Goal: Transaction & Acquisition: Purchase product/service

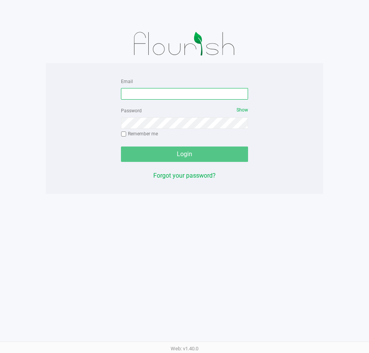
click at [188, 96] on input "Email" at bounding box center [184, 94] width 127 height 12
type input "[EMAIL_ADDRESS][DOMAIN_NAME]"
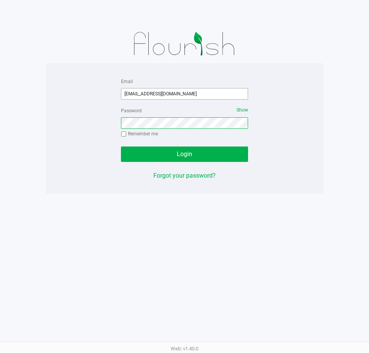
click at [121, 147] on button "Login" at bounding box center [184, 154] width 127 height 15
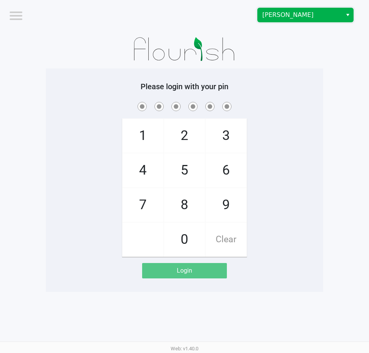
click at [284, 13] on span "[PERSON_NAME]" at bounding box center [299, 14] width 75 height 9
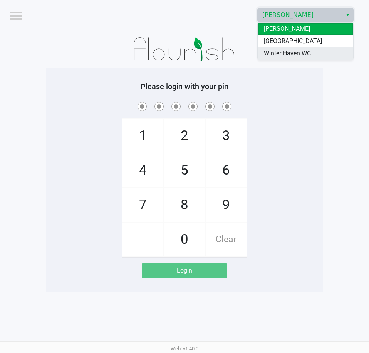
click at [284, 50] on span "Winter Haven WC" at bounding box center [287, 53] width 47 height 9
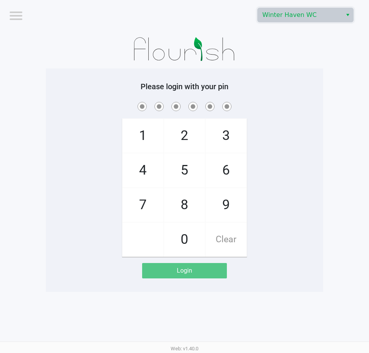
click at [289, 112] on span at bounding box center [185, 106] width 266 height 12
checkbox input "true"
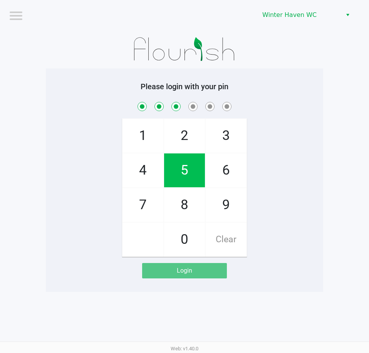
checkbox input "true"
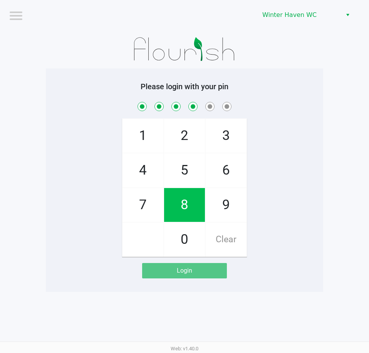
checkbox input "true"
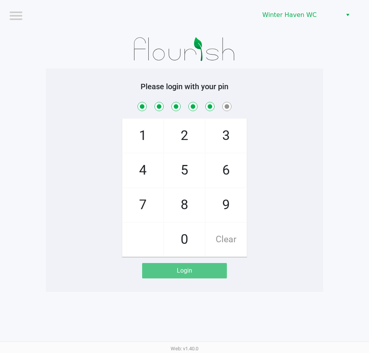
checkbox input "true"
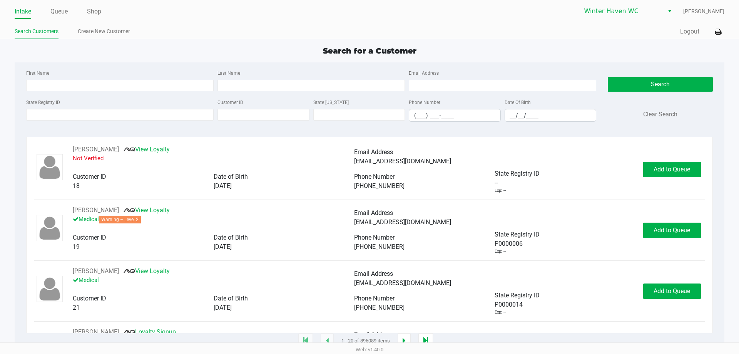
click at [58, 74] on div "First Name" at bounding box center [119, 79] width 191 height 23
click at [151, 71] on div "First Name" at bounding box center [119, 79] width 191 height 23
click at [259, 83] on input "Last Name" at bounding box center [310, 86] width 187 height 12
type input "dunn"
click at [368, 116] on input "__/__/____" at bounding box center [550, 115] width 91 height 12
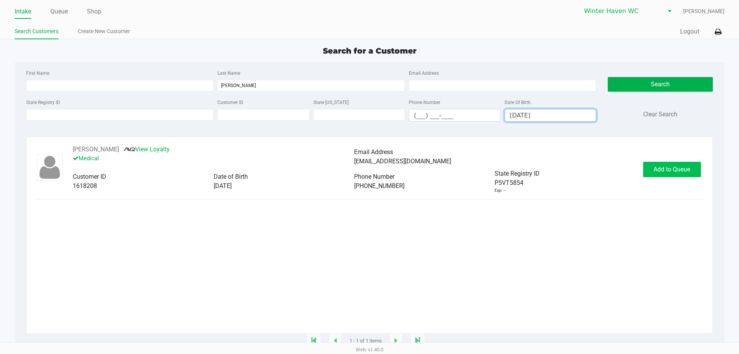
type input "06/05/1965"
click at [368, 173] on span "Add to Queue" at bounding box center [671, 168] width 37 height 7
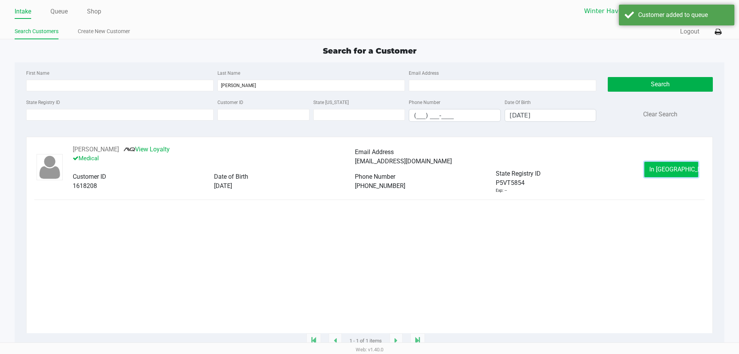
click at [368, 172] on span "In Queue" at bounding box center [681, 168] width 65 height 7
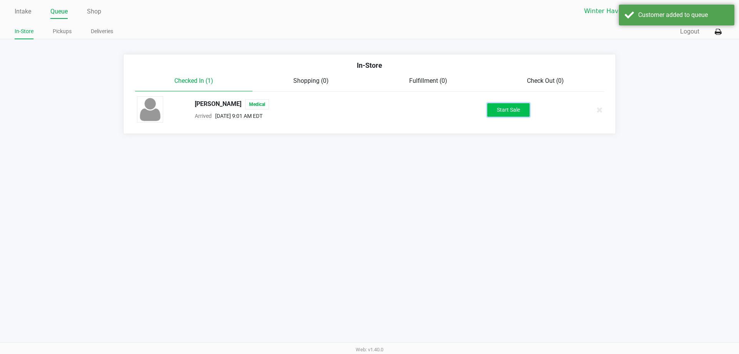
click at [368, 105] on button "Start Sale" at bounding box center [508, 109] width 42 height 13
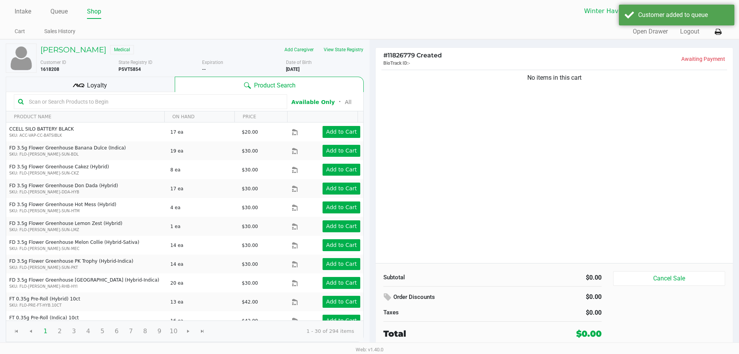
click at [129, 84] on div "Loyalty" at bounding box center [90, 84] width 169 height 15
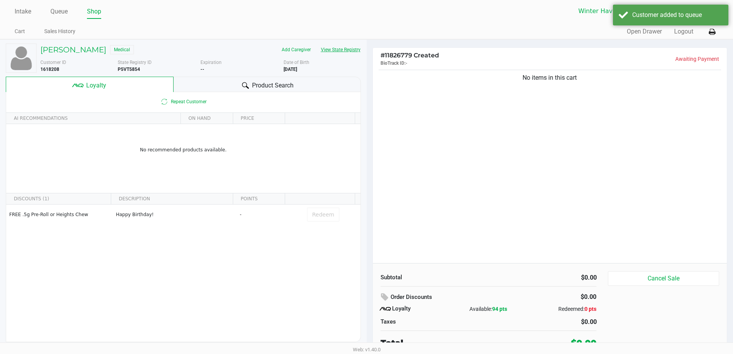
click at [334, 48] on button "View State Registry" at bounding box center [338, 49] width 45 height 12
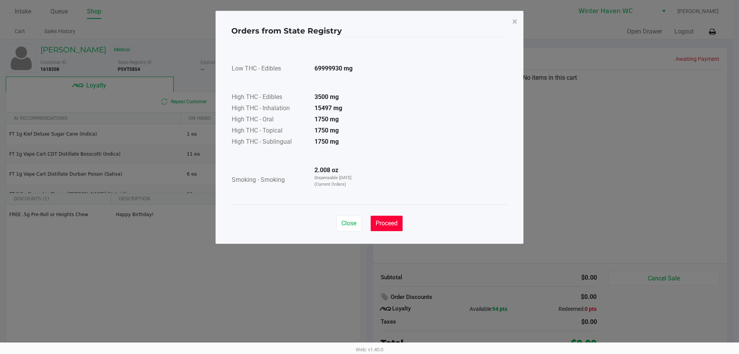
click at [368, 227] on button "Proceed" at bounding box center [387, 223] width 32 height 15
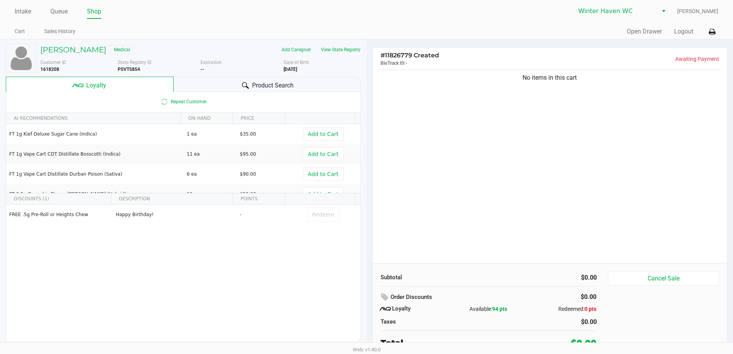
click at [237, 78] on div "Product Search" at bounding box center [267, 84] width 187 height 15
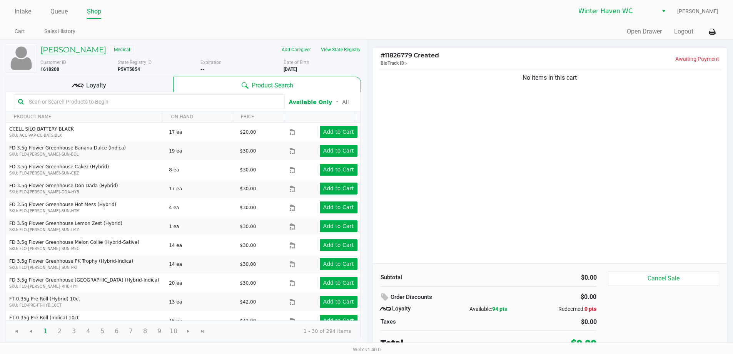
click at [68, 46] on h5 "PAMELA DUNN" at bounding box center [73, 49] width 66 height 9
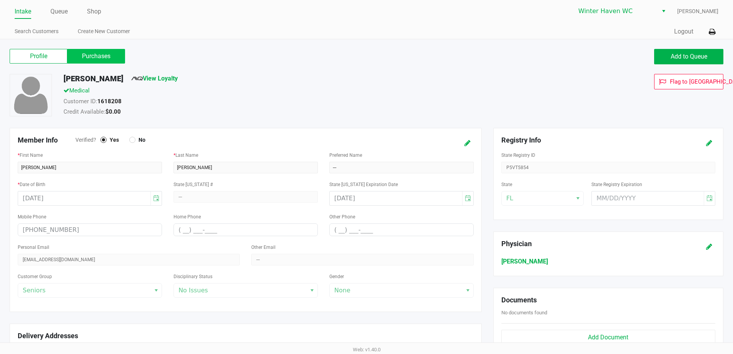
click at [87, 51] on label "Purchases" at bounding box center [96, 56] width 58 height 15
click at [0, 0] on 1 "Purchases" at bounding box center [0, 0] width 0 height 0
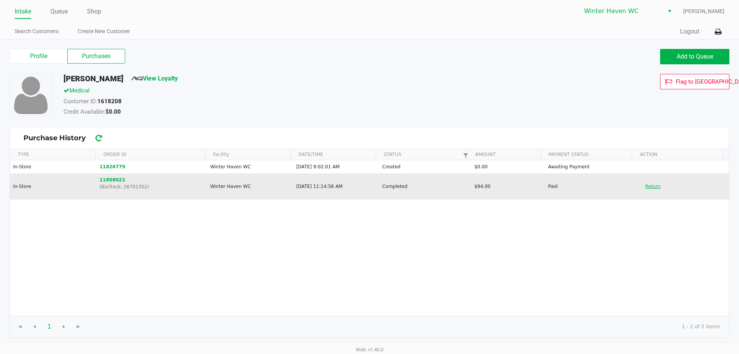
click at [368, 183] on button "Return" at bounding box center [652, 186] width 25 height 12
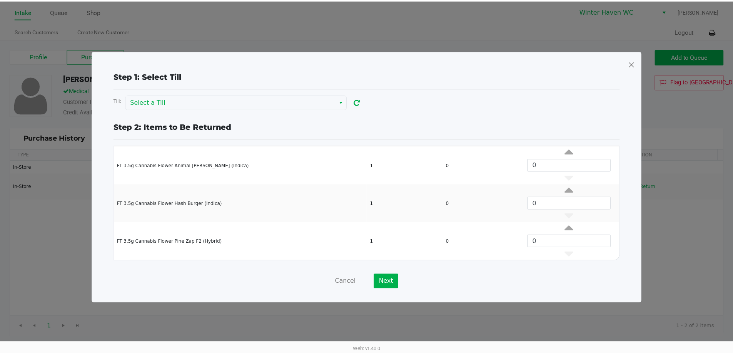
scroll to position [112, 0]
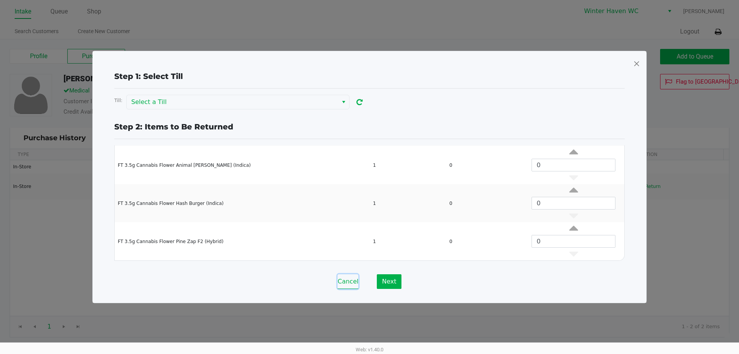
click at [356, 280] on button "Cancel" at bounding box center [348, 281] width 21 height 15
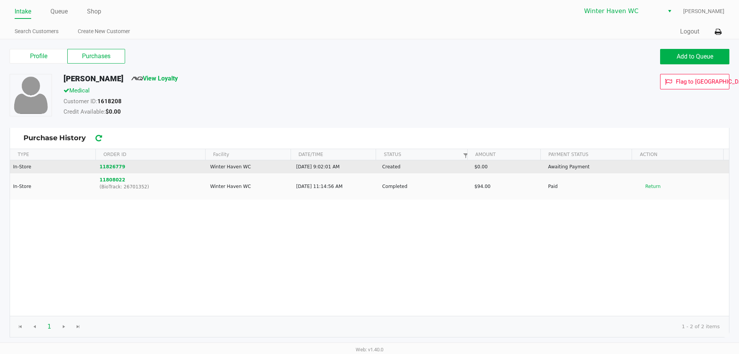
click at [112, 170] on td "11826779" at bounding box center [151, 166] width 110 height 13
click at [109, 169] on button "11826779" at bounding box center [113, 166] width 26 height 7
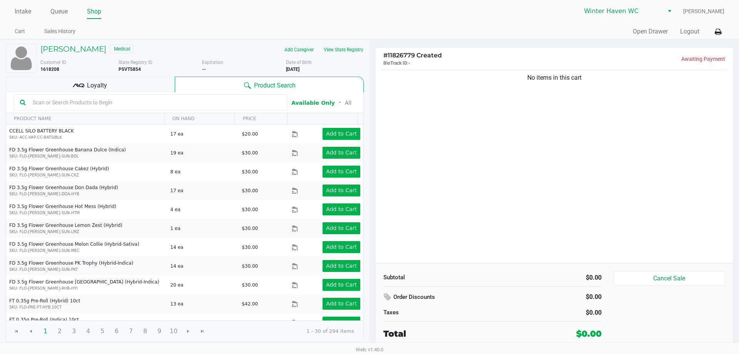
click at [124, 103] on input "text" at bounding box center [155, 103] width 251 height 12
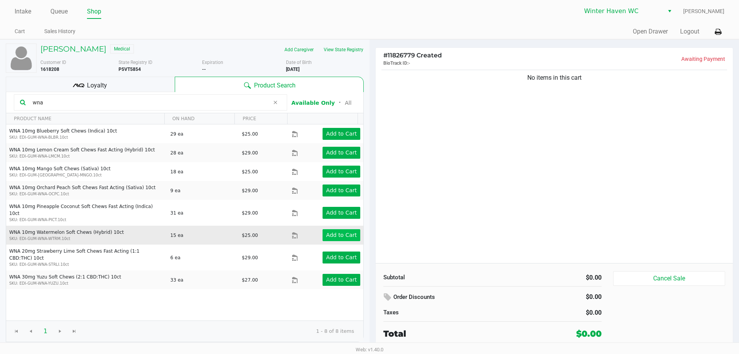
type input "wna"
click at [331, 232] on app-button-loader "Add to Cart" at bounding box center [341, 235] width 31 height 6
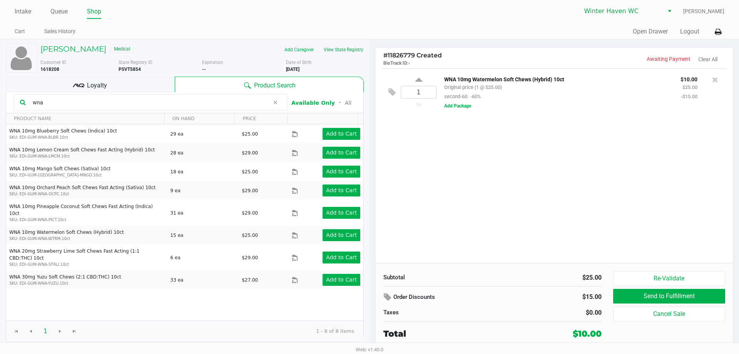
click at [185, 104] on input "wna" at bounding box center [150, 103] width 240 height 12
click at [71, 48] on h5 "PAMELA DUNN" at bounding box center [73, 48] width 66 height 9
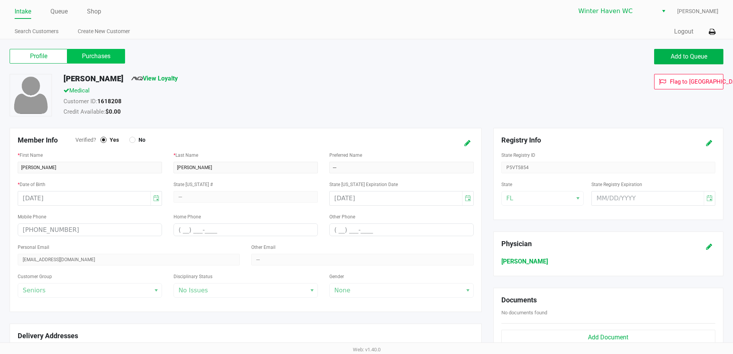
click at [101, 52] on label "Purchases" at bounding box center [96, 56] width 58 height 15
click at [0, 0] on 1 "Purchases" at bounding box center [0, 0] width 0 height 0
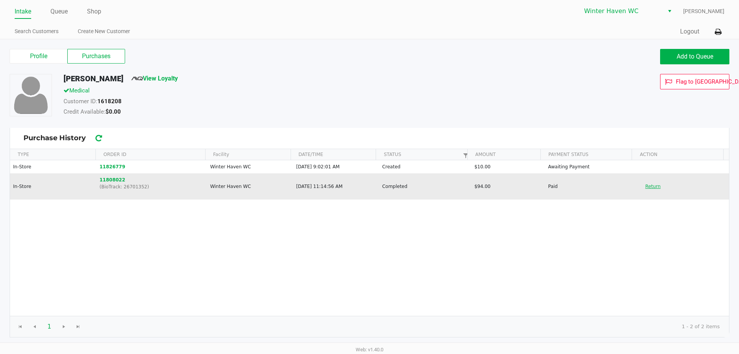
click at [368, 185] on button "Return" at bounding box center [652, 186] width 25 height 12
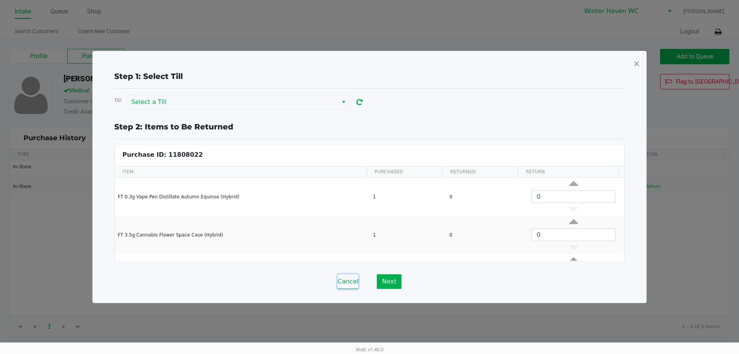
click at [347, 284] on button "Cancel" at bounding box center [348, 281] width 21 height 15
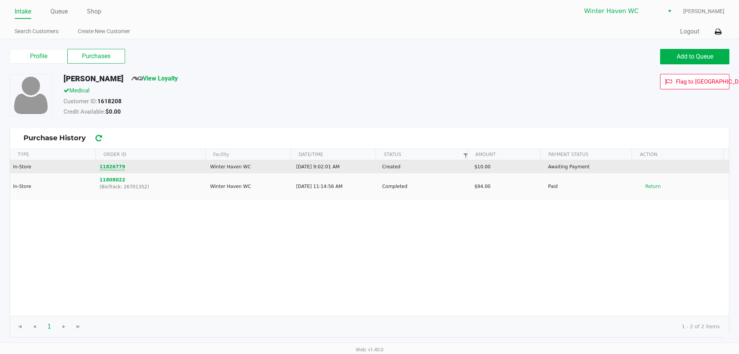
click at [112, 169] on button "11826779" at bounding box center [113, 166] width 26 height 7
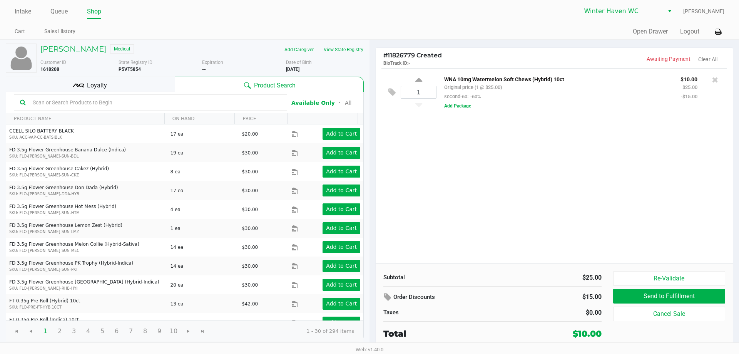
click at [153, 104] on input "text" at bounding box center [155, 103] width 251 height 12
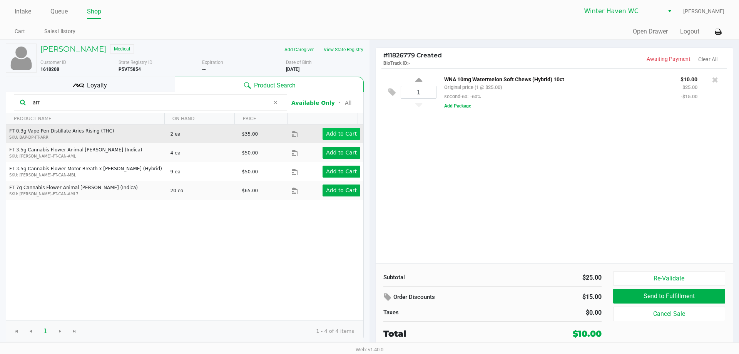
type input "arr"
click at [331, 134] on app-button-loader "Add to Cart" at bounding box center [341, 133] width 31 height 6
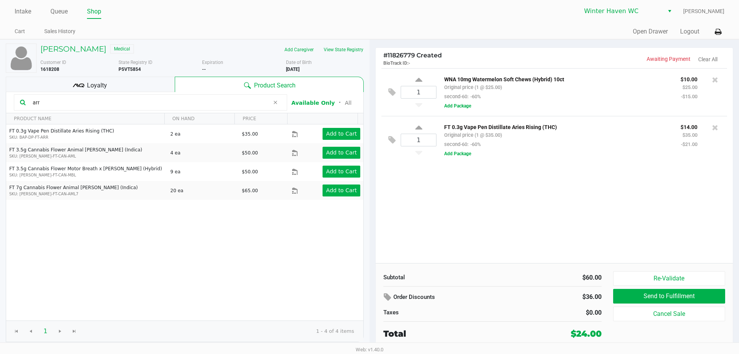
click at [368, 150] on div "FT 0.3g Vape Pen Distillate Aries Rising (THC) Original price (1 @ $35.00) seco…" at bounding box center [578, 140] width 285 height 36
click at [368, 156] on button "Add Package" at bounding box center [457, 153] width 27 height 7
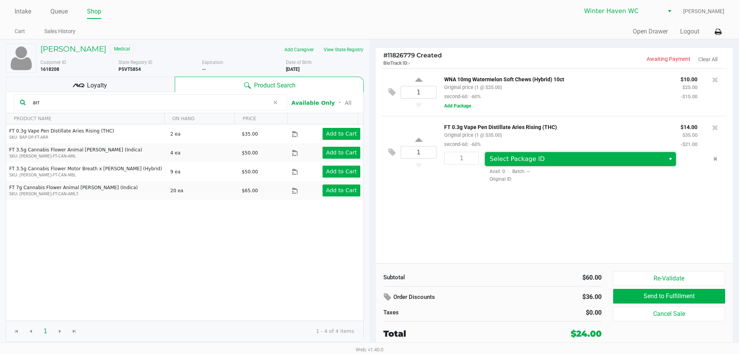
click at [368, 158] on span "Select Package ID" at bounding box center [517, 158] width 55 height 7
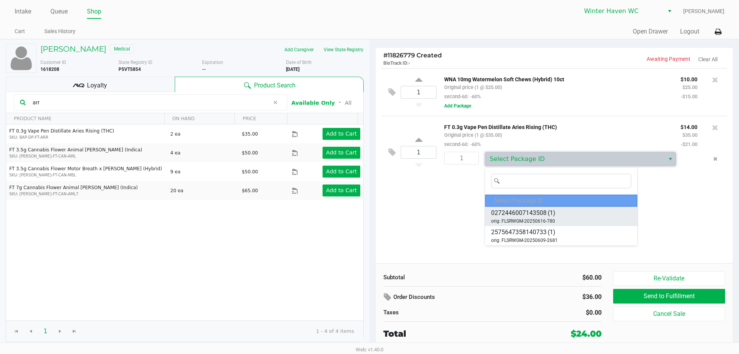
click at [368, 211] on span "0272446007143508" at bounding box center [518, 212] width 55 height 9
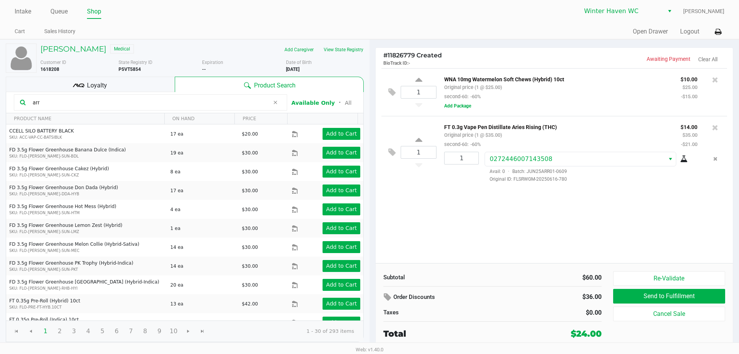
click at [368, 162] on icon at bounding box center [684, 159] width 8 height 6
click at [368, 157] on icon "Remove the package from the orderLine" at bounding box center [715, 158] width 4 height 5
click at [368, 127] on icon at bounding box center [715, 128] width 6 height 8
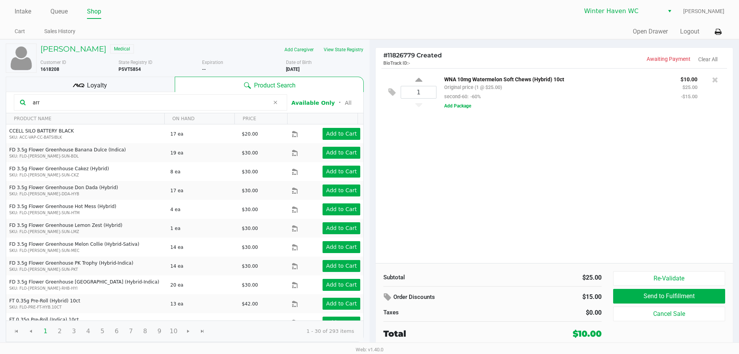
click at [211, 103] on input "arr" at bounding box center [150, 103] width 240 height 12
click at [211, 103] on input "text" at bounding box center [155, 103] width 251 height 12
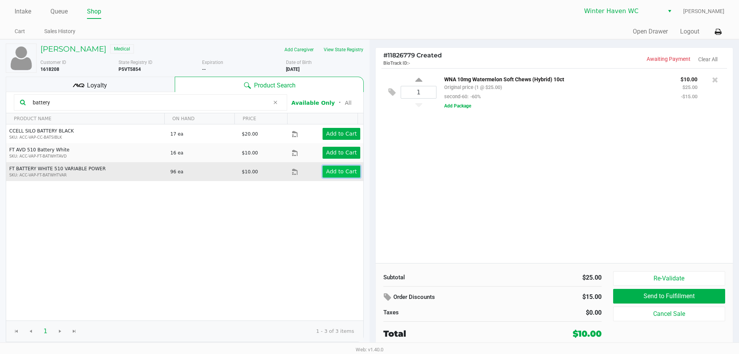
click at [351, 170] on button "Add to Cart" at bounding box center [342, 171] width 38 height 12
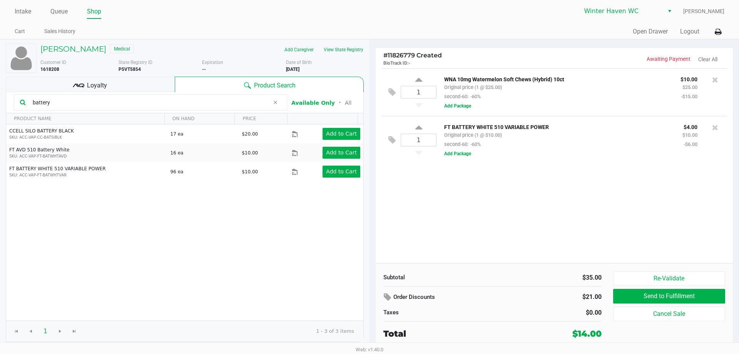
click at [140, 106] on input "battery" at bounding box center [150, 103] width 240 height 12
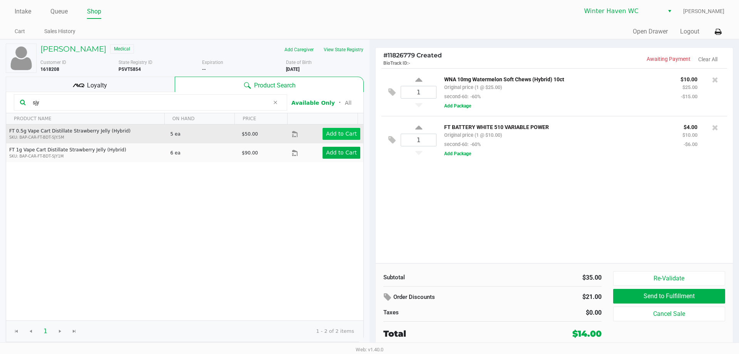
type input "sjy"
click at [348, 135] on app-button-loader "Add to Cart" at bounding box center [341, 133] width 31 height 6
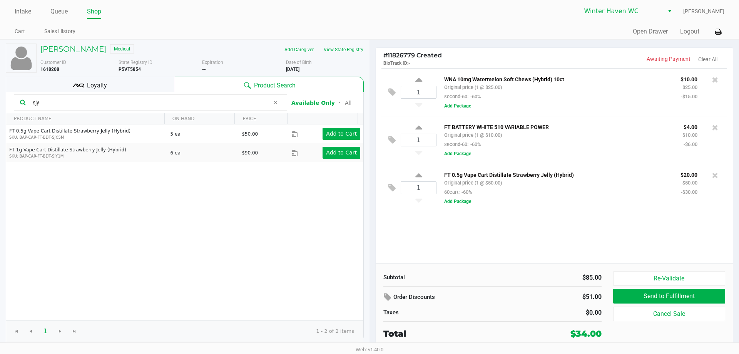
click at [74, 87] on icon at bounding box center [75, 84] width 5 height 3
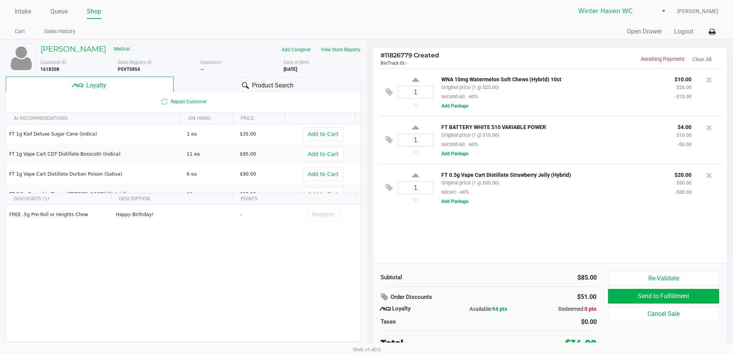
click at [229, 86] on div "Product Search" at bounding box center [267, 84] width 187 height 15
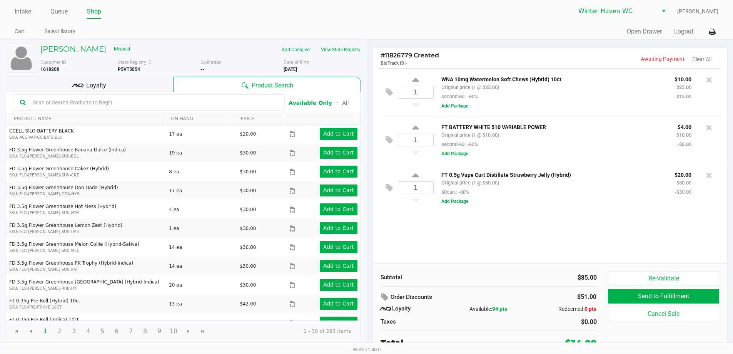
scroll to position [3, 0]
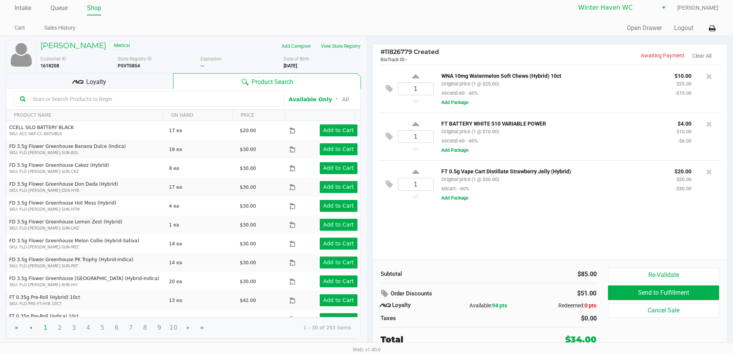
click at [96, 84] on span "Loyalty" at bounding box center [96, 81] width 20 height 9
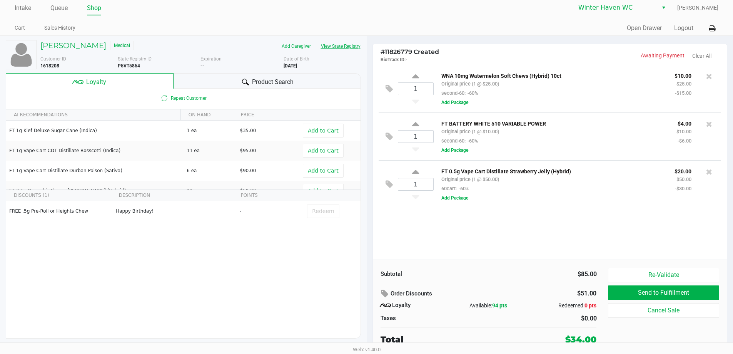
click at [331, 50] on button "View State Registry" at bounding box center [338, 46] width 45 height 12
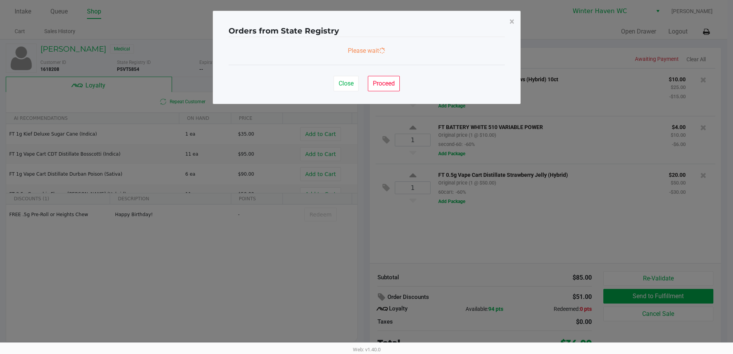
scroll to position [0, 0]
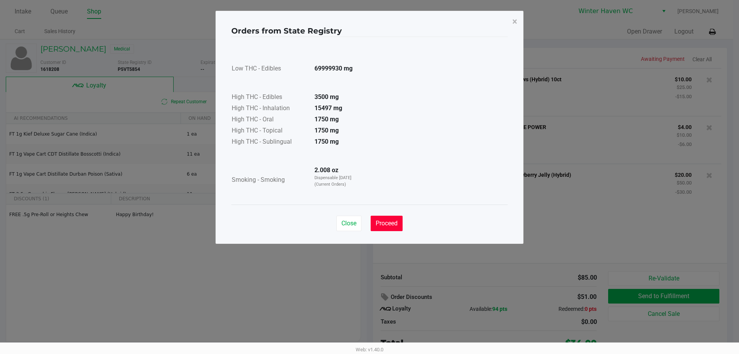
click at [368, 228] on button "Proceed" at bounding box center [387, 223] width 32 height 15
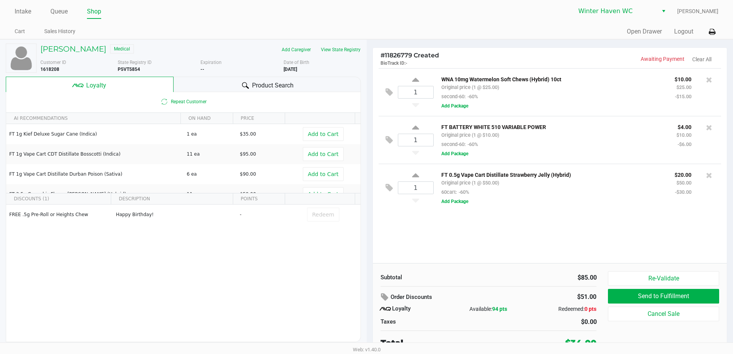
click at [304, 75] on div "PAMELA DUNN Medical Add Caregiver View State Registry Customer ID 1618208 State…" at bounding box center [183, 193] width 355 height 306
click at [306, 84] on div "Product Search" at bounding box center [267, 84] width 187 height 15
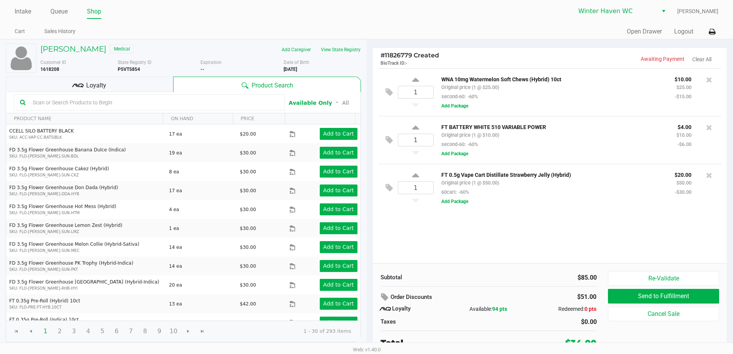
click at [110, 104] on input "text" at bounding box center [154, 103] width 249 height 12
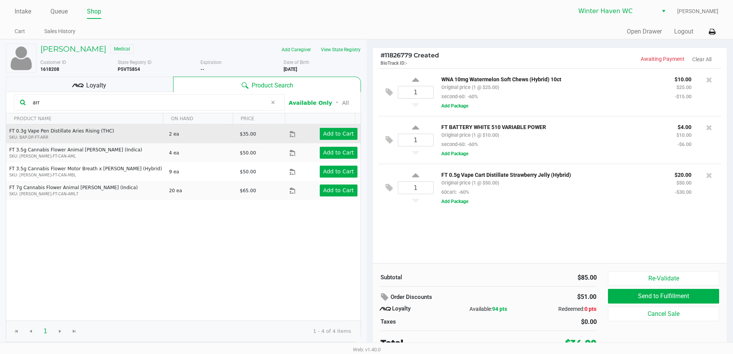
type input "arr"
click at [327, 140] on td "Add to Cart" at bounding box center [324, 133] width 71 height 19
click at [331, 136] on app-button-loader "Add to Cart" at bounding box center [338, 133] width 31 height 6
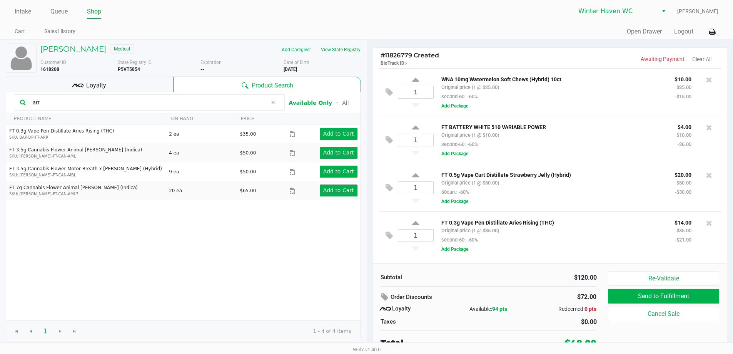
click at [115, 102] on input "arr" at bounding box center [148, 103] width 237 height 12
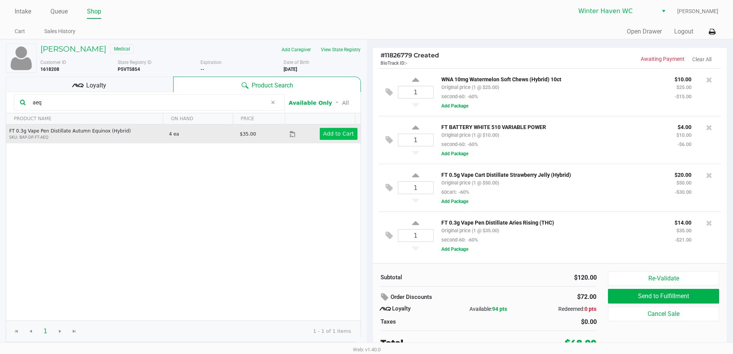
type input "aeq"
click at [338, 132] on app-button-loader "Add to Cart" at bounding box center [338, 133] width 31 height 6
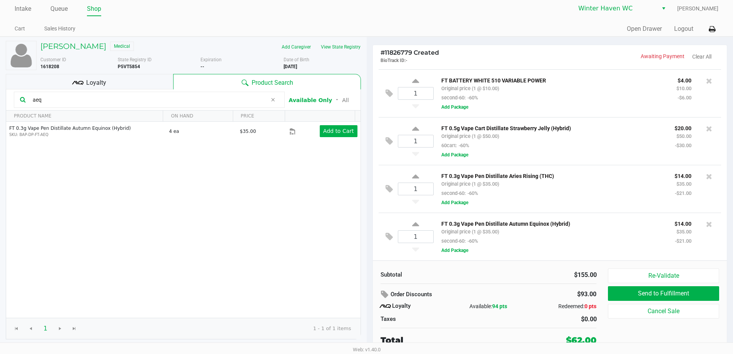
scroll to position [3, 0]
click at [68, 50] on div "PAMELA DUNN Medical" at bounding box center [118, 46] width 166 height 12
click at [68, 46] on h5 "PAMELA DUNN" at bounding box center [73, 45] width 66 height 9
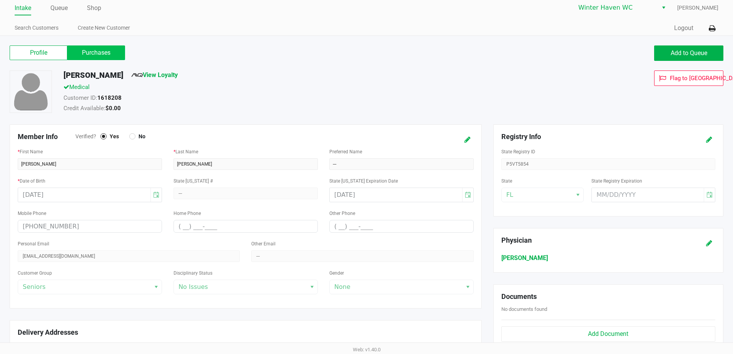
click at [102, 53] on label "Purchases" at bounding box center [96, 52] width 58 height 15
click at [0, 0] on 1 "Purchases" at bounding box center [0, 0] width 0 height 0
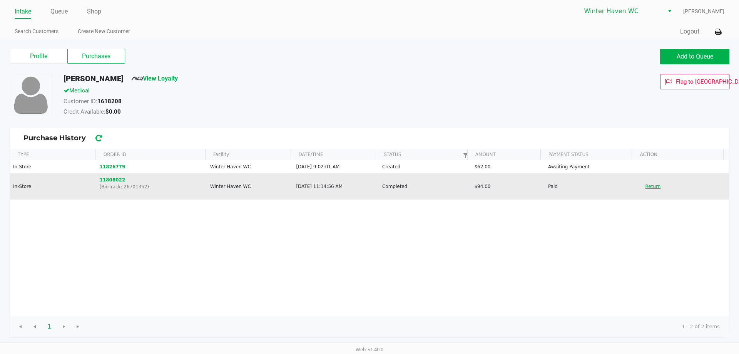
click at [368, 188] on button "Return" at bounding box center [652, 186] width 25 height 12
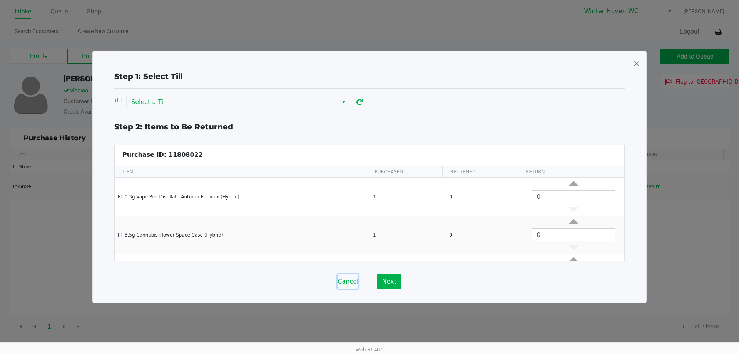
click at [352, 280] on button "Cancel" at bounding box center [348, 281] width 21 height 15
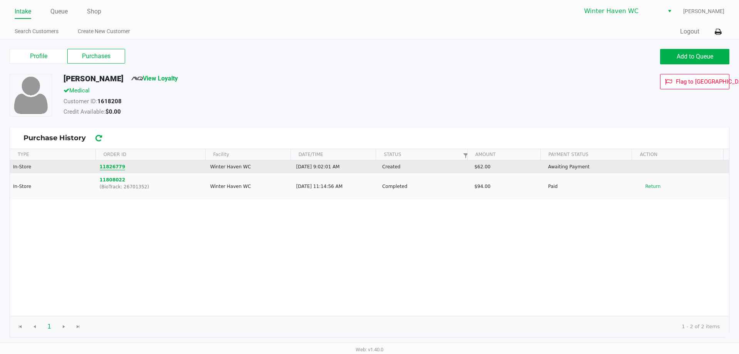
click at [113, 166] on button "11826779" at bounding box center [113, 166] width 26 height 7
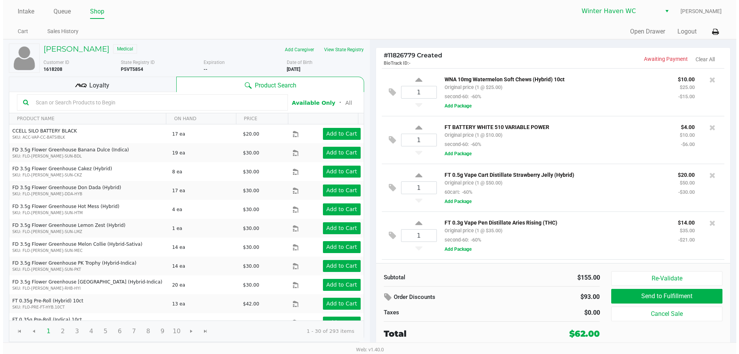
scroll to position [46, 0]
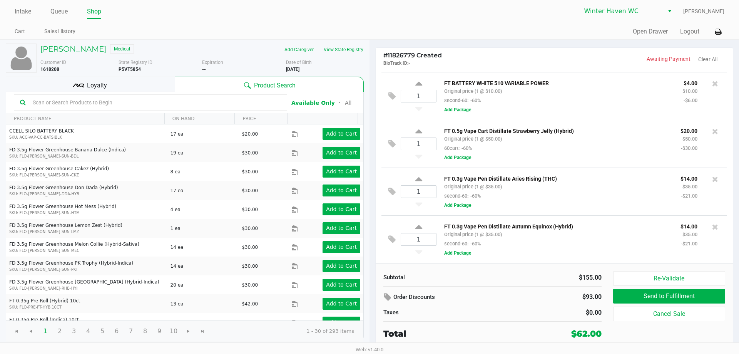
click at [135, 105] on input "text" at bounding box center [155, 103] width 251 height 12
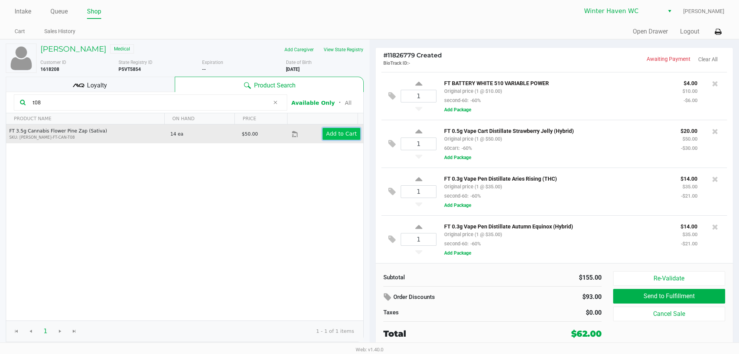
click at [348, 132] on app-button-loader "Add to Cart" at bounding box center [341, 133] width 31 height 6
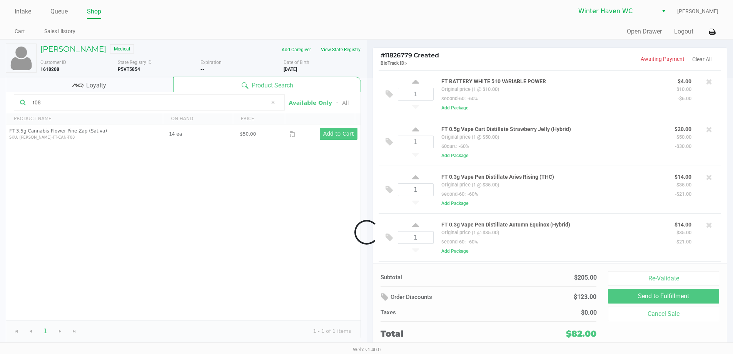
scroll to position [94, 0]
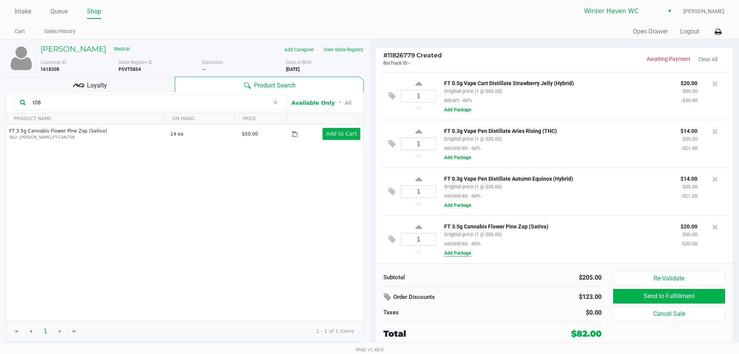
click at [368, 251] on button "Add Package" at bounding box center [457, 252] width 27 height 7
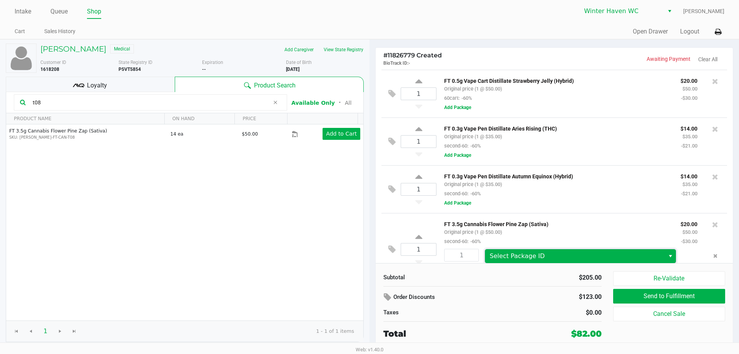
click at [368, 255] on span "Select Package ID" at bounding box center [517, 255] width 55 height 7
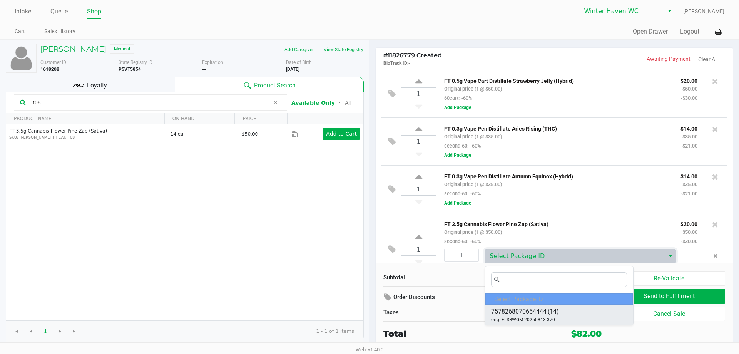
click at [368, 314] on span "(14)" at bounding box center [553, 311] width 11 height 9
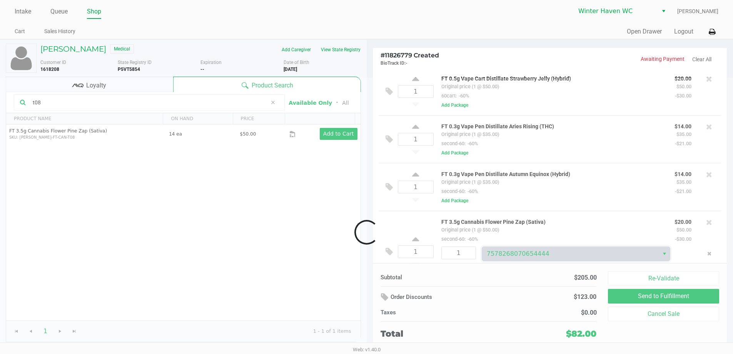
scroll to position [119, 0]
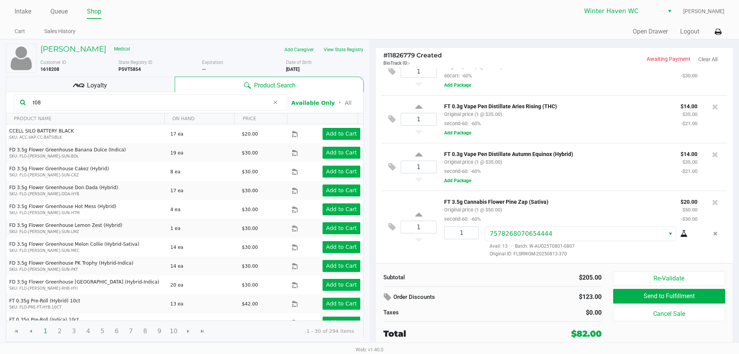
click at [368, 235] on icon at bounding box center [684, 234] width 8 height 6
click at [368, 239] on button "Remove the package from the orderLine" at bounding box center [715, 233] width 10 height 14
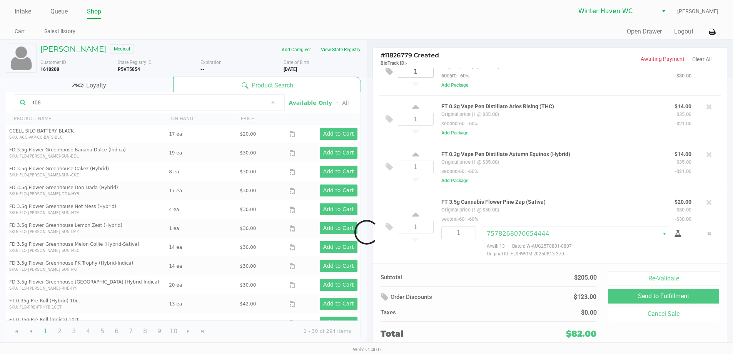
scroll to position [94, 0]
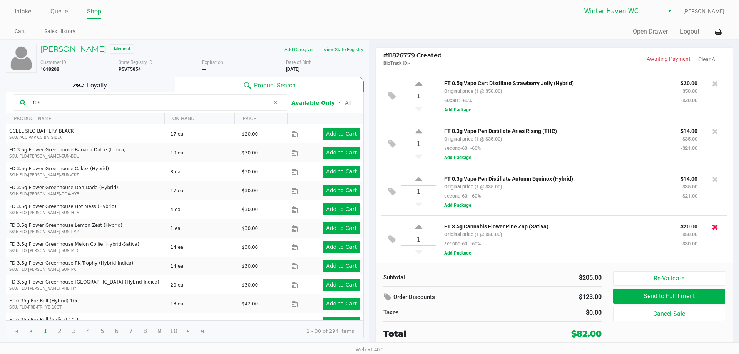
click at [368, 226] on icon at bounding box center [715, 227] width 6 height 8
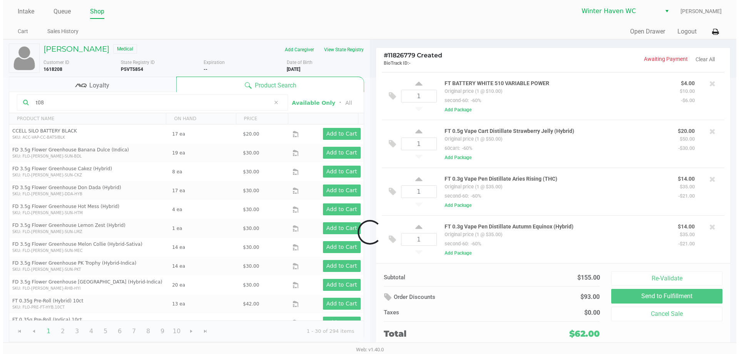
scroll to position [46, 0]
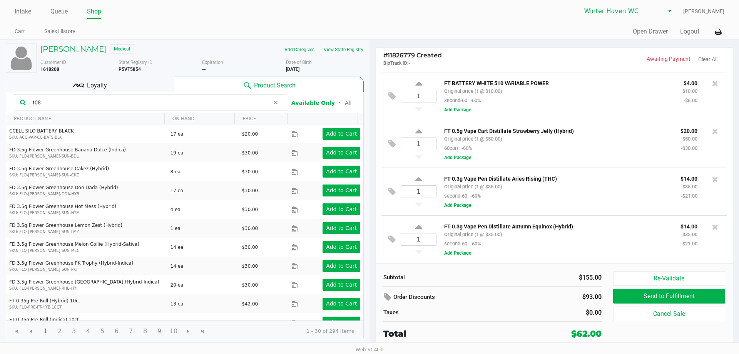
click at [154, 93] on kendo-grid-toolbar "t08 Available Only ᛫ All" at bounding box center [184, 102] width 357 height 21
click at [152, 102] on input "t08" at bounding box center [150, 103] width 240 height 12
type input "t08"
click at [167, 106] on input "t08" at bounding box center [150, 103] width 240 height 12
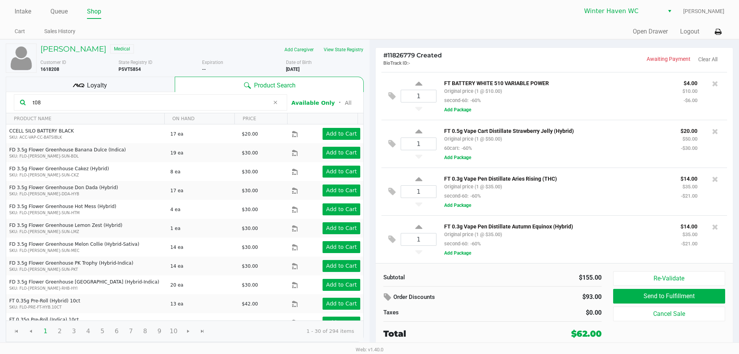
click at [167, 106] on input "t08" at bounding box center [150, 103] width 240 height 12
click at [274, 103] on icon at bounding box center [275, 102] width 5 height 6
click at [216, 98] on input "text" at bounding box center [155, 103] width 251 height 12
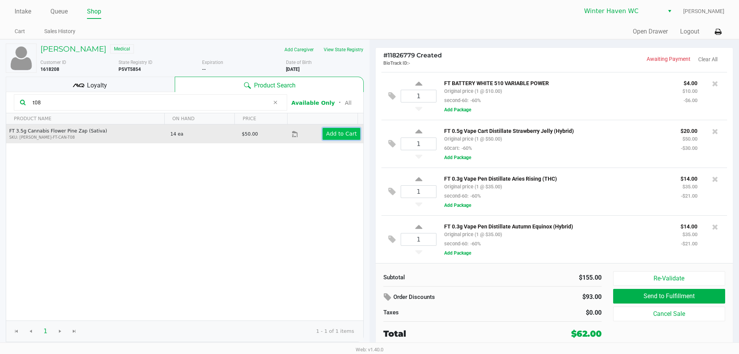
click at [338, 136] on app-button-loader "Add to Cart" at bounding box center [341, 133] width 31 height 6
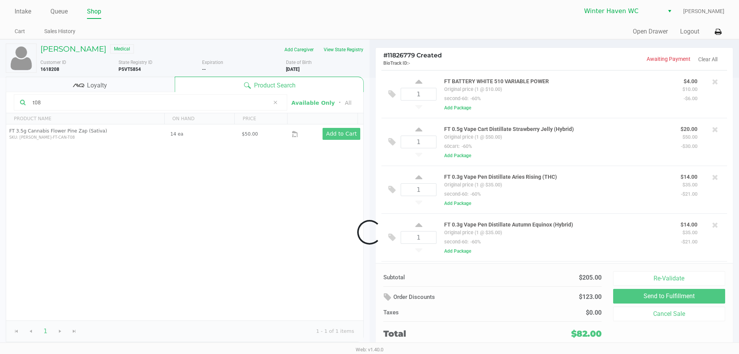
scroll to position [94, 0]
click at [165, 102] on input "t08" at bounding box center [150, 103] width 240 height 12
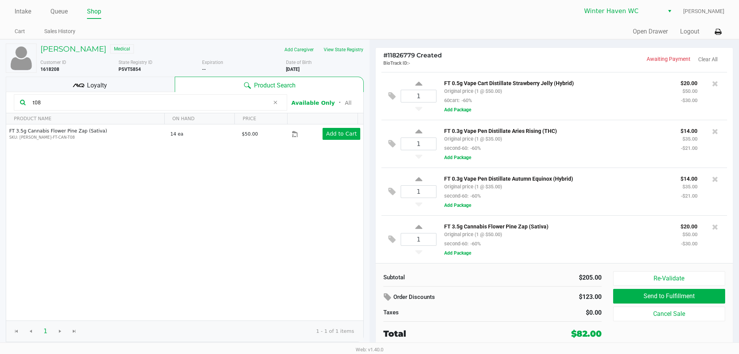
click at [165, 102] on input "t08" at bounding box center [150, 103] width 240 height 12
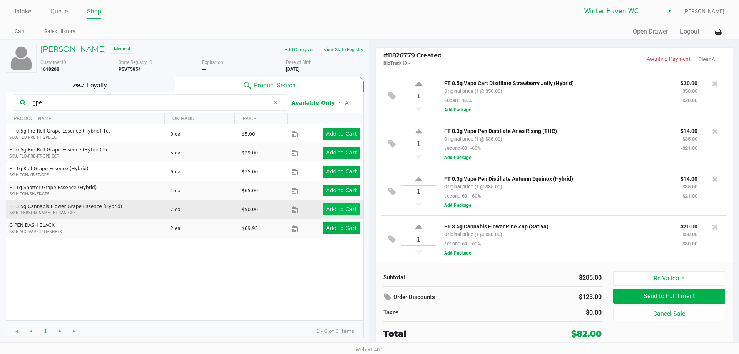
type input "gpe"
click at [334, 209] on app-button-loader "Add to Cart" at bounding box center [341, 209] width 31 height 6
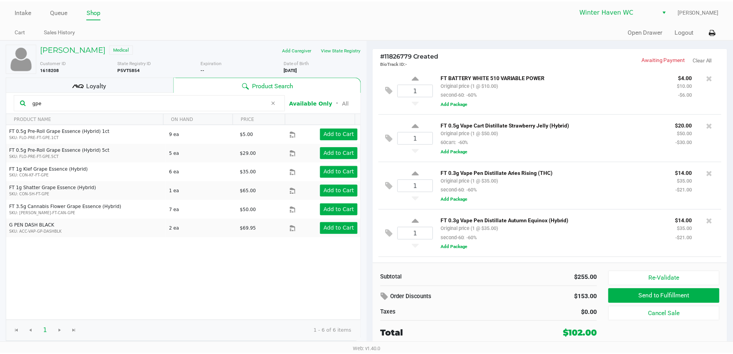
scroll to position [142, 0]
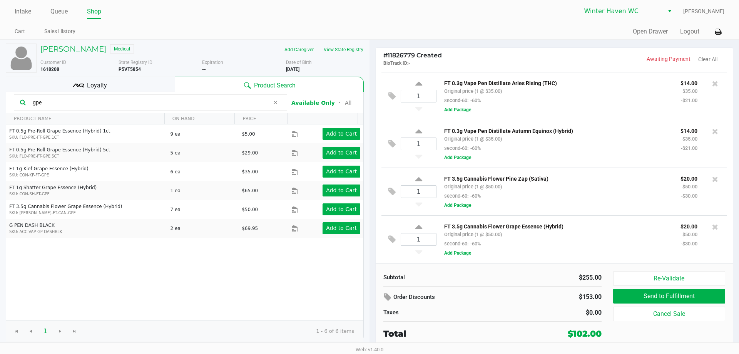
click at [140, 80] on div "Loyalty" at bounding box center [90, 84] width 169 height 15
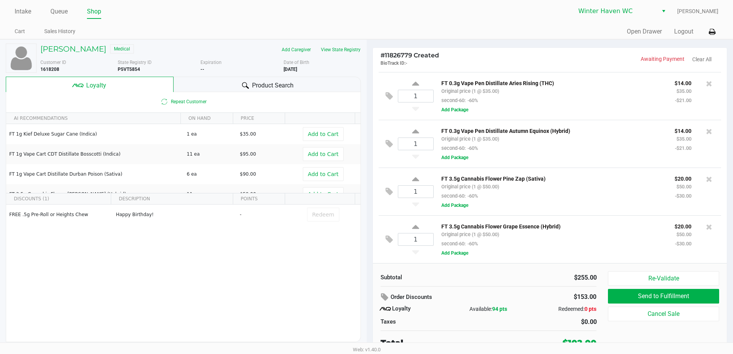
click at [264, 84] on span "Product Search" at bounding box center [273, 85] width 42 height 9
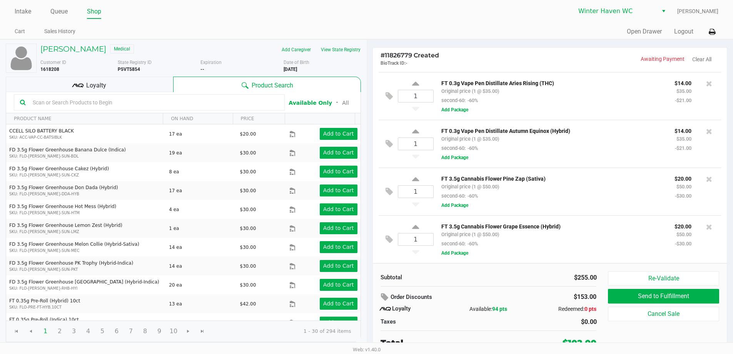
scroll to position [0, 0]
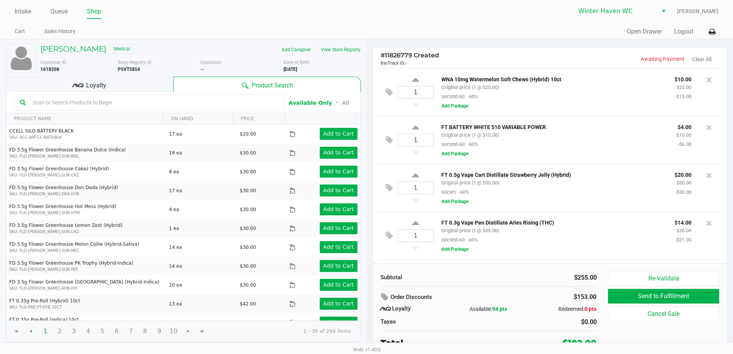
click at [127, 80] on div "Loyalty" at bounding box center [89, 84] width 167 height 15
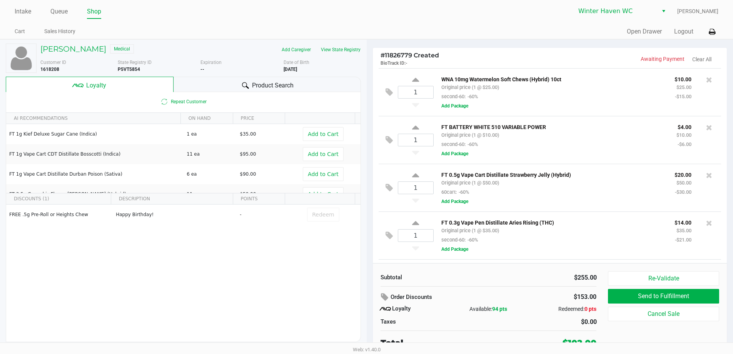
click at [259, 86] on span "Product Search" at bounding box center [273, 85] width 42 height 9
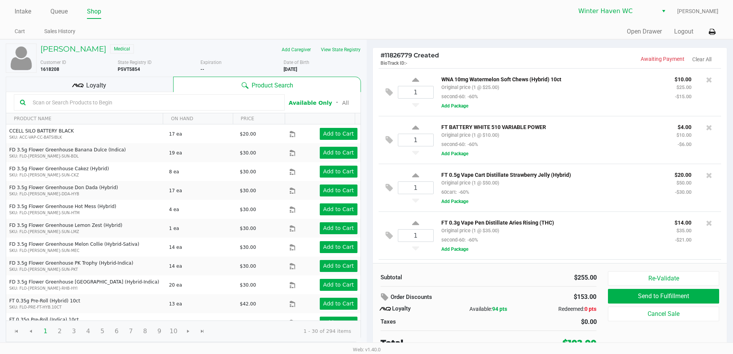
click at [82, 99] on input "text" at bounding box center [154, 103] width 249 height 12
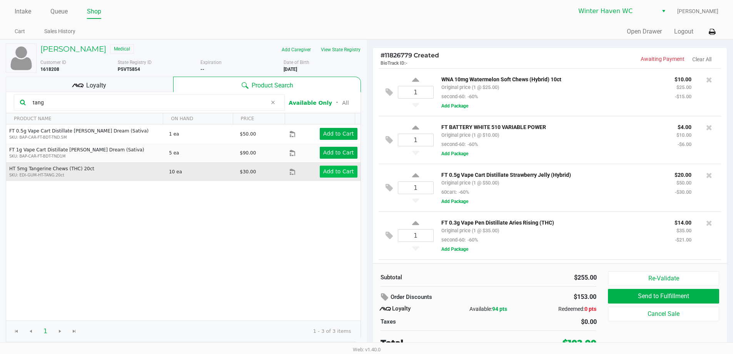
type input "tang"
click at [325, 172] on app-button-loader "Add to Cart" at bounding box center [338, 171] width 31 height 6
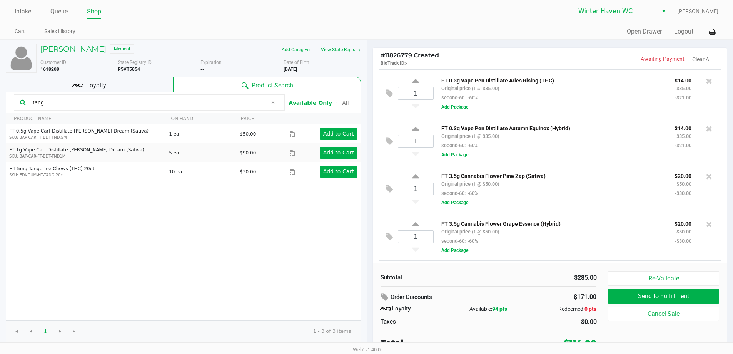
scroll to position [190, 0]
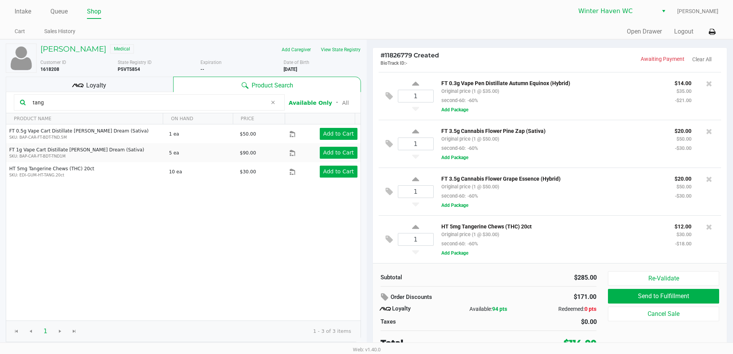
click at [140, 83] on div "Loyalty" at bounding box center [89, 84] width 167 height 15
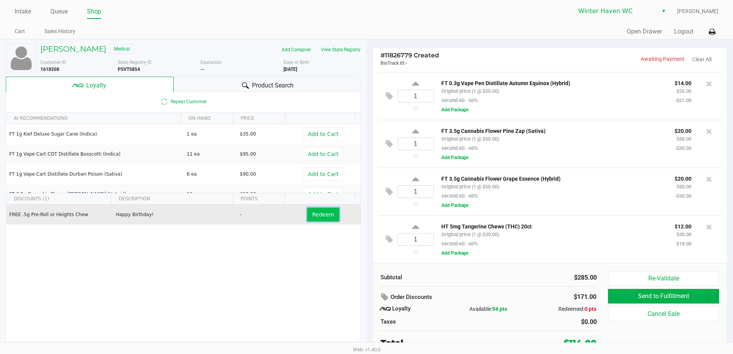
click at [312, 215] on span "Redeem" at bounding box center [323, 214] width 22 height 6
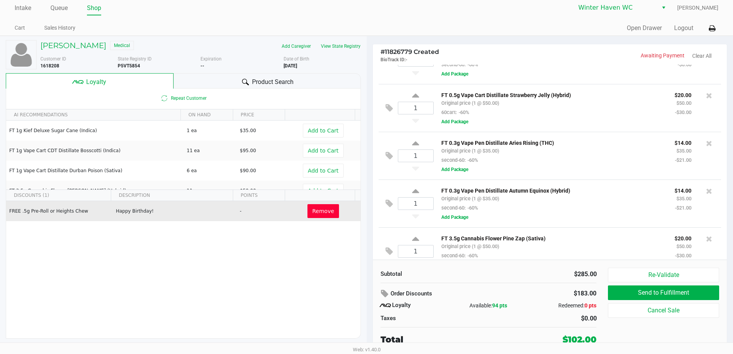
scroll to position [0, 0]
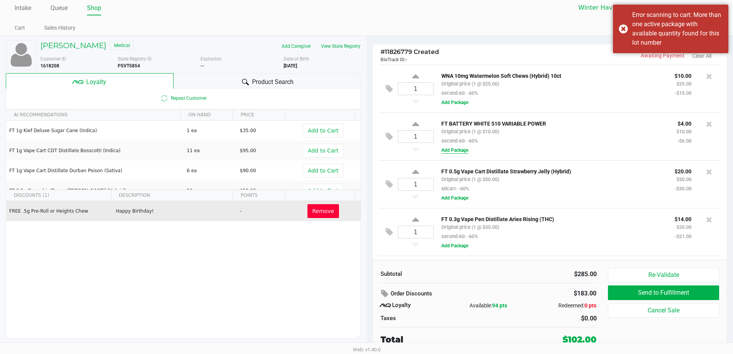
click at [368, 152] on button "Add Package" at bounding box center [454, 150] width 27 height 7
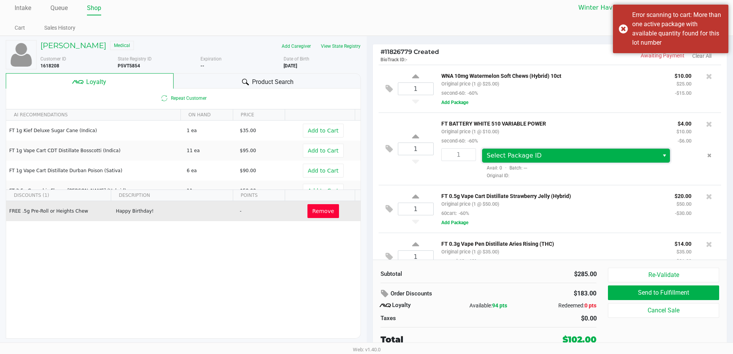
click at [368, 156] on span "Select Package ID" at bounding box center [514, 155] width 55 height 7
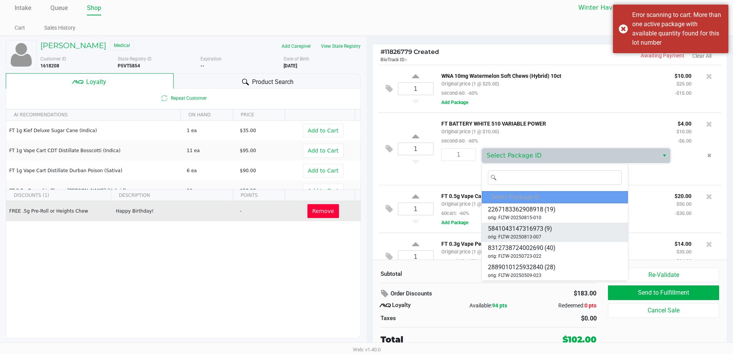
click at [368, 224] on li "5841043147316973 (9) orig: FLTW-20250813-007" at bounding box center [555, 231] width 146 height 19
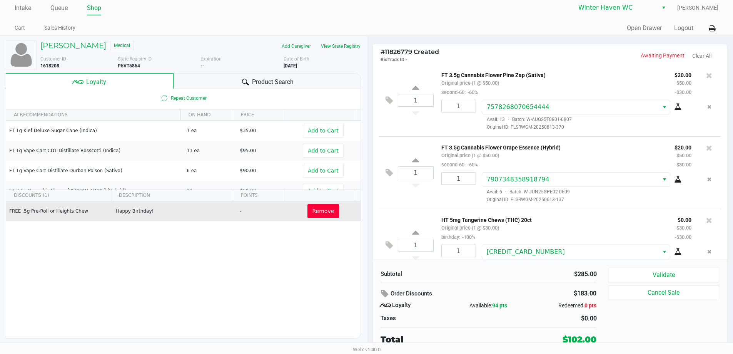
scroll to position [387, 0]
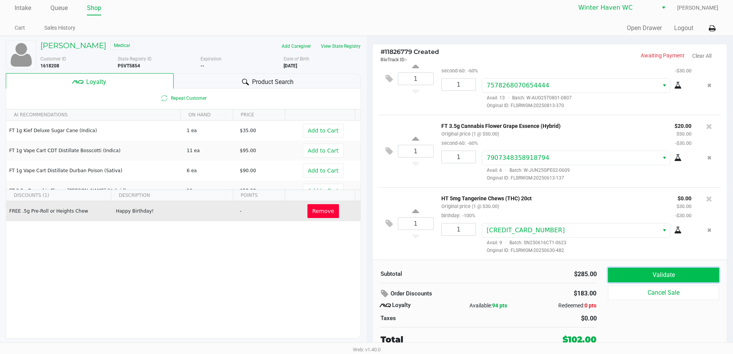
click at [368, 274] on button "Validate" at bounding box center [663, 274] width 111 height 15
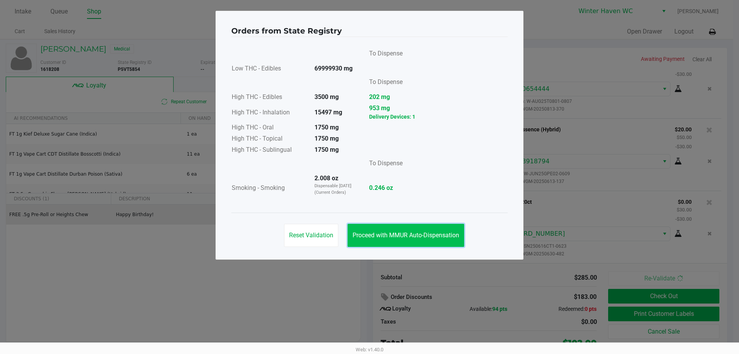
click at [368, 232] on span "Proceed with MMUR Auto-Dispensation" at bounding box center [406, 234] width 107 height 7
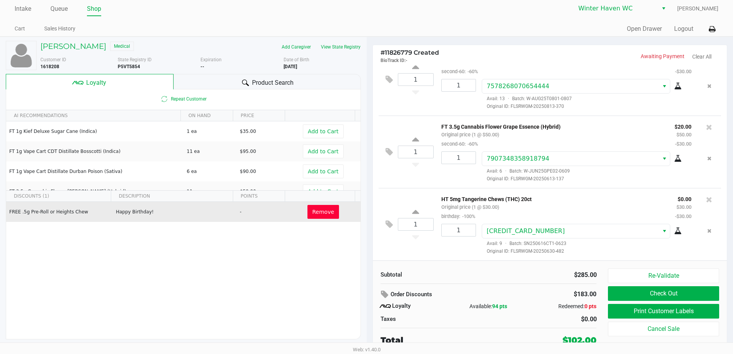
scroll to position [3, 0]
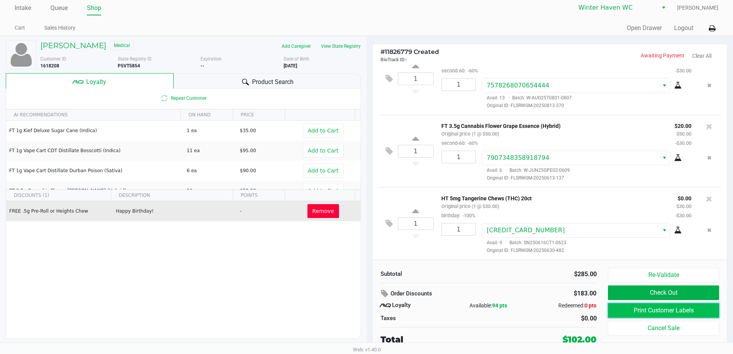
click at [368, 314] on button "Print Customer Labels" at bounding box center [663, 310] width 111 height 15
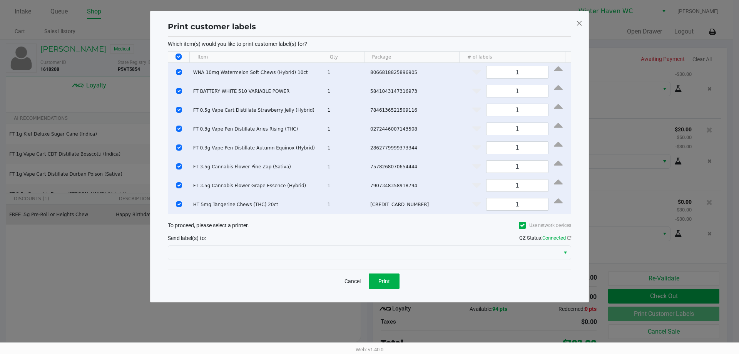
click at [368, 250] on div at bounding box center [369, 252] width 403 height 18
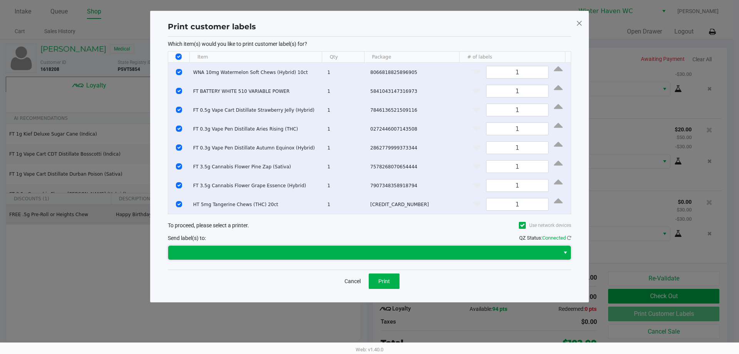
click at [291, 257] on span at bounding box center [364, 252] width 382 height 9
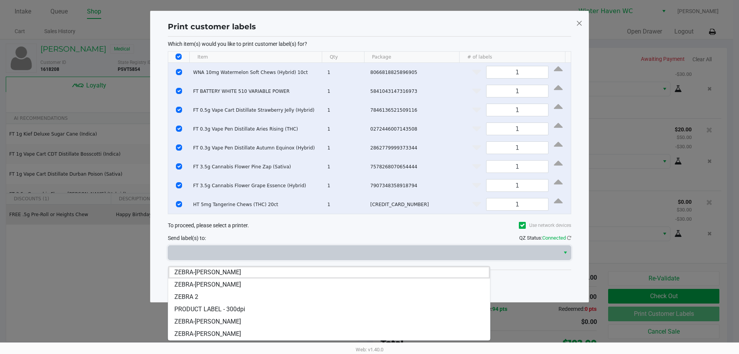
click at [233, 267] on li "ZEBRA-JAMES-OTTO" at bounding box center [329, 272] width 322 height 12
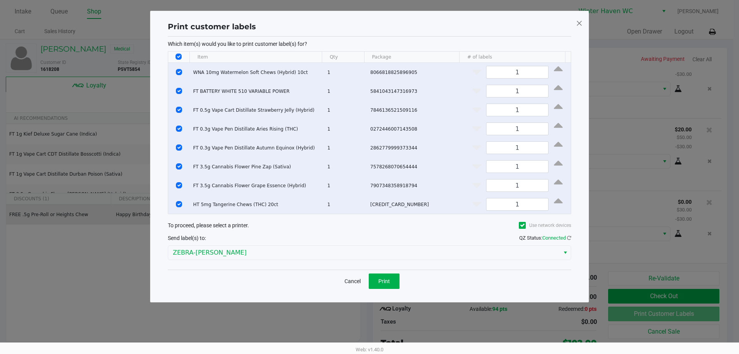
click at [232, 280] on div "Cancel Print" at bounding box center [369, 280] width 403 height 23
click at [368, 286] on button "Print" at bounding box center [384, 280] width 31 height 15
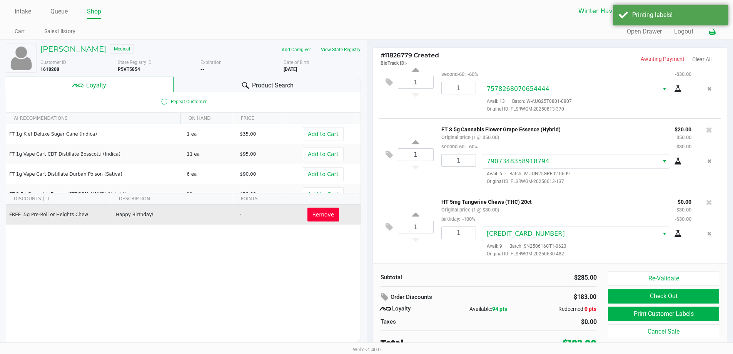
click at [368, 33] on icon at bounding box center [712, 31] width 7 height 5
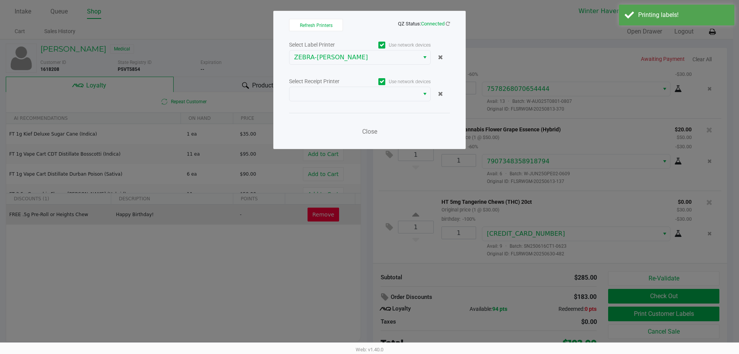
click at [341, 103] on div "Select Label Printer Use network devices ZEBRA-JAMES-OTTO Select Receipt Printe…" at bounding box center [369, 90] width 161 height 101
click at [343, 94] on span at bounding box center [354, 93] width 120 height 9
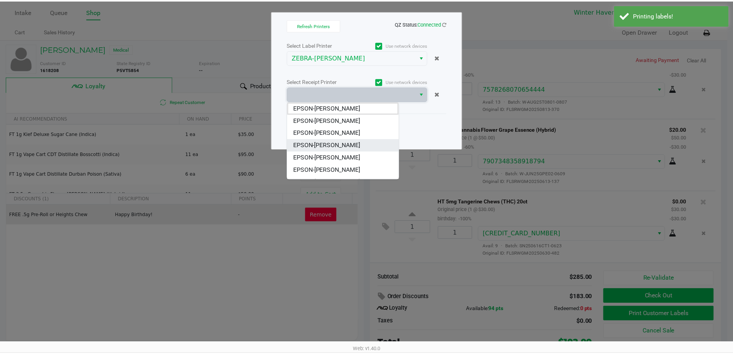
scroll to position [34, 0]
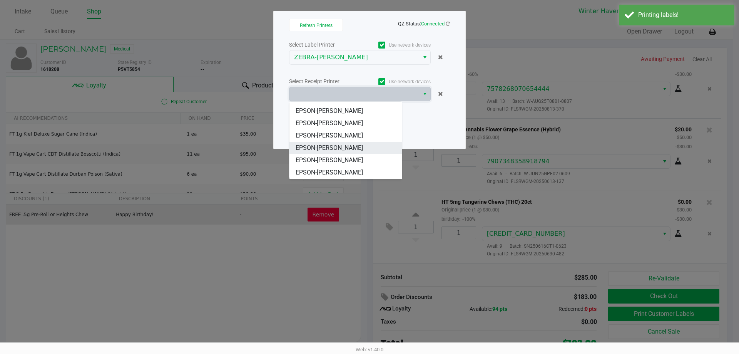
click at [353, 149] on span "EPSON-JAMES-OTTO" at bounding box center [329, 147] width 67 height 9
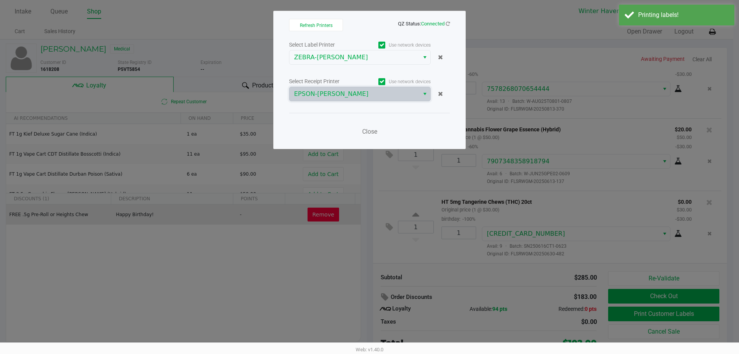
click at [327, 129] on div "Close" at bounding box center [369, 127] width 161 height 28
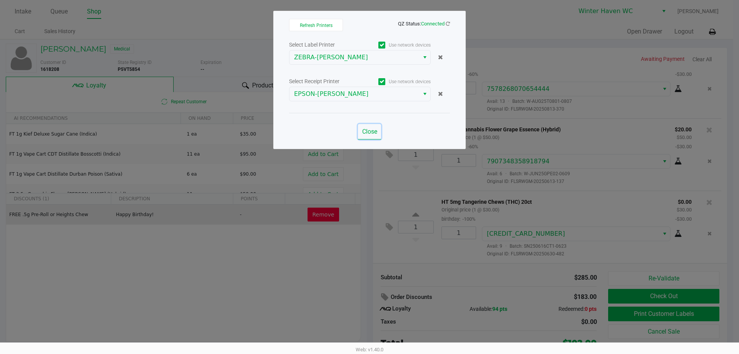
click at [368, 133] on span "Close" at bounding box center [369, 131] width 15 height 7
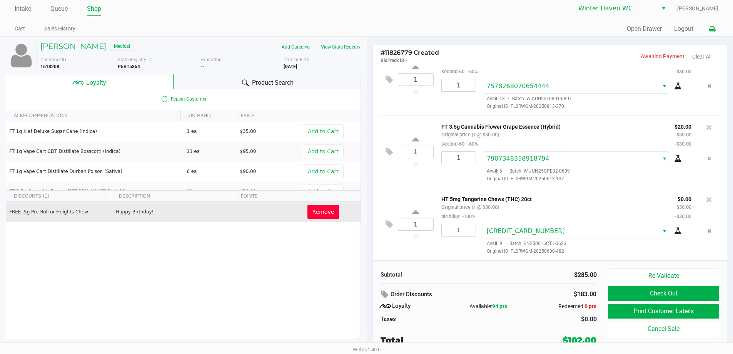
scroll to position [3, 0]
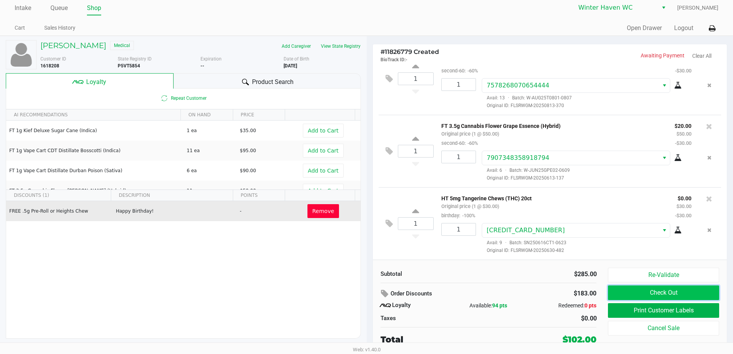
click at [368, 291] on button "Check Out" at bounding box center [663, 292] width 111 height 15
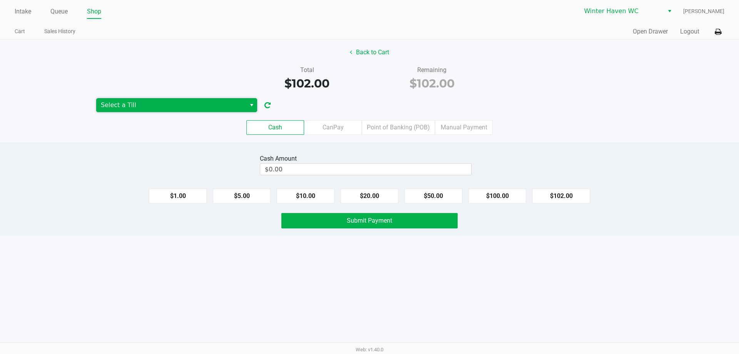
click at [154, 107] on span "Select a Till" at bounding box center [171, 104] width 140 height 9
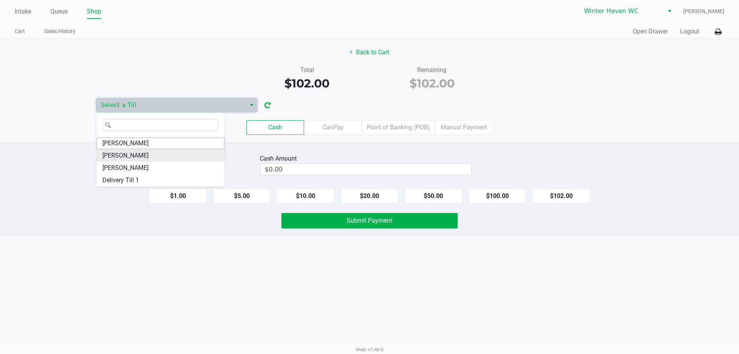
click at [136, 160] on span "JAMES-OTTO" at bounding box center [125, 155] width 46 height 9
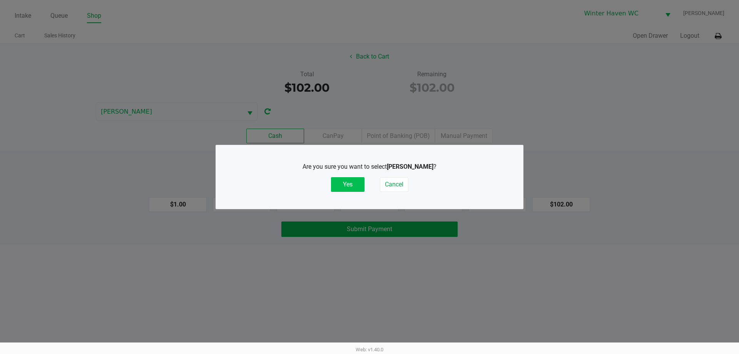
click at [342, 187] on button "Yes" at bounding box center [347, 184] width 33 height 15
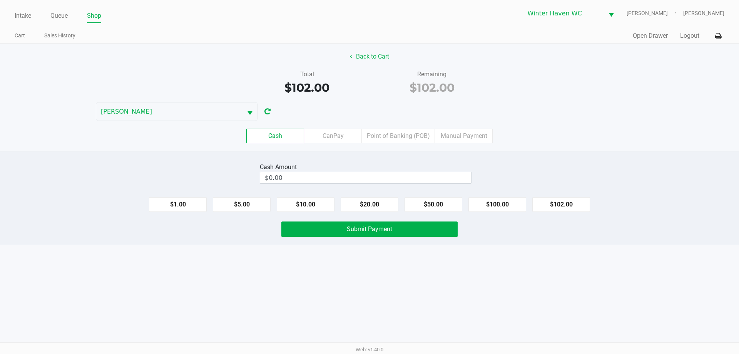
click at [343, 306] on div "Intake Queue Shop Winter Haven WC JAMES-OTTO Micah Harrison Cart Sales History …" at bounding box center [369, 177] width 739 height 354
click at [368, 201] on button "$100.00" at bounding box center [497, 204] width 58 height 15
click at [244, 206] on button "$5.00" at bounding box center [242, 204] width 58 height 15
type input "$105.00"
click at [337, 235] on button "Submit Payment" at bounding box center [369, 228] width 176 height 15
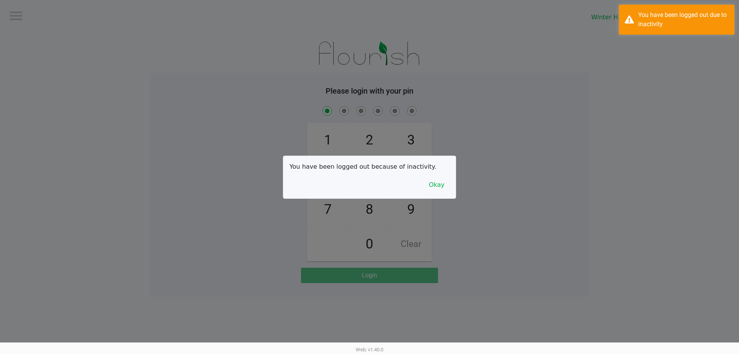
checkbox input "true"
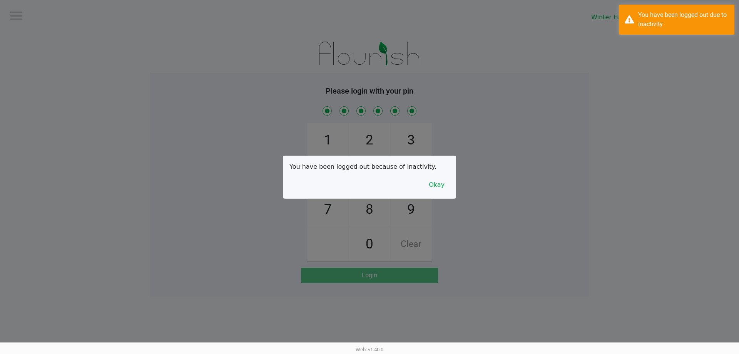
checkbox input "true"
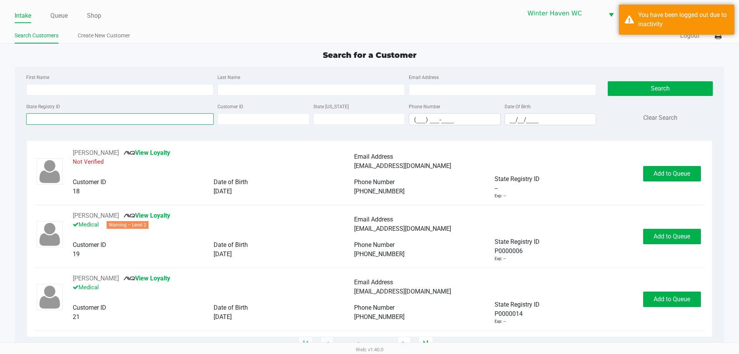
click at [114, 116] on input "State Registry ID" at bounding box center [119, 119] width 187 height 12
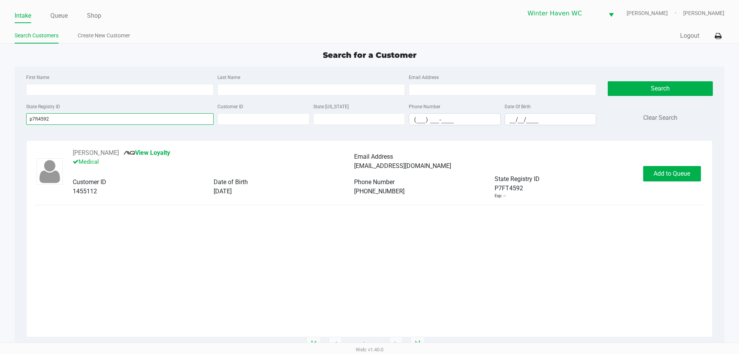
type input "p7ft4592"
click at [368, 168] on button "Add to Queue" at bounding box center [672, 173] width 58 height 15
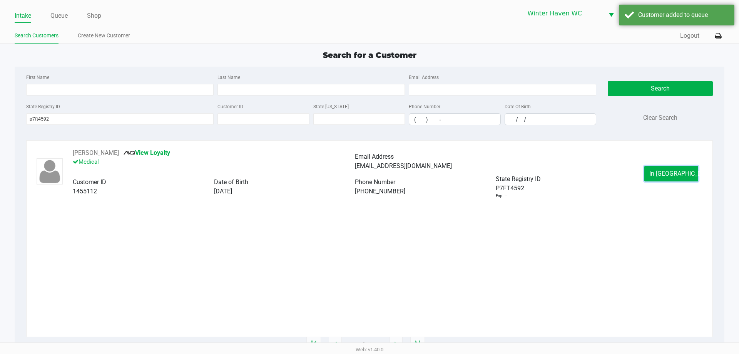
click at [368, 172] on span "In Queue" at bounding box center [681, 173] width 65 height 7
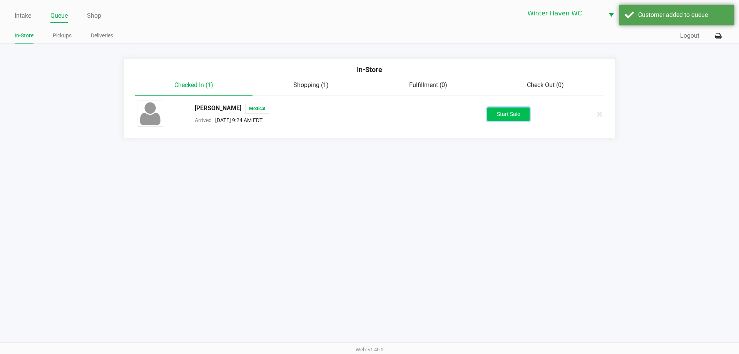
click at [368, 117] on button "Start Sale" at bounding box center [508, 113] width 42 height 13
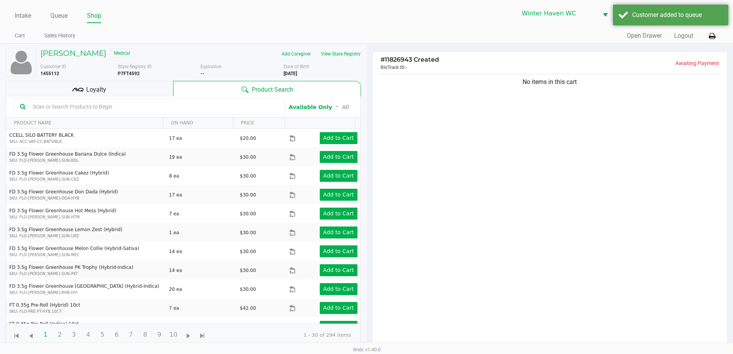
click at [122, 92] on div "Loyalty" at bounding box center [89, 88] width 167 height 15
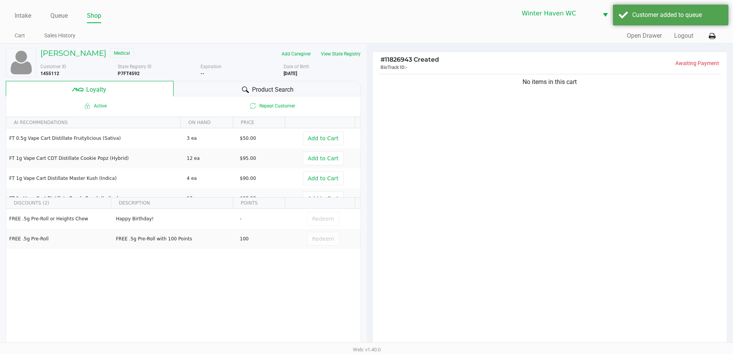
click at [247, 87] on icon at bounding box center [245, 89] width 7 height 7
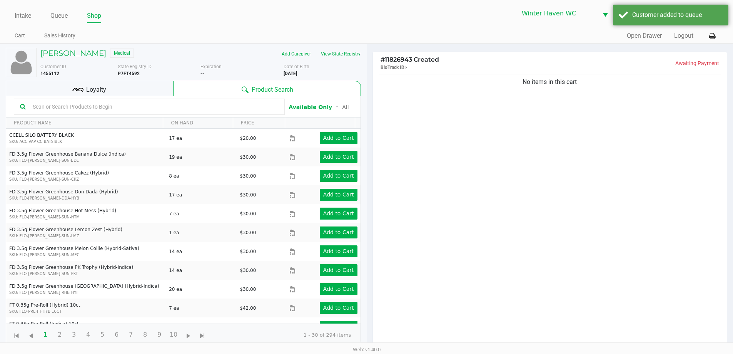
click at [204, 114] on div at bounding box center [149, 107] width 271 height 16
click at [200, 109] on input "text" at bounding box center [154, 107] width 249 height 12
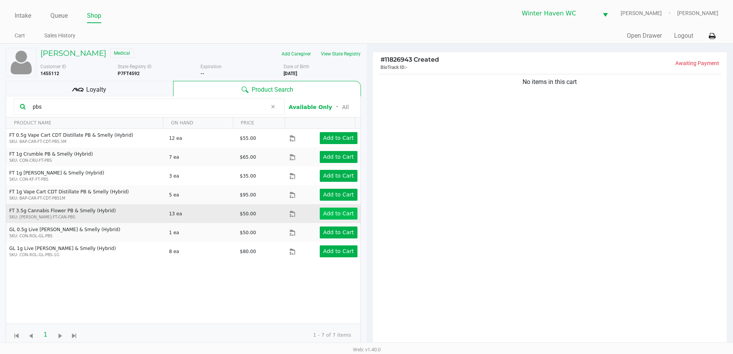
type input "pbs"
click at [332, 213] on app-button-loader "Add to Cart" at bounding box center [338, 213] width 31 height 6
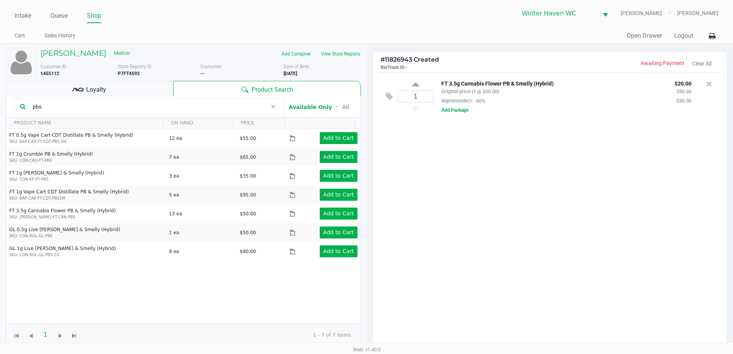
click at [368, 80] on div "1 FT 3.5g Cannabis Flower PB & Smelly (Hybrid) Original price (1 @ $50.00) 60pr…" at bounding box center [550, 96] width 343 height 48
click at [368, 87] on icon at bounding box center [415, 86] width 7 height 10
type input "2"
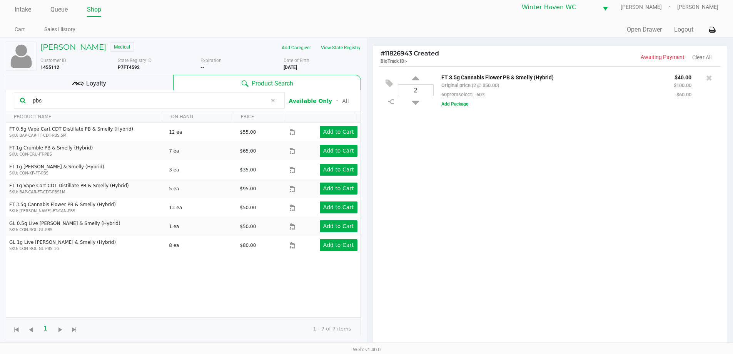
scroll to position [92, 0]
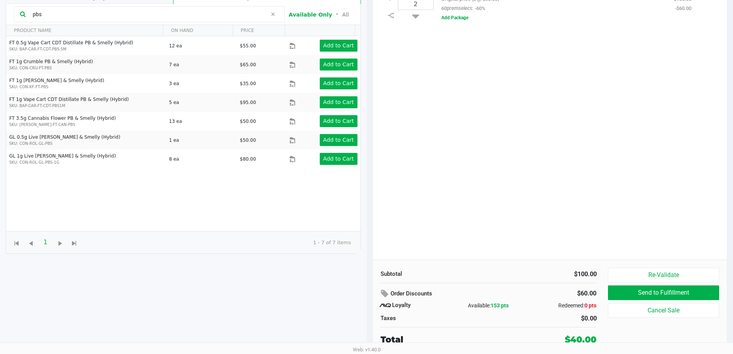
click at [368, 180] on div "2 FT 3.5g Cannabis Flower PB & Smelly (Hybrid) Original price (2 @ $50.00) 60pr…" at bounding box center [550, 119] width 354 height 279
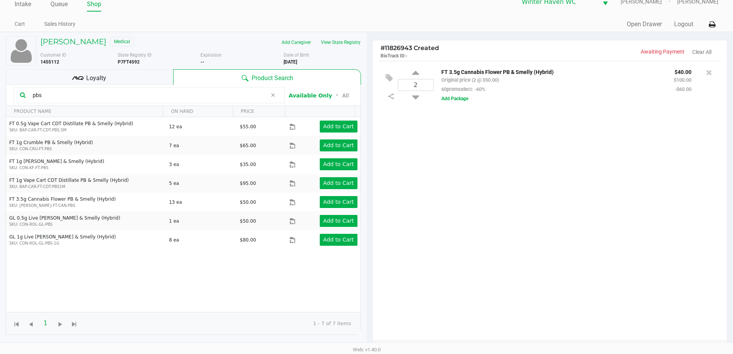
scroll to position [0, 0]
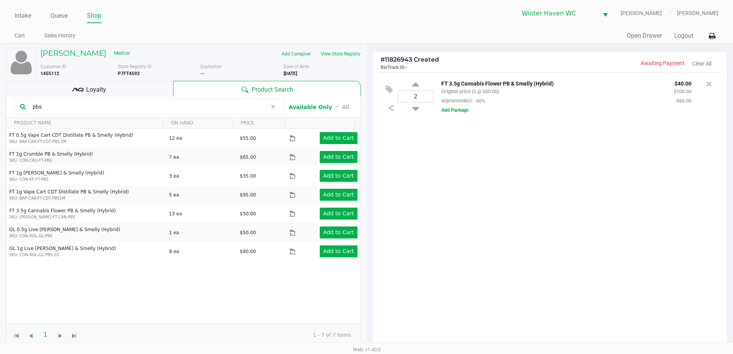
click at [63, 85] on div "Loyalty" at bounding box center [89, 88] width 167 height 15
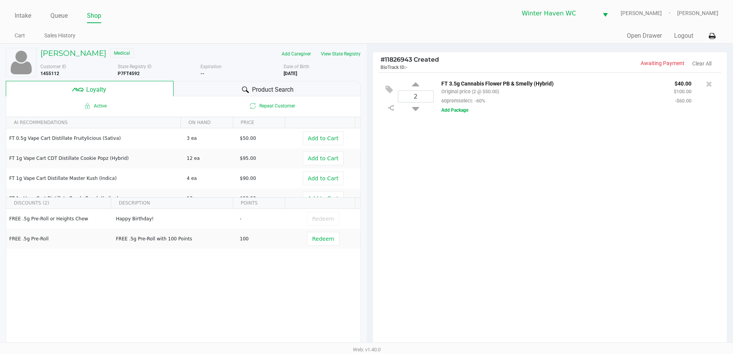
click at [291, 89] on span "Product Search" at bounding box center [273, 89] width 42 height 9
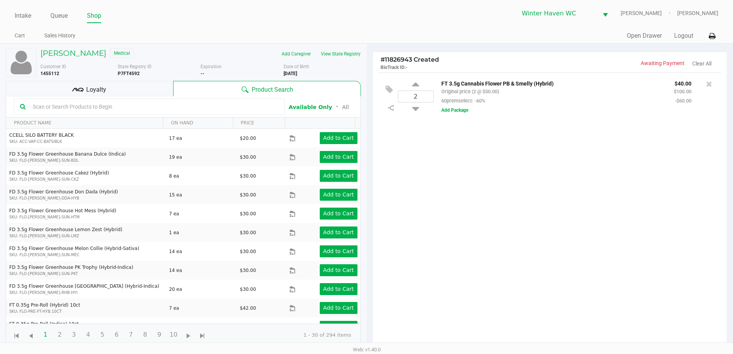
click at [229, 107] on input "text" at bounding box center [154, 107] width 249 height 12
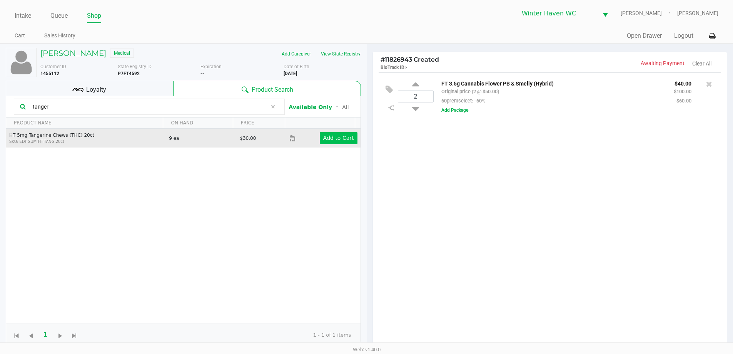
type input "tanger"
click at [328, 137] on app-button-loader "Add to Cart" at bounding box center [338, 138] width 31 height 6
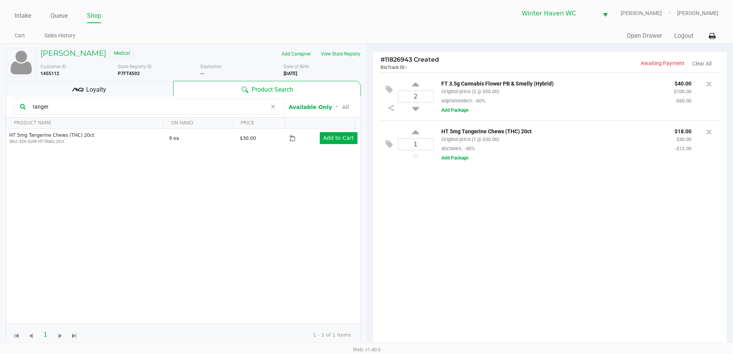
click at [107, 89] on div "Loyalty" at bounding box center [89, 88] width 167 height 15
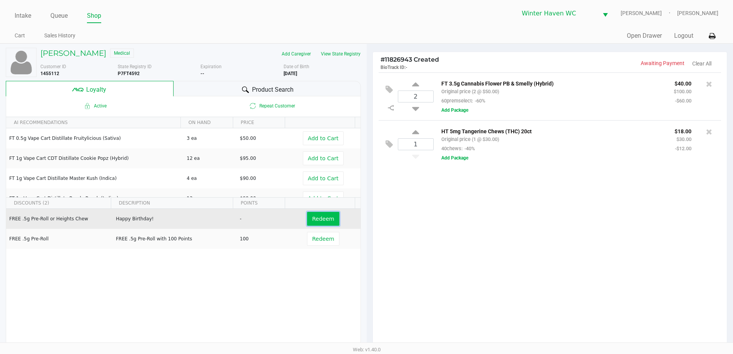
click at [320, 218] on span "Redeem" at bounding box center [323, 219] width 22 height 6
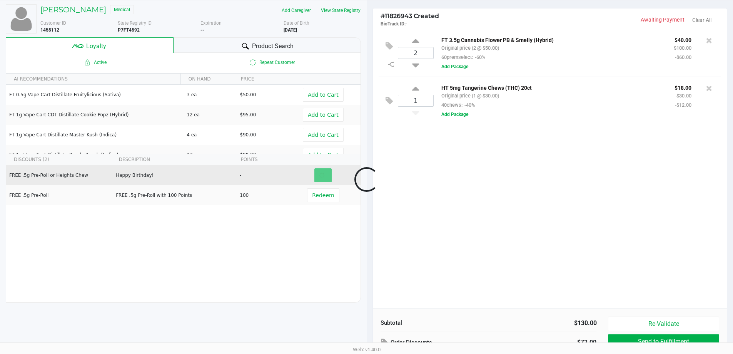
scroll to position [92, 0]
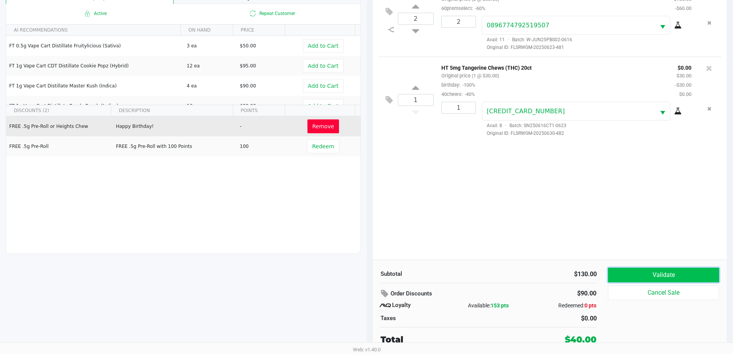
click at [368, 274] on button "Validate" at bounding box center [663, 274] width 111 height 15
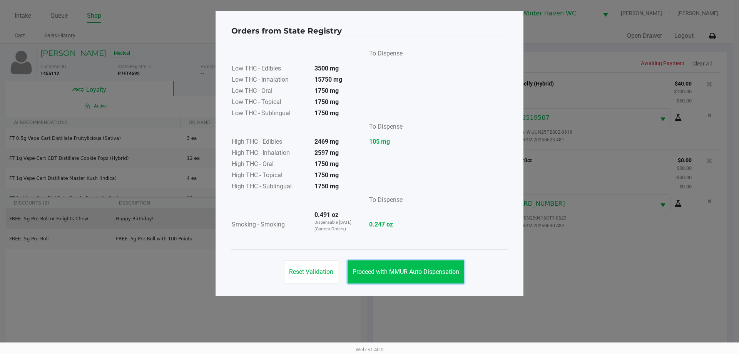
click at [368, 279] on button "Proceed with MMUR Auto-Dispensation" at bounding box center [406, 271] width 117 height 23
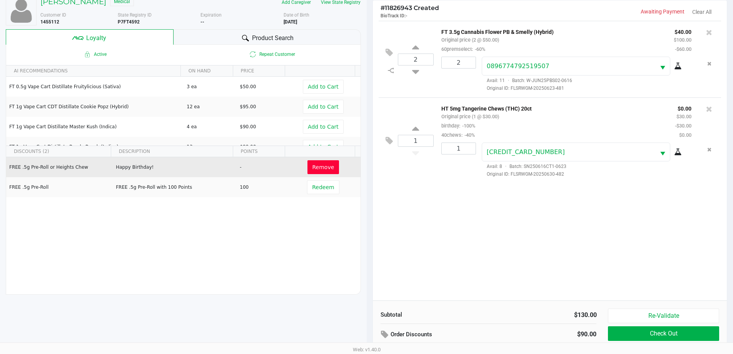
scroll to position [92, 0]
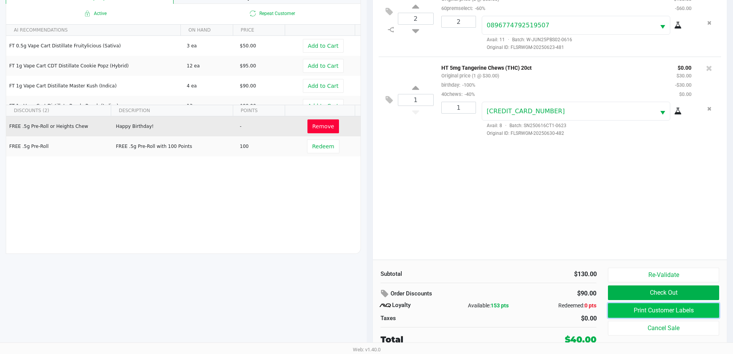
click at [368, 309] on button "Print Customer Labels" at bounding box center [663, 310] width 111 height 15
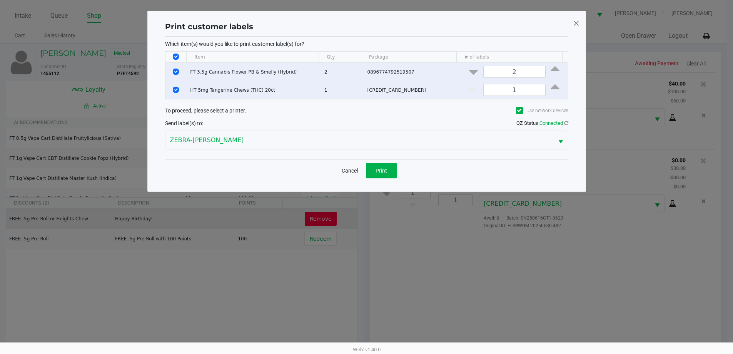
scroll to position [0, 0]
click at [368, 168] on span "Print" at bounding box center [384, 170] width 12 height 6
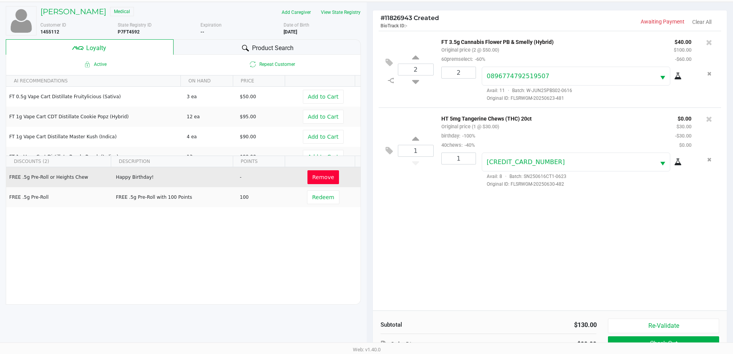
scroll to position [92, 0]
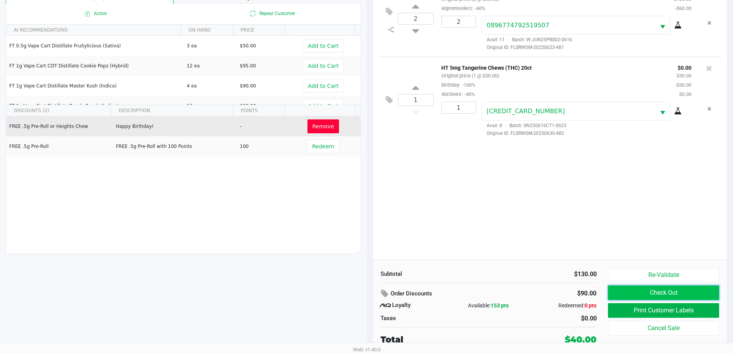
click at [368, 293] on button "Check Out" at bounding box center [663, 292] width 111 height 15
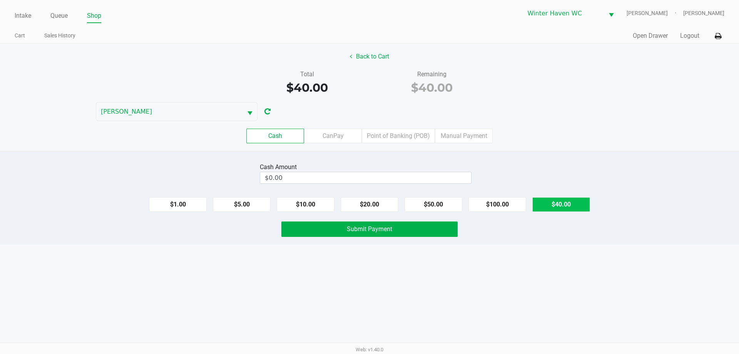
click at [368, 201] on button "$40.00" at bounding box center [561, 204] width 58 height 15
type input "$40.00"
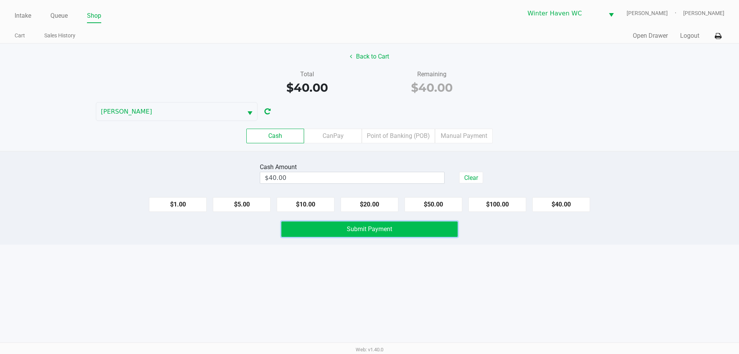
click at [368, 232] on span "Submit Payment" at bounding box center [369, 228] width 45 height 7
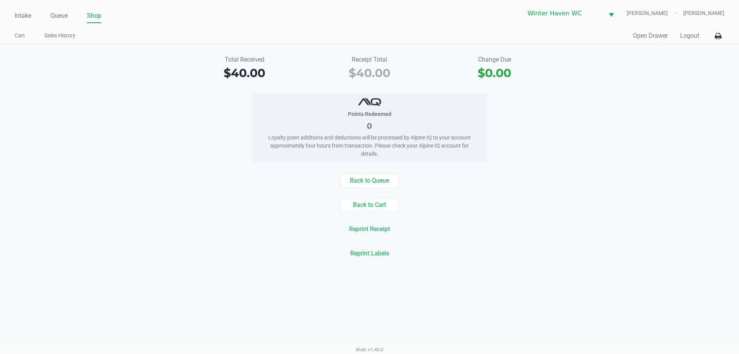
click at [81, 102] on div "Points Redeemed 0 Loyalty point additions and deductions will be processed by A…" at bounding box center [369, 127] width 750 height 69
click at [25, 10] on li "Intake" at bounding box center [23, 16] width 17 height 13
click at [27, 16] on link "Intake" at bounding box center [23, 15] width 17 height 11
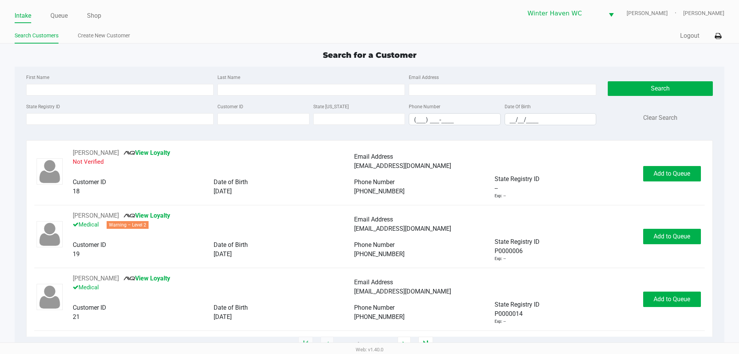
click at [368, 72] on div "First Name Last Name Email Address State Registry ID Customer ID State ID Phone…" at bounding box center [369, 102] width 698 height 70
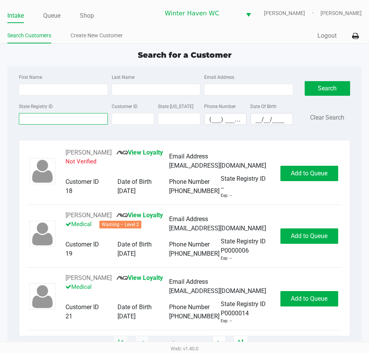
click at [39, 120] on input "State Registry ID" at bounding box center [63, 119] width 89 height 12
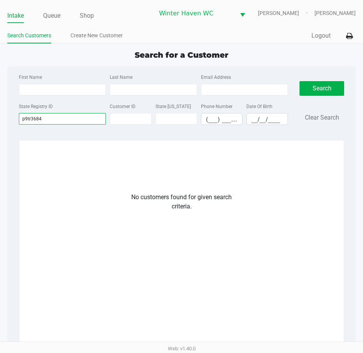
type input "p9tr3684"
click at [49, 117] on input "p9tr3684" at bounding box center [62, 119] width 87 height 12
click at [50, 117] on input "p9tr3684" at bounding box center [62, 119] width 87 height 12
click at [88, 41] on li "Create New Customer" at bounding box center [96, 36] width 52 height 13
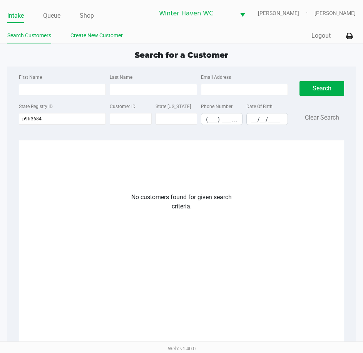
click at [94, 37] on link "Create New Customer" at bounding box center [96, 36] width 52 height 10
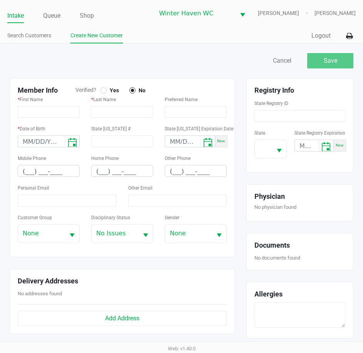
click at [110, 91] on span "Yes" at bounding box center [113, 90] width 12 height 7
type input "CLAUDIA"
type input "FRIER"
click at [38, 137] on input "month/day/year" at bounding box center [41, 142] width 47 height 12
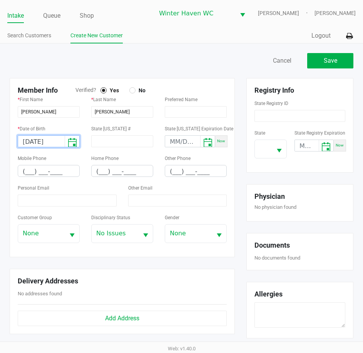
type input "06/09/1980"
click at [24, 174] on input "(___) ___-____" at bounding box center [48, 171] width 61 height 12
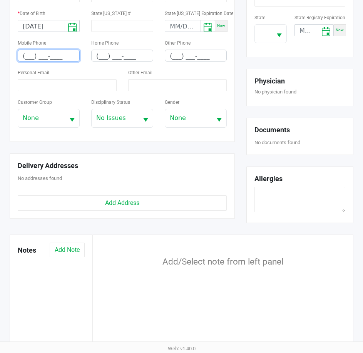
scroll to position [77, 0]
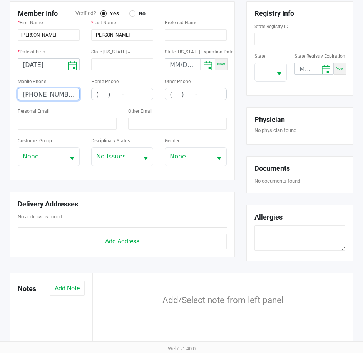
type input "(863) 258-6009"
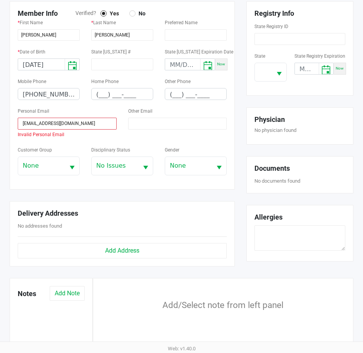
click at [34, 117] on div "Personal Email rewindspazz11@gmail.com Invalid Personal Email" at bounding box center [67, 122] width 99 height 33
click at [23, 120] on input "rewindspazz11@gmail.com" at bounding box center [67, 124] width 99 height 12
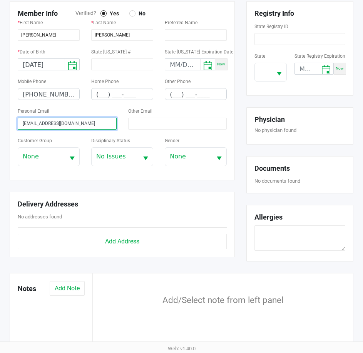
type input "rewindspazz11@gmail.com"
click at [316, 47] on form "Registry Info State Registry ID State State Registry Expiration Now" at bounding box center [299, 48] width 91 height 79
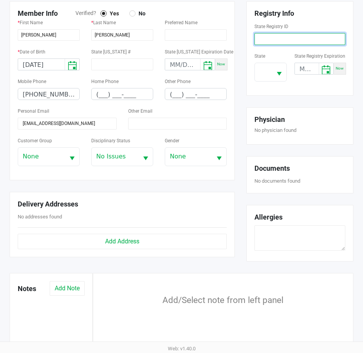
click at [308, 35] on input at bounding box center [299, 39] width 91 height 12
paste input "P9TR3684"
click at [282, 66] on button "Select" at bounding box center [279, 72] width 15 height 18
type input "P9TR3684"
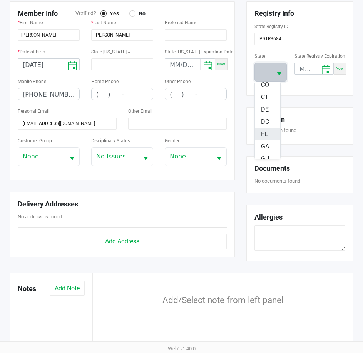
click at [268, 131] on li "FL" at bounding box center [267, 134] width 25 height 12
click at [299, 101] on div "Registry Info State Registry ID P9TR3684 State FL State Registry Expiration Now…" at bounding box center [300, 137] width 119 height 272
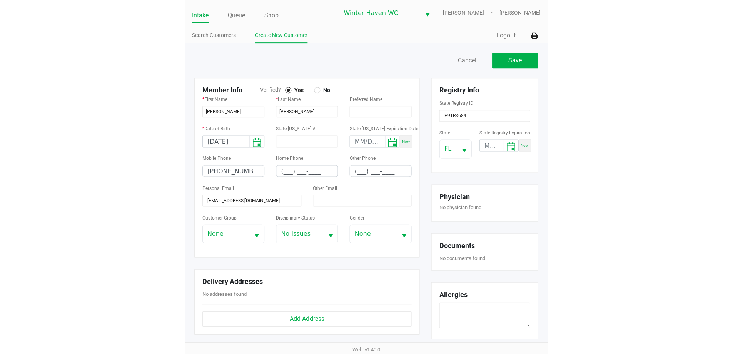
scroll to position [0, 0]
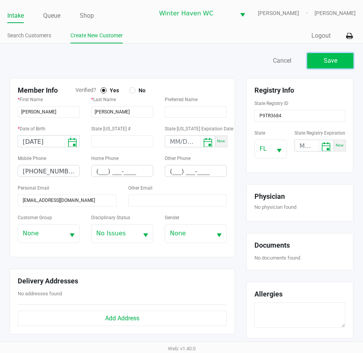
click at [319, 64] on button "Save" at bounding box center [330, 60] width 46 height 15
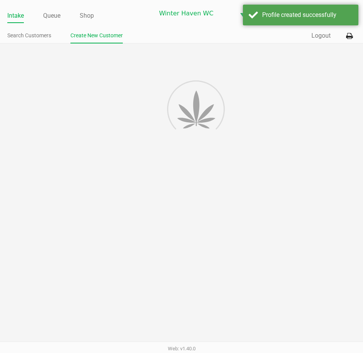
type input "---"
type input "( __) ___-____"
type input "---"
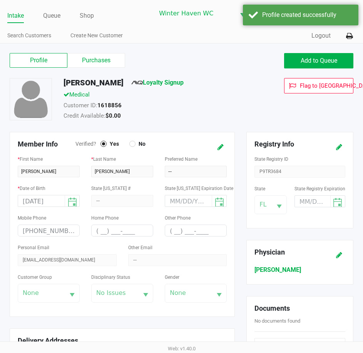
click at [169, 79] on span "Loyalty Signup" at bounding box center [157, 84] width 52 height 12
click at [170, 80] on link "Loyalty Signup" at bounding box center [157, 82] width 52 height 7
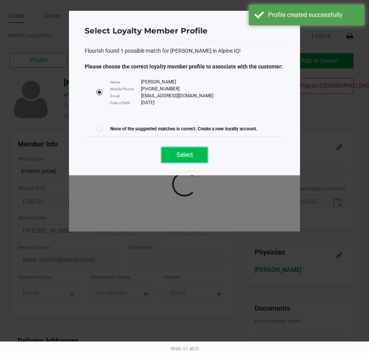
click at [187, 154] on span "Select" at bounding box center [184, 154] width 17 height 7
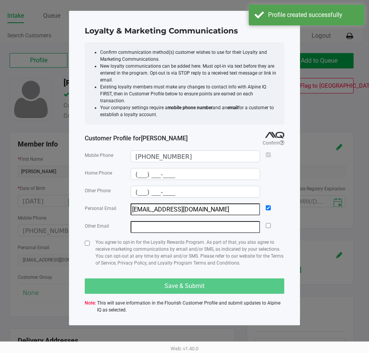
click at [84, 238] on div "Loyalty & Marketing Communications Confirm communication method(s) customer wis…" at bounding box center [184, 168] width 231 height 315
click at [88, 241] on input "checkbox" at bounding box center [87, 243] width 5 height 5
checkbox input "true"
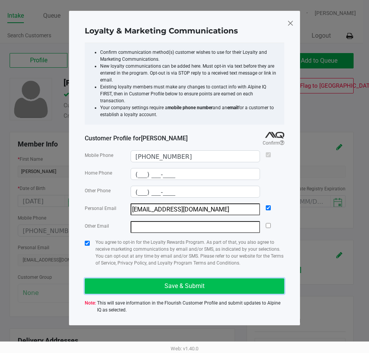
click at [179, 279] on button "Save & Submit" at bounding box center [184, 286] width 199 height 15
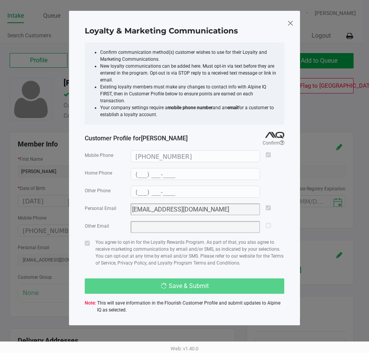
type input "(___) ___-____"
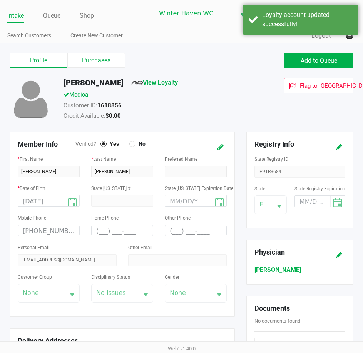
click at [319, 73] on div "Profile Purchases Add to Queue" at bounding box center [181, 64] width 355 height 27
click at [314, 59] on span "Add to Queue" at bounding box center [319, 60] width 37 height 7
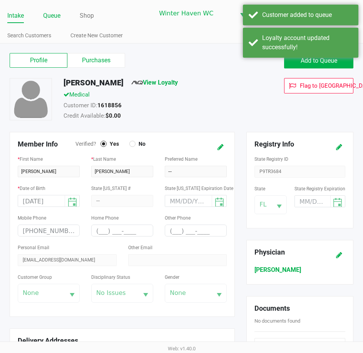
click at [52, 17] on link "Queue" at bounding box center [51, 15] width 17 height 11
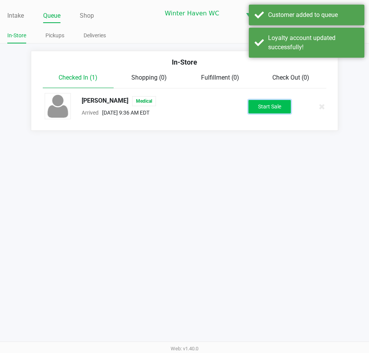
click at [271, 110] on button "Start Sale" at bounding box center [269, 106] width 42 height 13
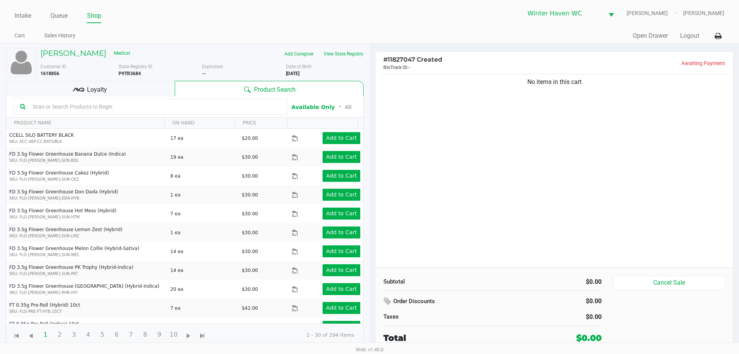
click at [96, 81] on div "Loyalty" at bounding box center [90, 88] width 169 height 15
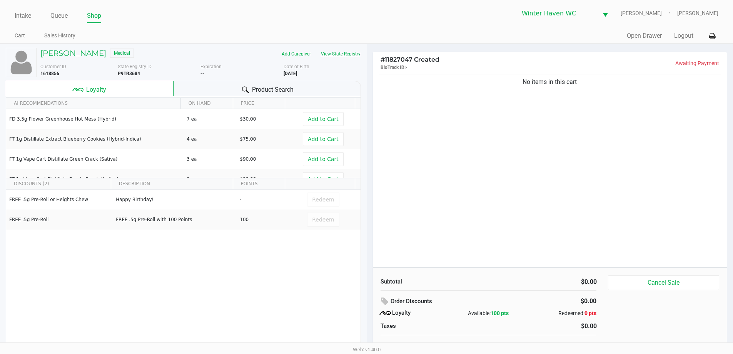
click at [351, 60] on button "View State Registry" at bounding box center [338, 54] width 45 height 12
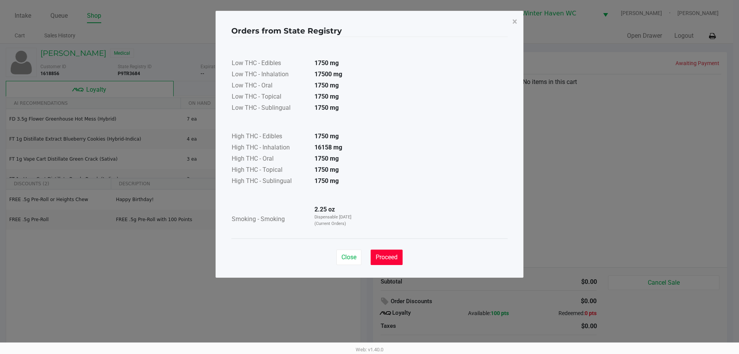
click at [368, 260] on span "Proceed" at bounding box center [387, 256] width 22 height 7
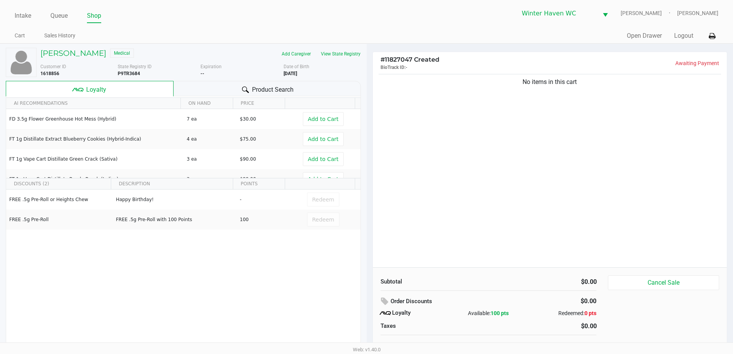
click at [368, 211] on div "No items in this cart" at bounding box center [550, 169] width 354 height 195
click at [292, 85] on span "Product Search" at bounding box center [273, 89] width 42 height 9
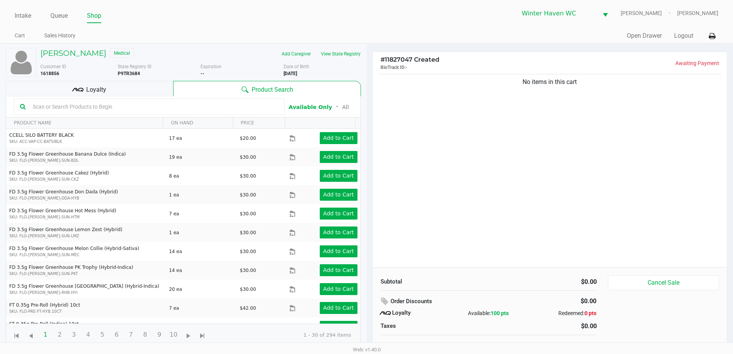
click at [140, 109] on input "text" at bounding box center [154, 107] width 249 height 12
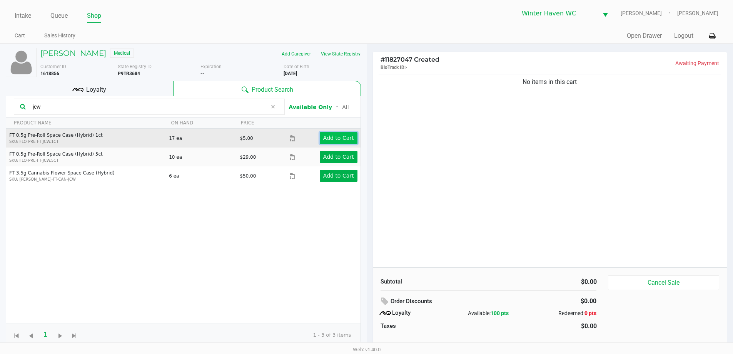
click at [332, 137] on app-button-loader "Add to Cart" at bounding box center [338, 138] width 31 height 6
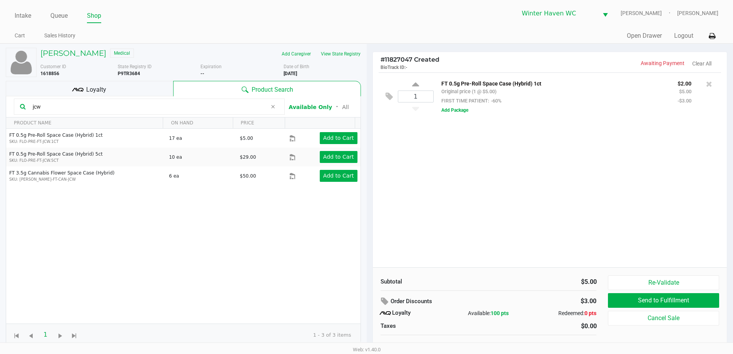
click at [152, 106] on input "jcw" at bounding box center [148, 107] width 237 height 12
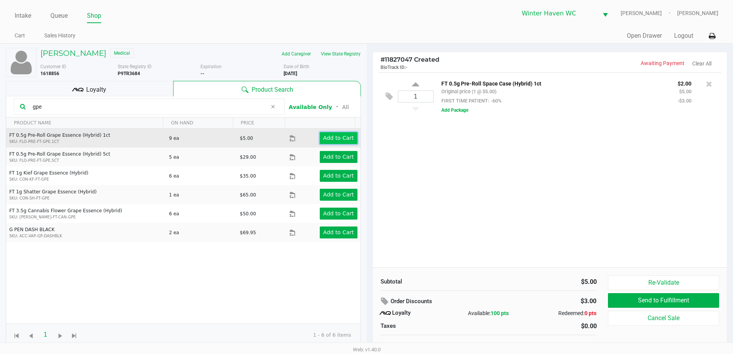
click at [329, 137] on app-button-loader "Add to Cart" at bounding box center [338, 138] width 31 height 6
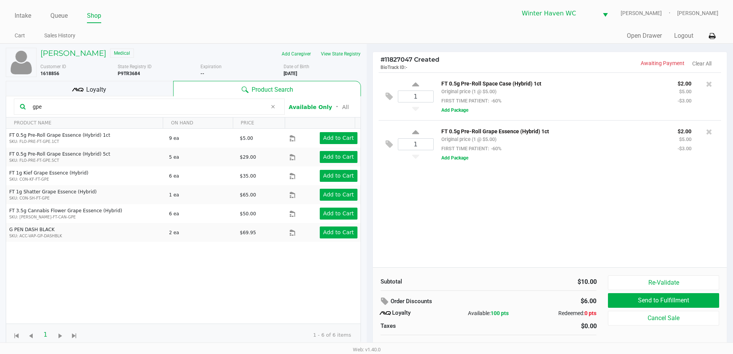
click at [165, 100] on div "gpe" at bounding box center [149, 107] width 271 height 16
click at [168, 104] on input "gpe" at bounding box center [148, 107] width 237 height 12
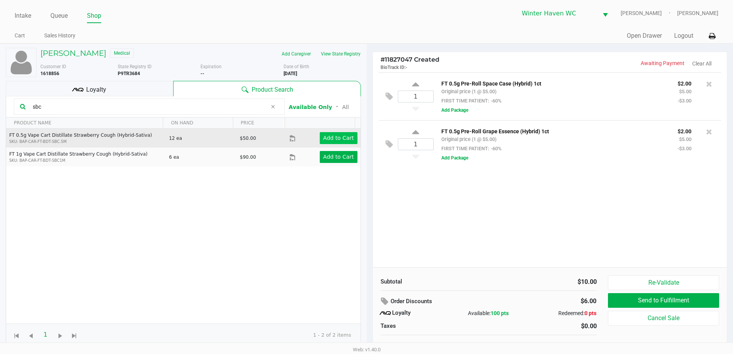
type input "sbc"
click at [341, 136] on app-button-loader "Add to Cart" at bounding box center [338, 138] width 31 height 6
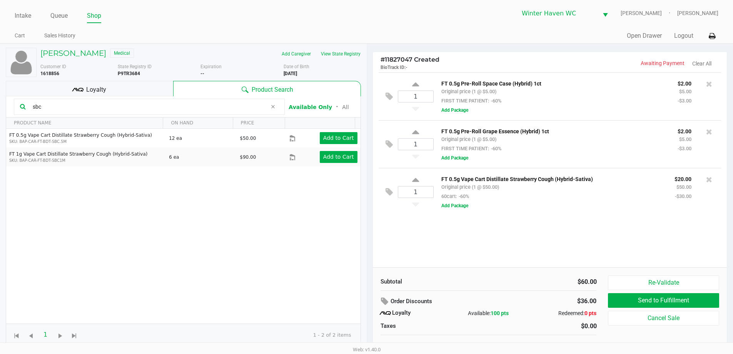
click at [80, 85] on icon at bounding box center [78, 90] width 12 height 12
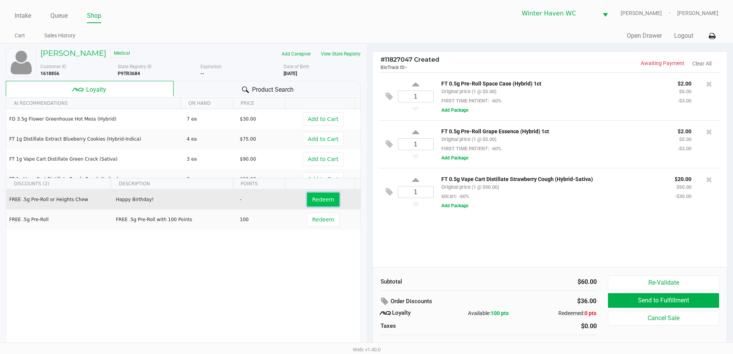
click at [319, 198] on span "Redeem" at bounding box center [323, 199] width 22 height 6
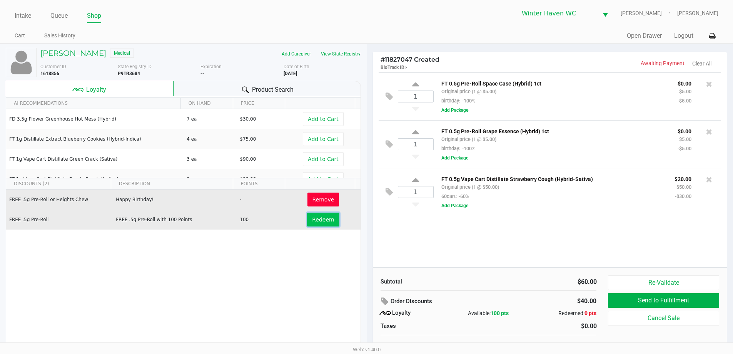
click at [320, 218] on span "Redeem" at bounding box center [323, 219] width 22 height 6
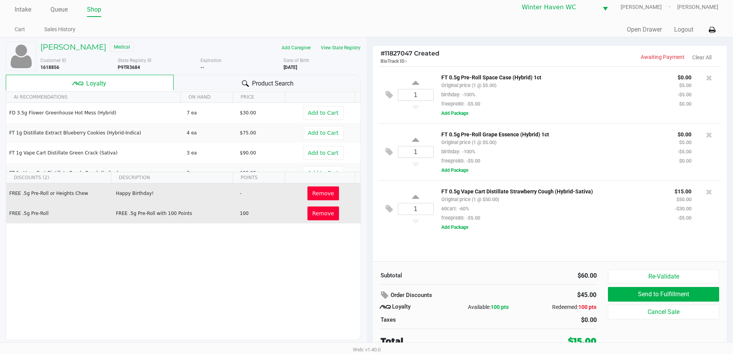
scroll to position [8, 0]
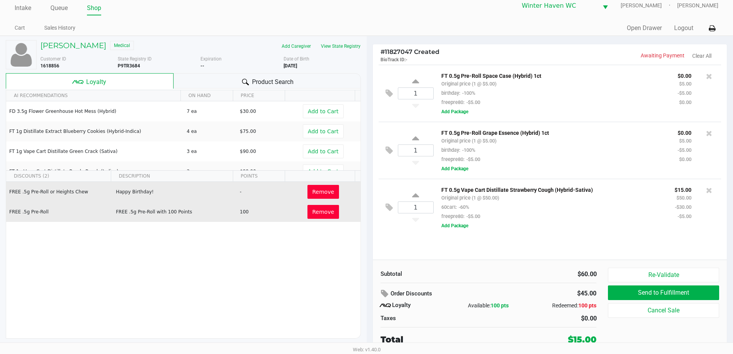
click at [279, 86] on span "Product Search" at bounding box center [273, 81] width 42 height 9
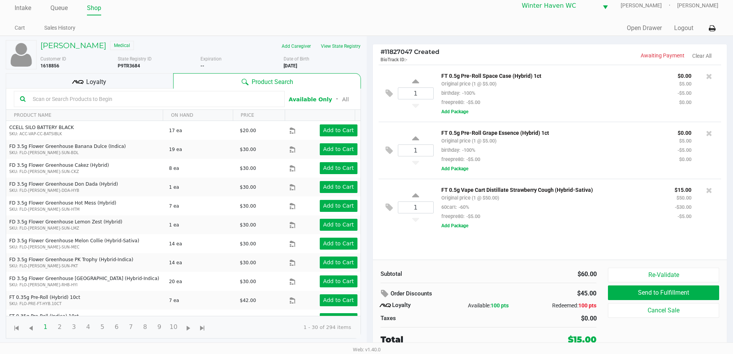
click at [168, 104] on input "text" at bounding box center [154, 99] width 249 height 12
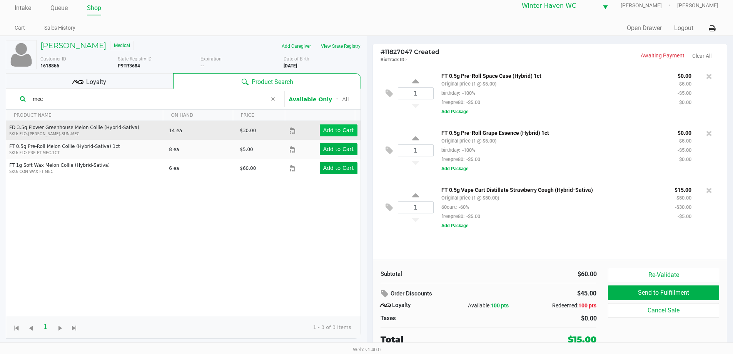
type input "mec"
click at [326, 128] on app-button-loader "Add to Cart" at bounding box center [338, 130] width 31 height 6
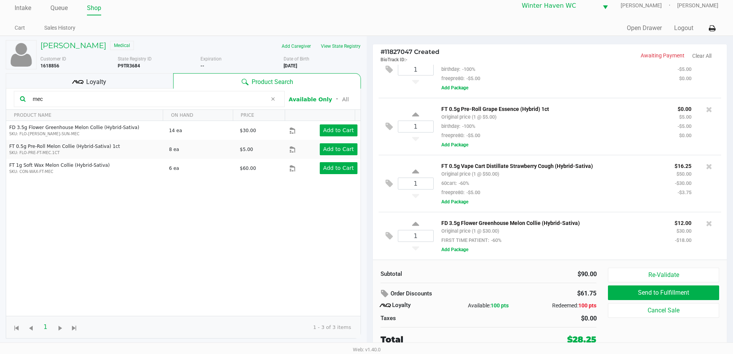
click at [114, 82] on div "Loyalty" at bounding box center [89, 80] width 167 height 15
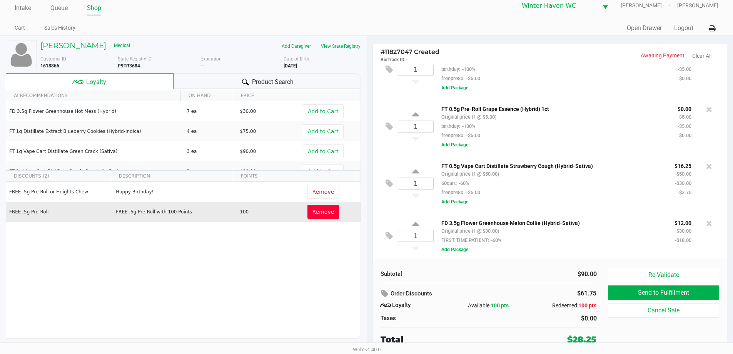
click at [316, 216] on button "Remove" at bounding box center [324, 212] width 32 height 14
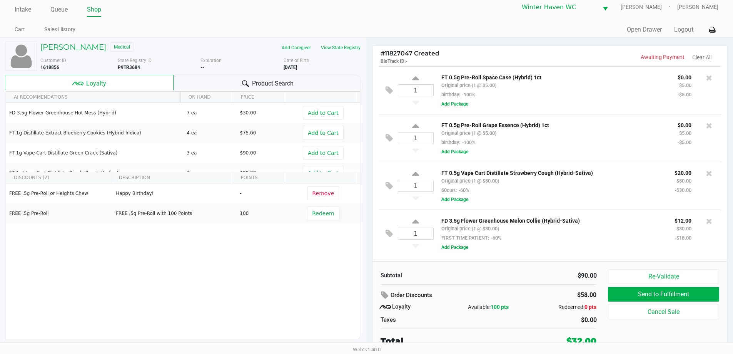
scroll to position [8, 0]
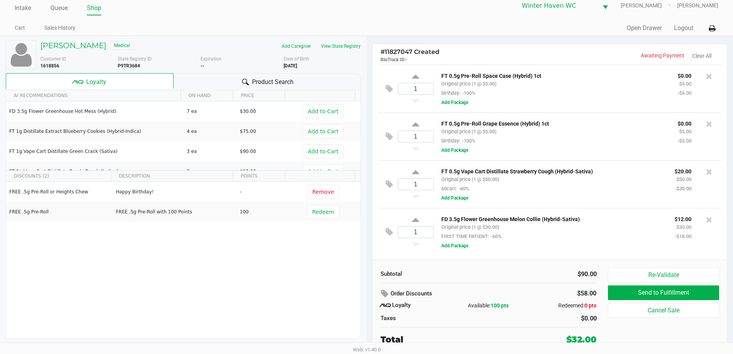
click at [302, 80] on div "Product Search" at bounding box center [267, 80] width 187 height 15
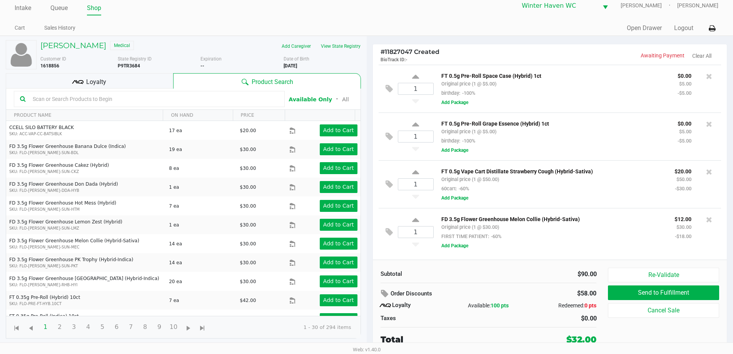
click at [94, 80] on span "Loyalty" at bounding box center [96, 81] width 20 height 9
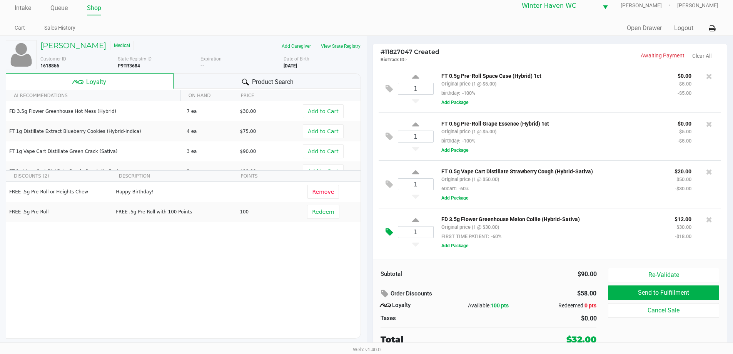
click at [368, 234] on icon at bounding box center [389, 231] width 7 height 9
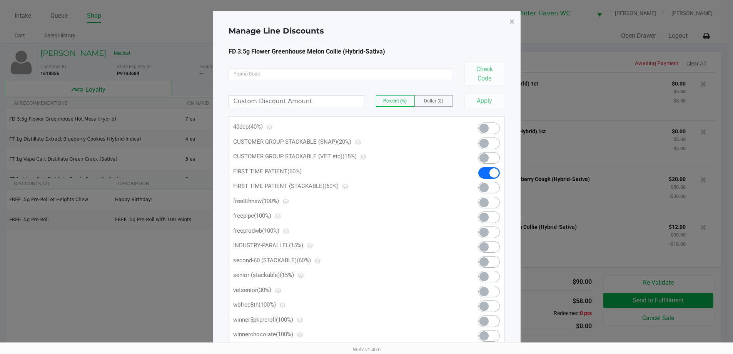
scroll to position [0, 0]
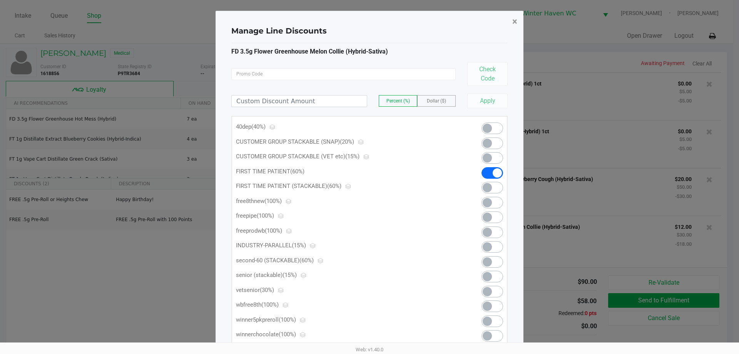
click at [368, 18] on span "×" at bounding box center [514, 21] width 5 height 11
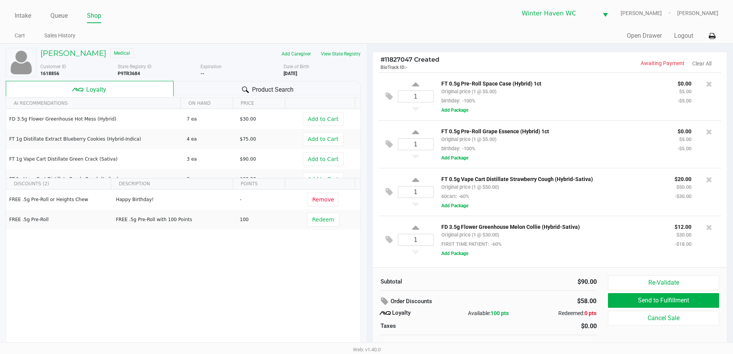
scroll to position [8, 0]
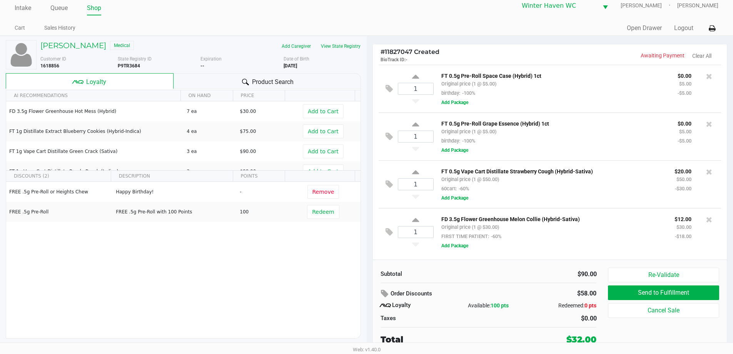
click at [314, 81] on div "Product Search" at bounding box center [267, 80] width 187 height 15
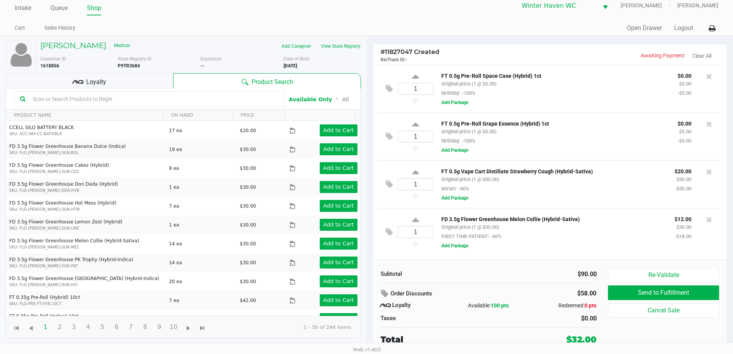
click at [149, 102] on input "text" at bounding box center [154, 99] width 249 height 12
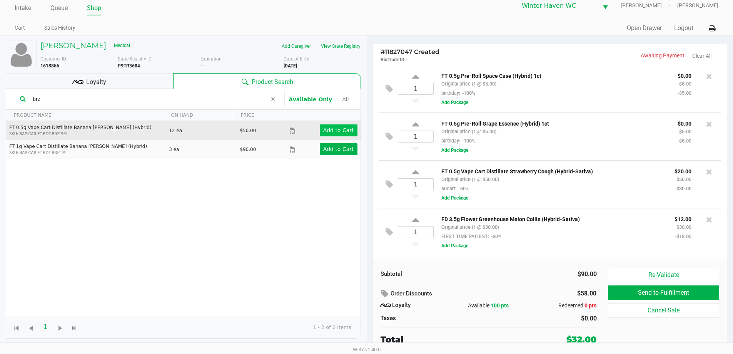
type input "brz"
click at [344, 131] on app-button-loader "Add to Cart" at bounding box center [338, 130] width 31 height 6
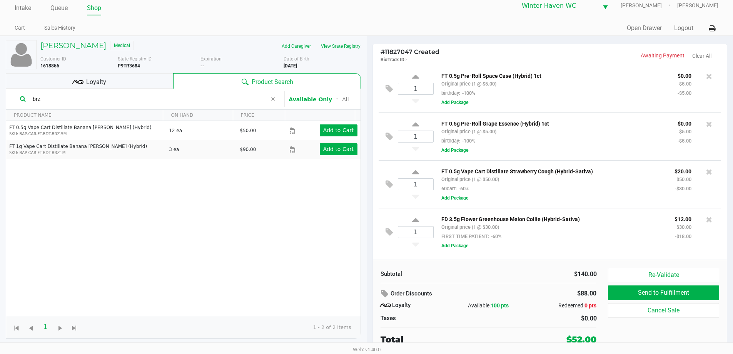
scroll to position [46, 0]
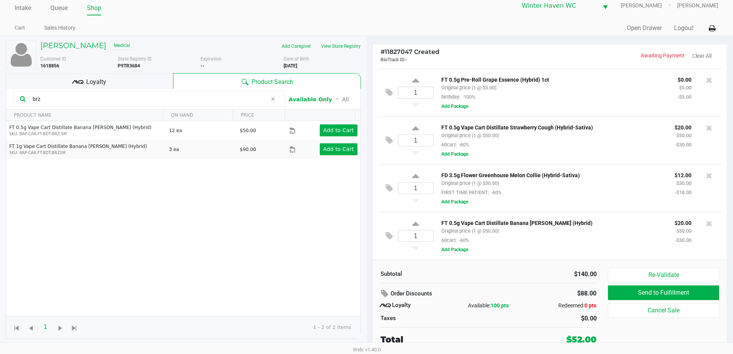
click at [145, 79] on div "Loyalty" at bounding box center [89, 80] width 167 height 15
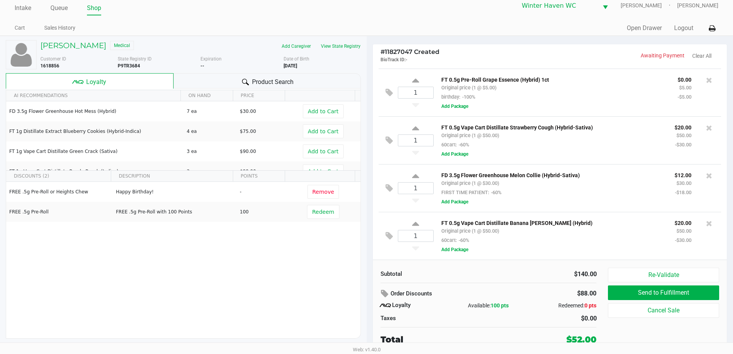
click at [261, 84] on span "Product Search" at bounding box center [273, 81] width 42 height 9
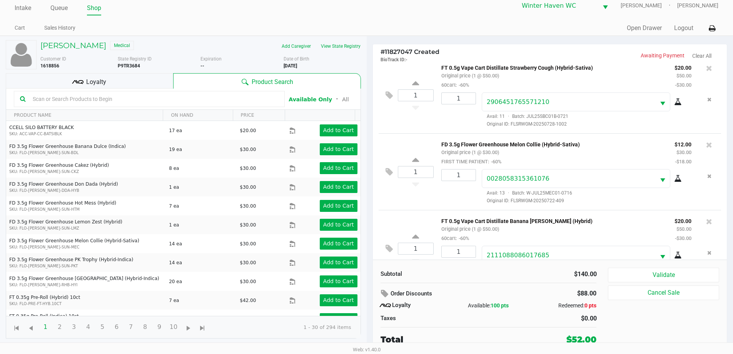
scroll to position [190, 0]
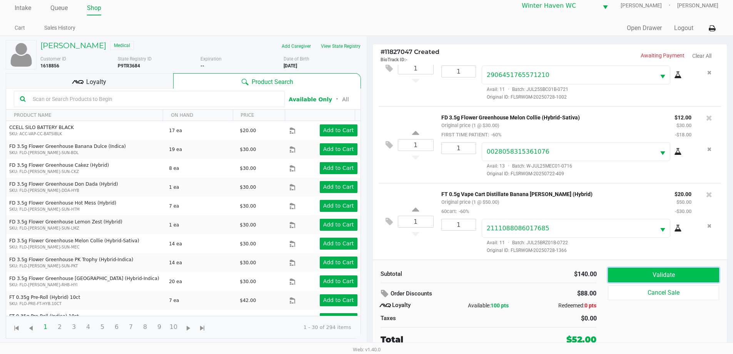
click at [368, 269] on button "Validate" at bounding box center [663, 274] width 111 height 15
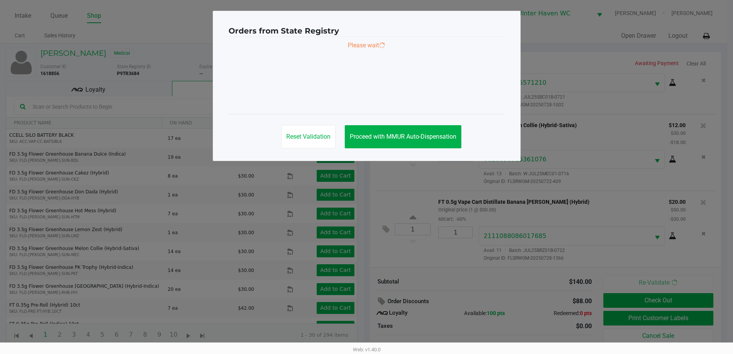
scroll to position [0, 0]
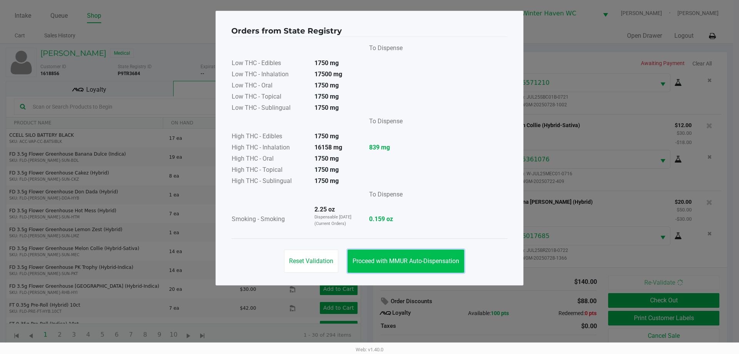
click at [368, 253] on button "Proceed with MMUR Auto-Dispensation" at bounding box center [406, 260] width 117 height 23
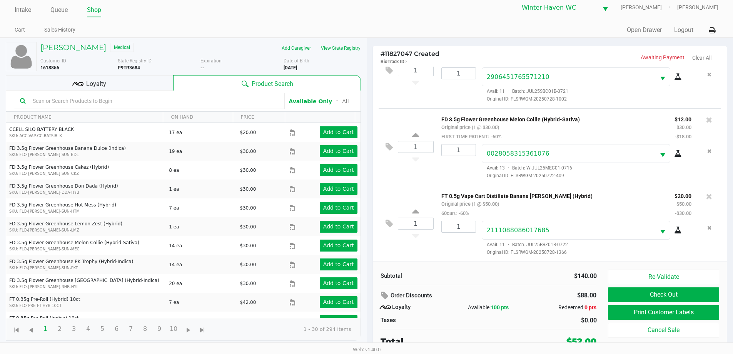
scroll to position [8, 0]
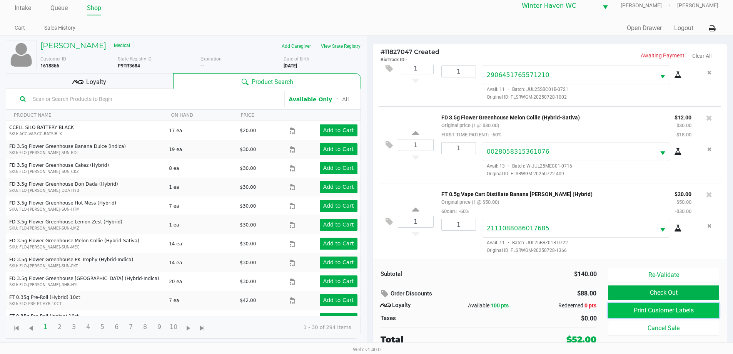
click at [368, 309] on button "Print Customer Labels" at bounding box center [663, 310] width 111 height 15
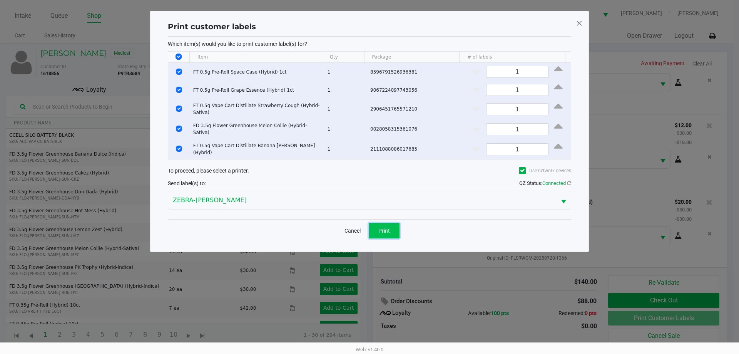
click at [368, 227] on span "Print" at bounding box center [384, 230] width 12 height 6
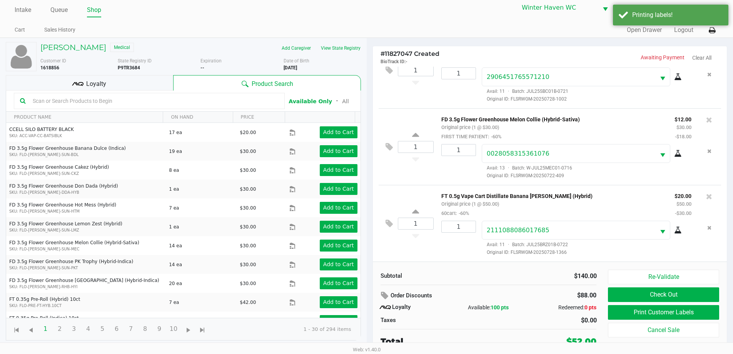
scroll to position [8, 0]
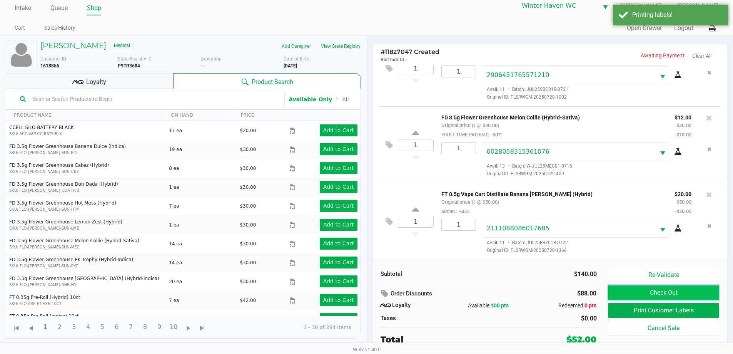
click at [368, 297] on button "Check Out" at bounding box center [663, 292] width 111 height 15
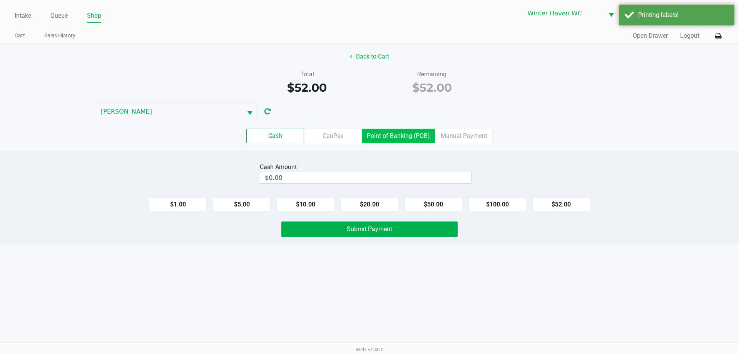
click at [368, 136] on label "Point of Banking (POB)" at bounding box center [398, 136] width 73 height 15
click at [0, 0] on 7 "Point of Banking (POB)" at bounding box center [0, 0] width 0 height 0
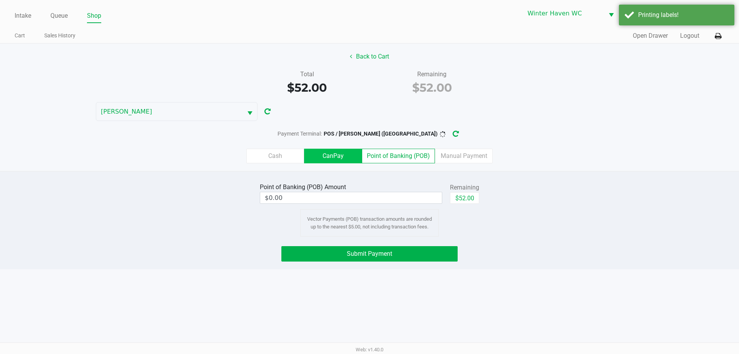
click at [341, 155] on label "CanPay" at bounding box center [333, 156] width 58 height 15
click at [0, 0] on 2 "CanPay" at bounding box center [0, 0] width 0 height 0
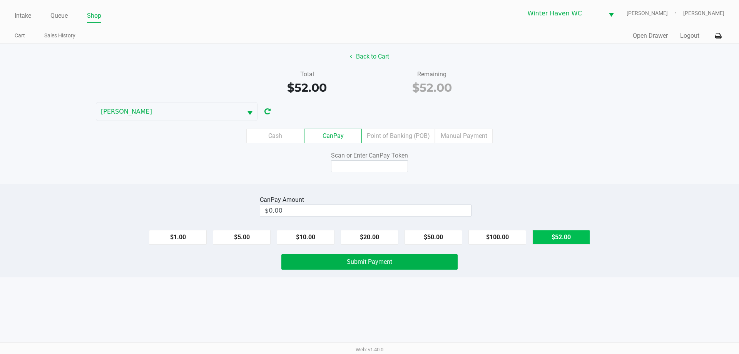
click at [368, 232] on button "$52.00" at bounding box center [561, 237] width 58 height 15
type input "$52.00"
click at [368, 169] on input at bounding box center [369, 166] width 77 height 12
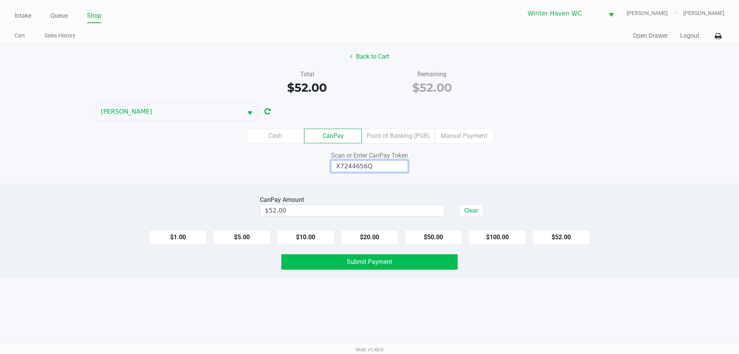
type input "X7244656Q"
click at [368, 265] on button "Submit Payment" at bounding box center [369, 261] width 176 height 15
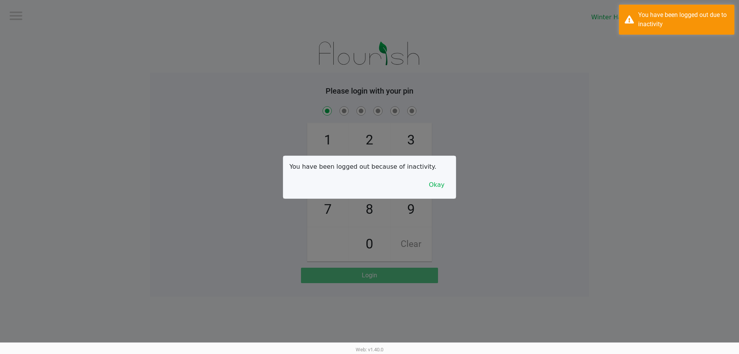
checkbox input "true"
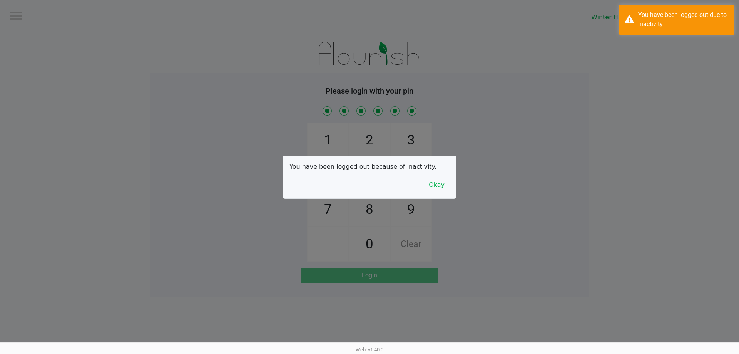
checkbox input "true"
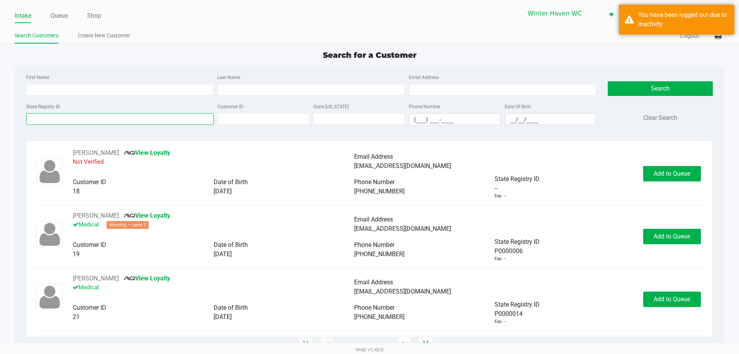
click at [65, 124] on input "State Registry ID" at bounding box center [119, 119] width 187 height 12
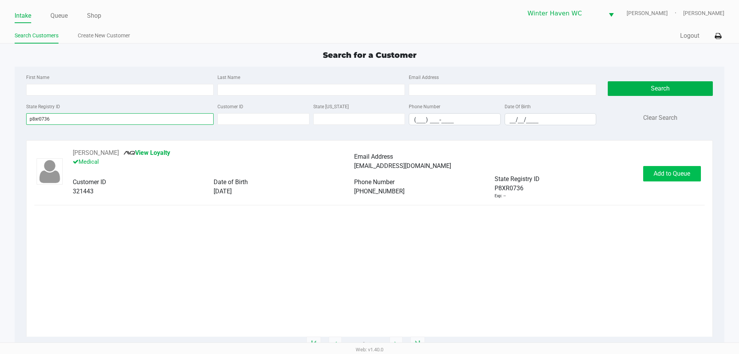
type input "p8xr0736"
click at [368, 171] on span "Add to Queue" at bounding box center [671, 173] width 37 height 7
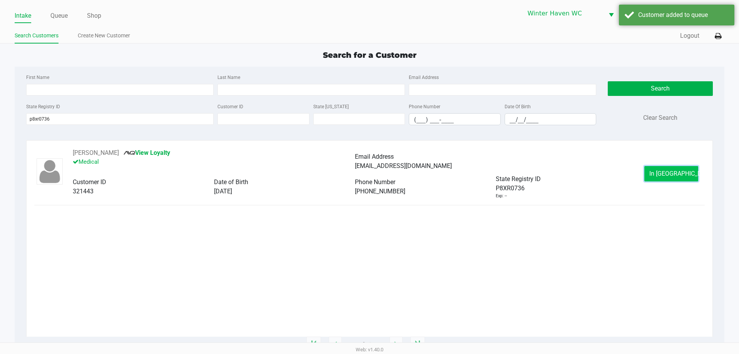
click at [368, 172] on button "In Queue" at bounding box center [671, 173] width 54 height 15
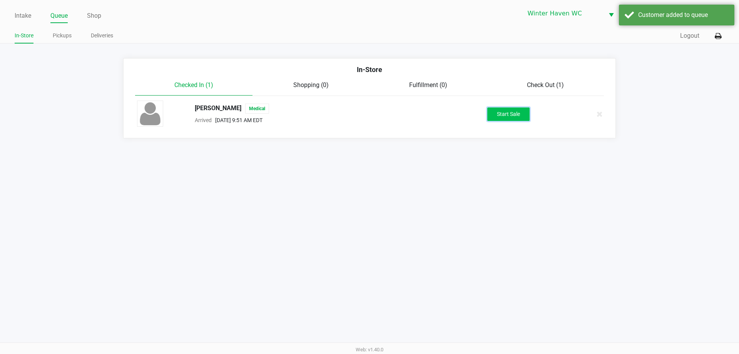
click at [368, 115] on button "Start Sale" at bounding box center [508, 113] width 42 height 13
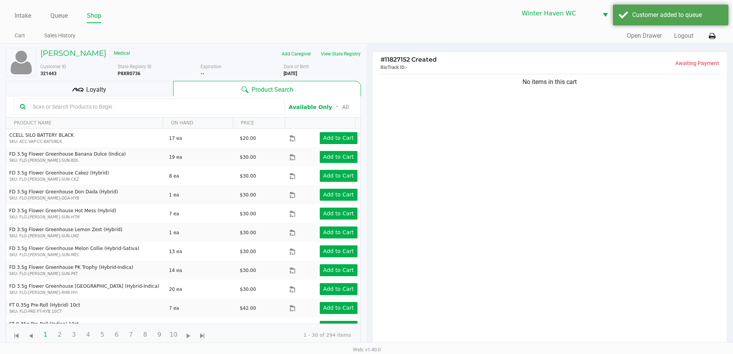
click at [133, 99] on div at bounding box center [149, 107] width 271 height 16
click at [135, 94] on div "Loyalty" at bounding box center [89, 88] width 167 height 15
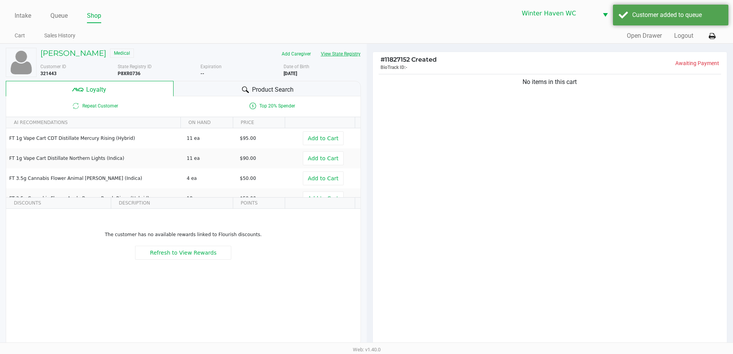
click at [348, 52] on button "View State Registry" at bounding box center [338, 54] width 45 height 12
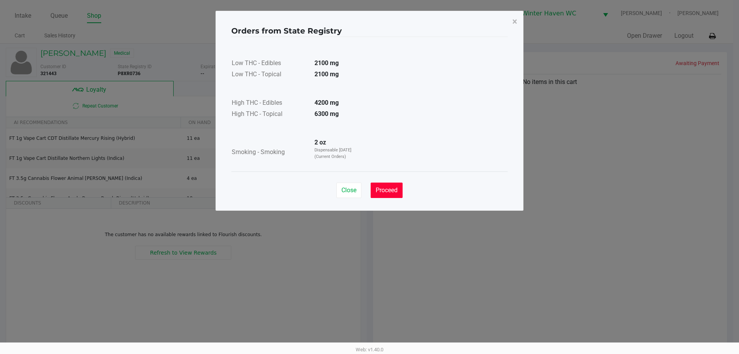
click at [368, 190] on span "Proceed" at bounding box center [387, 189] width 22 height 7
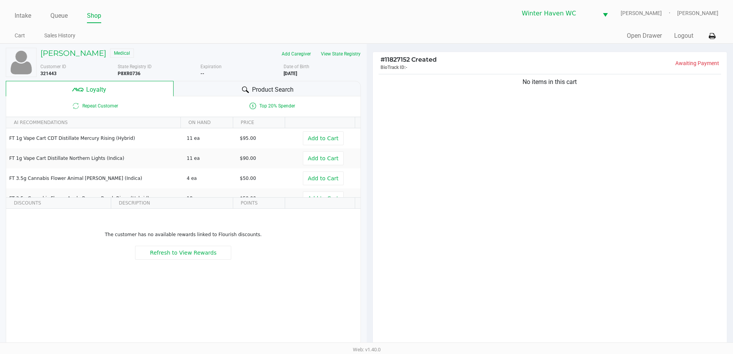
click at [267, 92] on span "Product Search" at bounding box center [273, 89] width 42 height 9
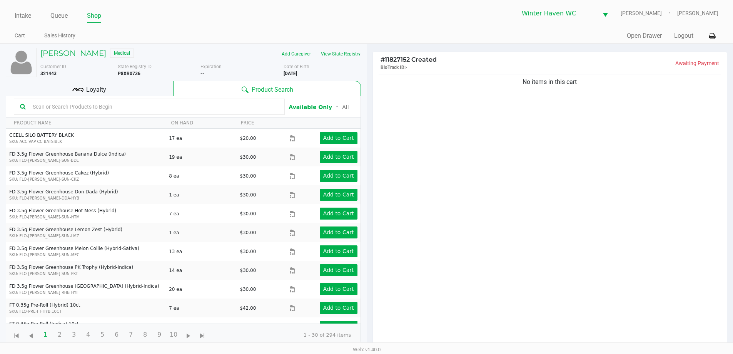
click at [335, 53] on button "View State Registry" at bounding box center [338, 54] width 45 height 12
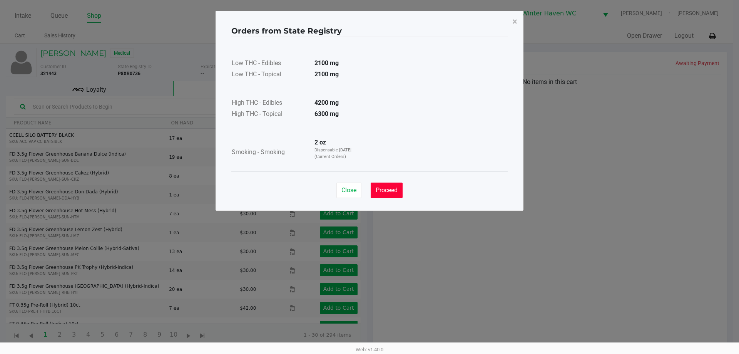
click at [368, 192] on span "Proceed" at bounding box center [387, 189] width 22 height 7
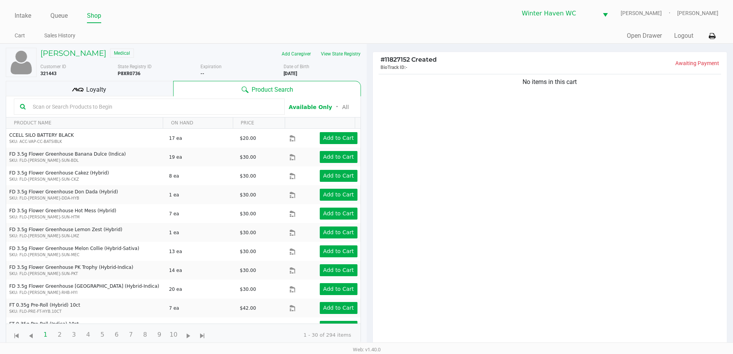
click at [128, 108] on input "text" at bounding box center [154, 107] width 249 height 12
click at [134, 91] on div "Loyalty" at bounding box center [89, 88] width 167 height 15
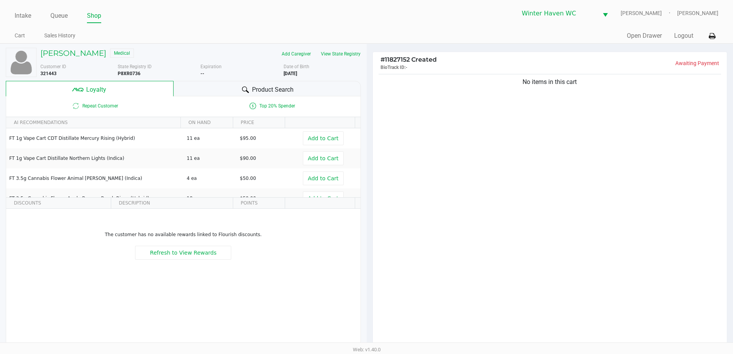
click at [247, 85] on div at bounding box center [245, 89] width 9 height 9
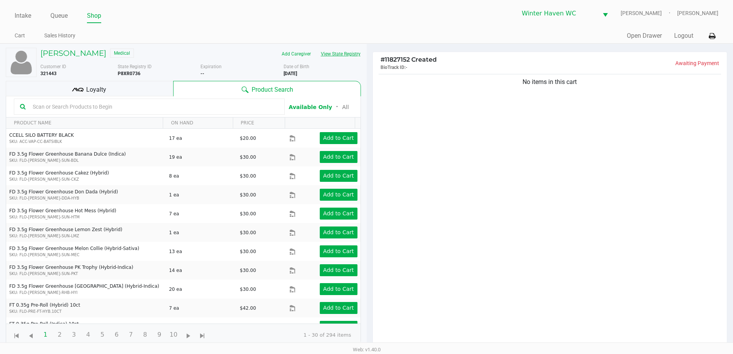
click at [335, 57] on button "View State Registry" at bounding box center [338, 54] width 45 height 12
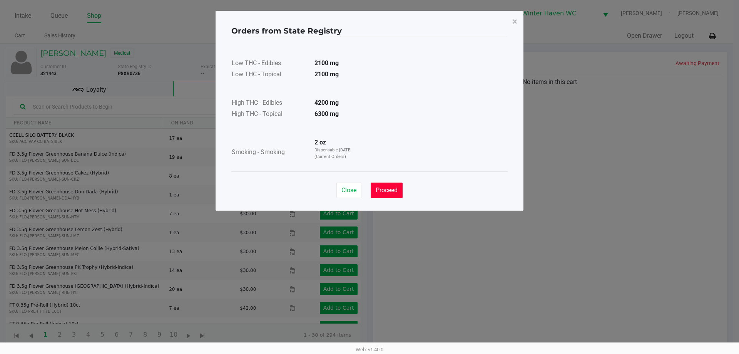
click at [368, 184] on button "Proceed" at bounding box center [387, 189] width 32 height 15
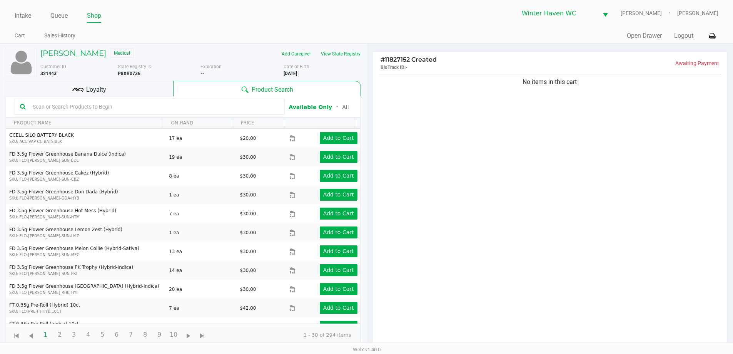
click at [192, 107] on input "text" at bounding box center [154, 107] width 249 height 12
click at [140, 89] on div "Loyalty" at bounding box center [89, 88] width 167 height 15
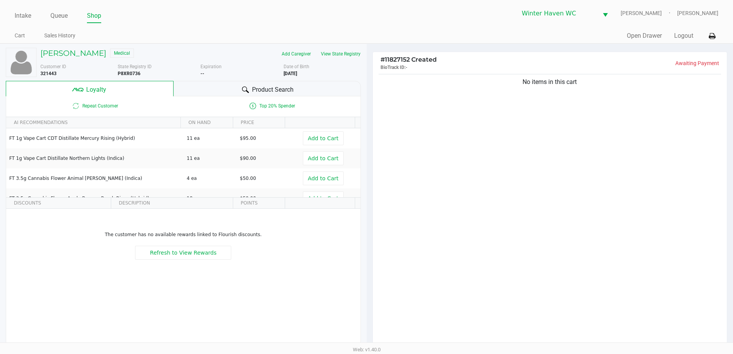
click at [203, 90] on div "Product Search" at bounding box center [267, 88] width 187 height 15
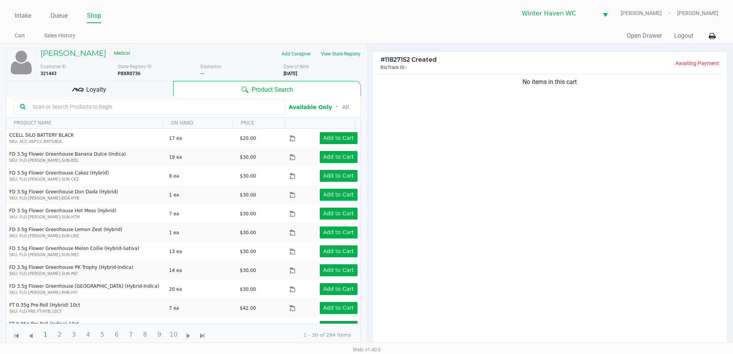
click at [160, 107] on input "text" at bounding box center [154, 107] width 249 height 12
drag, startPoint x: 127, startPoint y: 106, endPoint x: 124, endPoint y: 110, distance: 4.9
click at [127, 106] on input "text" at bounding box center [154, 107] width 249 height 12
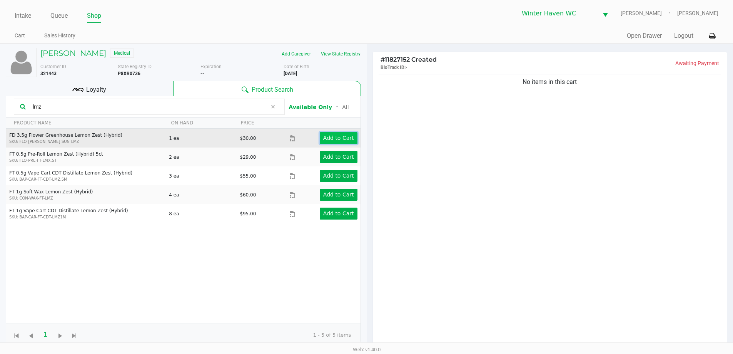
click at [344, 133] on button "Add to Cart" at bounding box center [339, 138] width 38 height 12
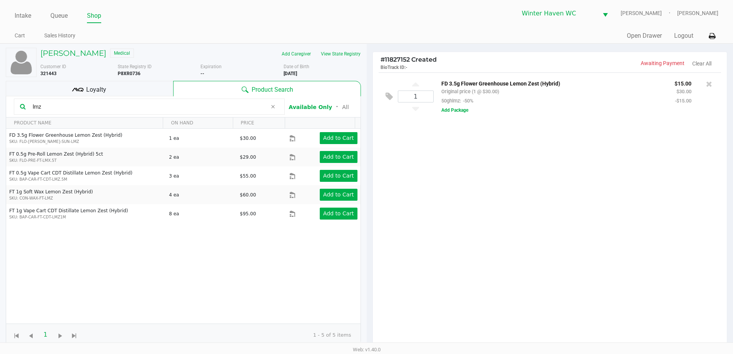
click at [192, 108] on input "lmz" at bounding box center [148, 107] width 237 height 12
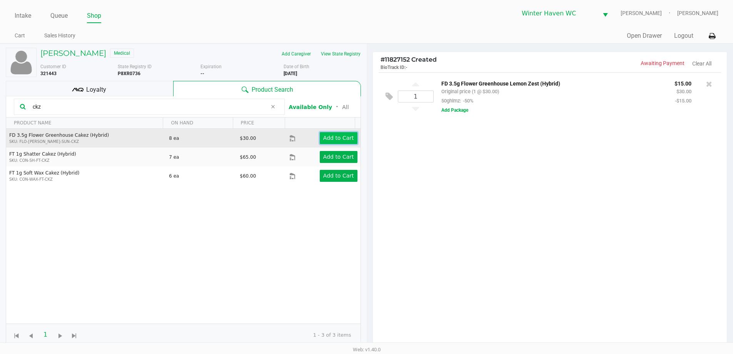
click at [325, 139] on app-button-loader "Add to Cart" at bounding box center [338, 138] width 31 height 6
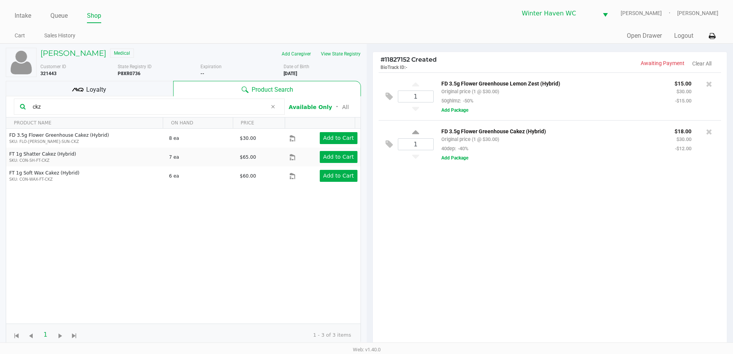
click at [211, 106] on input "ckz" at bounding box center [148, 107] width 237 height 12
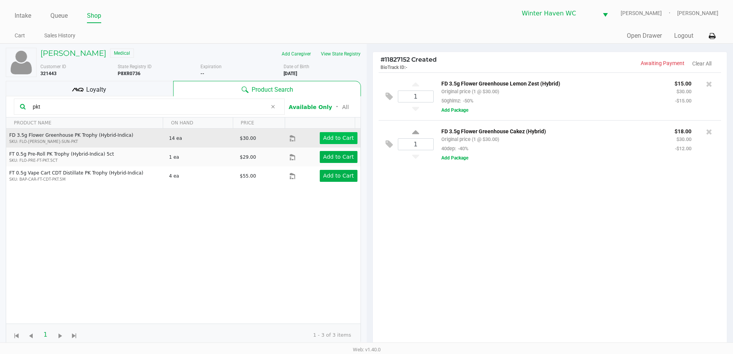
type input "pkt"
click at [336, 137] on app-button-loader "Add to Cart" at bounding box center [338, 138] width 31 height 6
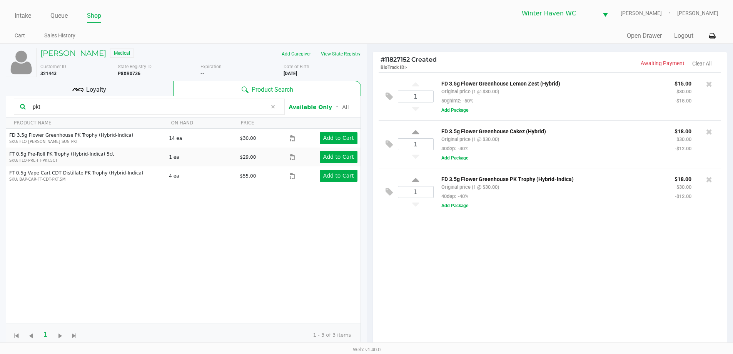
drag, startPoint x: 565, startPoint y: 85, endPoint x: 441, endPoint y: 77, distance: 124.9
click at [368, 77] on div "1 FD 3.5g Flower Greenhouse Lemon Zest (Hybrid) Original price (1 @ $30.00) 50g…" at bounding box center [550, 96] width 343 height 48
copy p "FD 3.5g Flower Greenhouse Lemon Zest (Hybrid)"
click at [84, 59] on div "ELIZABETH MCEACHERN Medical" at bounding box center [118, 54] width 166 height 12
click at [85, 50] on h5 "ELIZABETH MCEACHERN" at bounding box center [73, 52] width 66 height 9
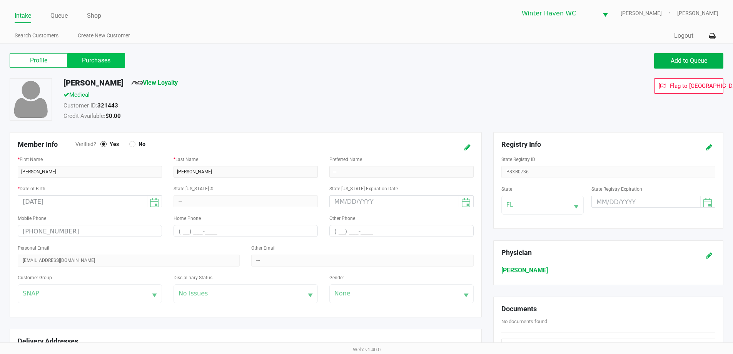
click at [117, 55] on label "Purchases" at bounding box center [96, 60] width 58 height 15
click at [0, 0] on 1 "Purchases" at bounding box center [0, 0] width 0 height 0
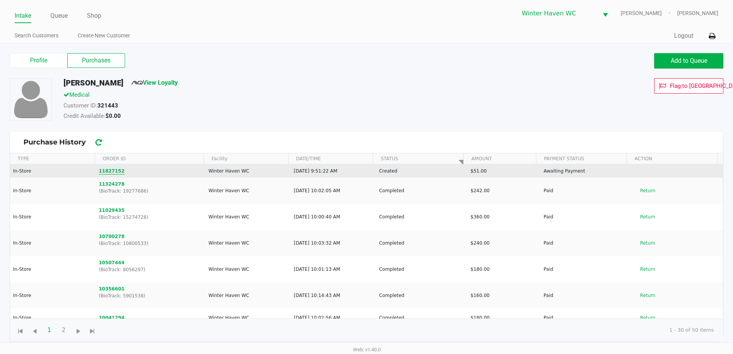
click at [110, 167] on button "11827152" at bounding box center [112, 170] width 26 height 7
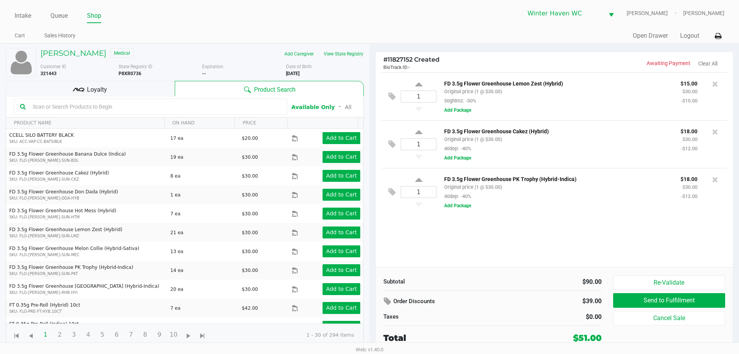
click at [368, 82] on div "1" at bounding box center [419, 96] width 36 height 31
click at [368, 85] on icon at bounding box center [418, 86] width 7 height 10
type input "2"
click at [130, 98] on kendo-grid-toolbar "Available Only ᛫ All" at bounding box center [184, 106] width 357 height 21
click at [130, 92] on div "Loyalty" at bounding box center [90, 88] width 169 height 15
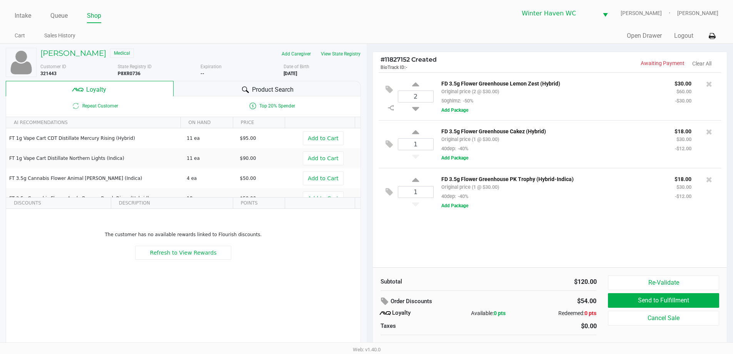
click at [278, 91] on span "Product Search" at bounding box center [273, 89] width 42 height 9
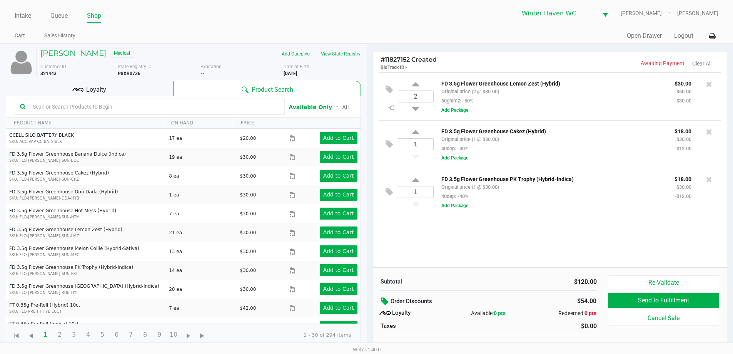
click at [368, 295] on button at bounding box center [386, 301] width 10 height 14
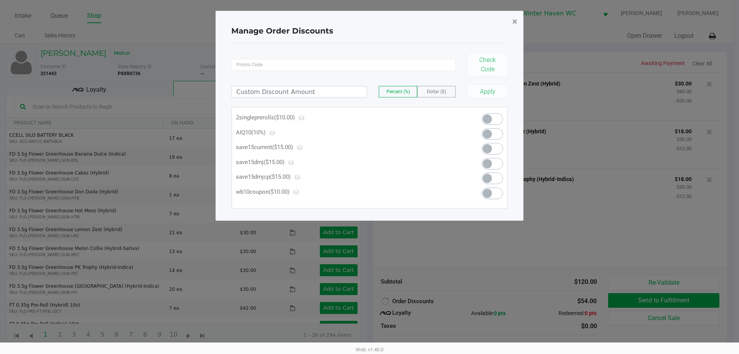
click at [368, 22] on span "×" at bounding box center [514, 21] width 5 height 11
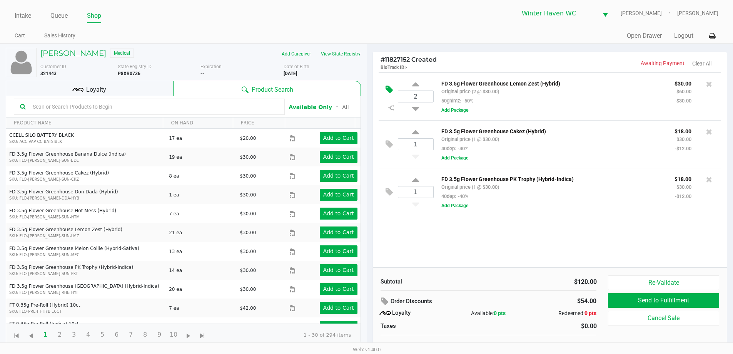
click at [368, 89] on icon at bounding box center [389, 89] width 7 height 9
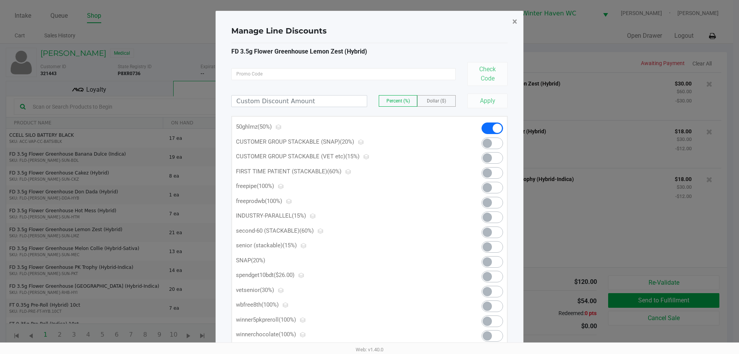
click at [368, 20] on button "×" at bounding box center [514, 22] width 17 height 22
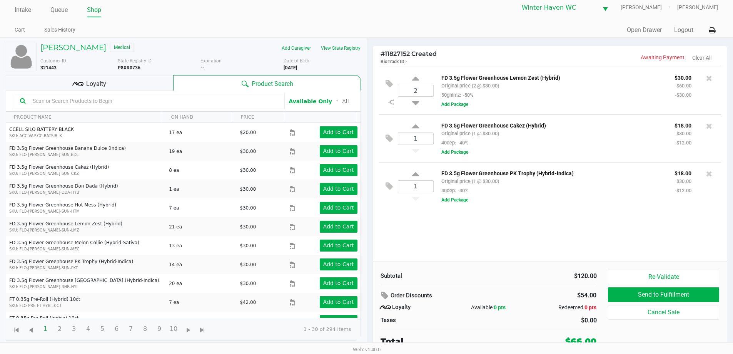
scroll to position [8, 0]
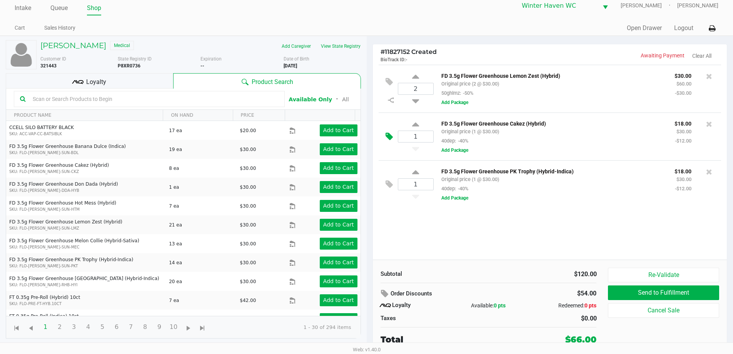
click at [368, 137] on icon at bounding box center [389, 136] width 7 height 9
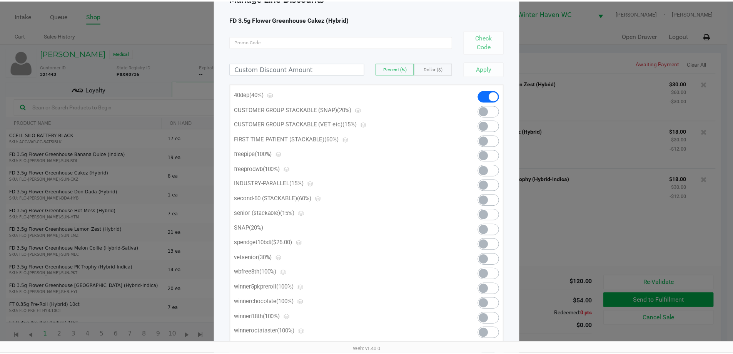
scroll to position [0, 0]
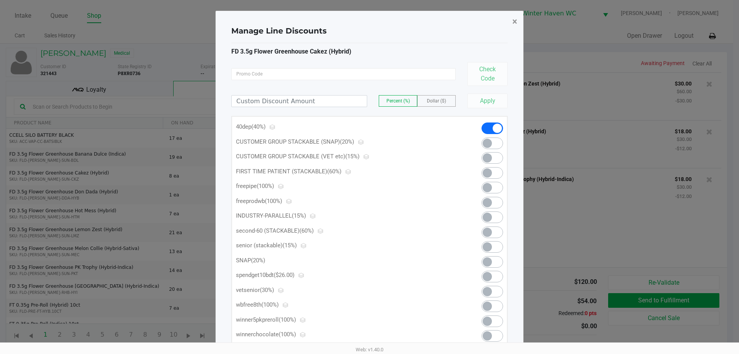
click at [368, 23] on span "×" at bounding box center [514, 21] width 5 height 11
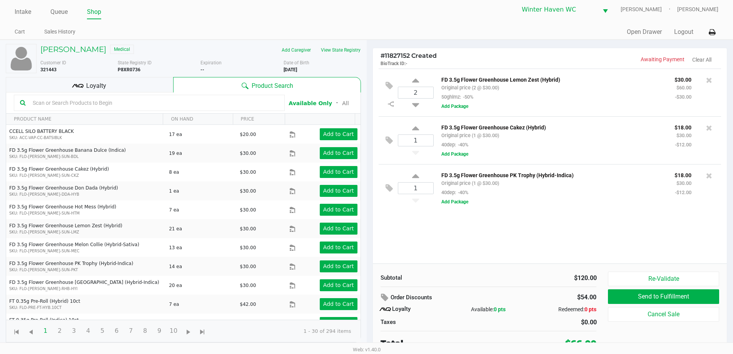
scroll to position [8, 0]
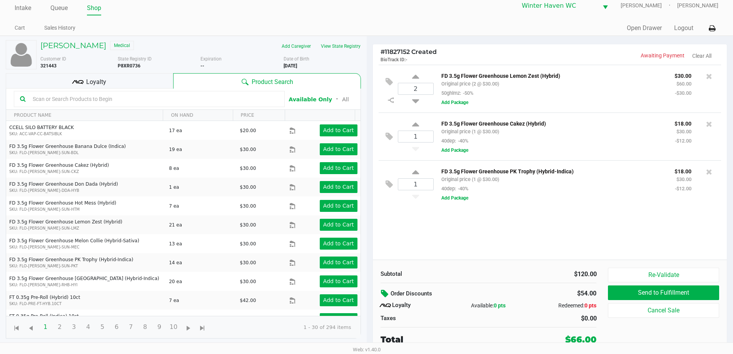
click at [368, 295] on icon at bounding box center [385, 293] width 9 height 9
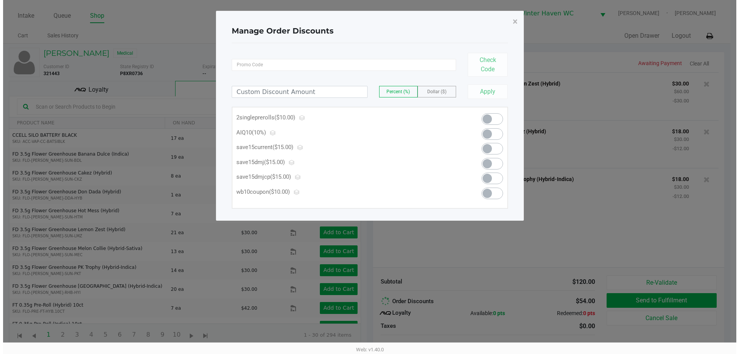
scroll to position [0, 0]
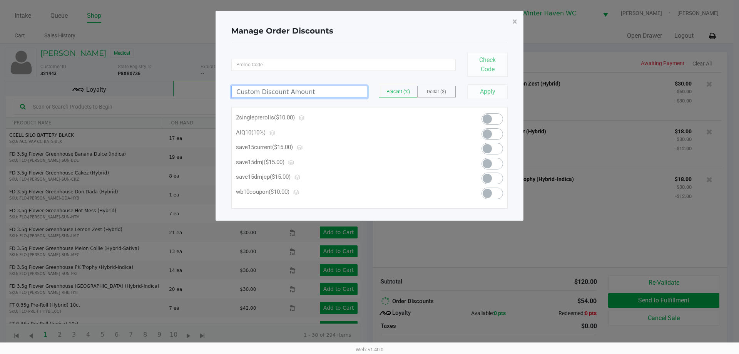
click at [324, 94] on input at bounding box center [299, 91] width 135 height 11
type input "16.00"
click at [368, 93] on span "Dollar ($)" at bounding box center [436, 91] width 19 height 5
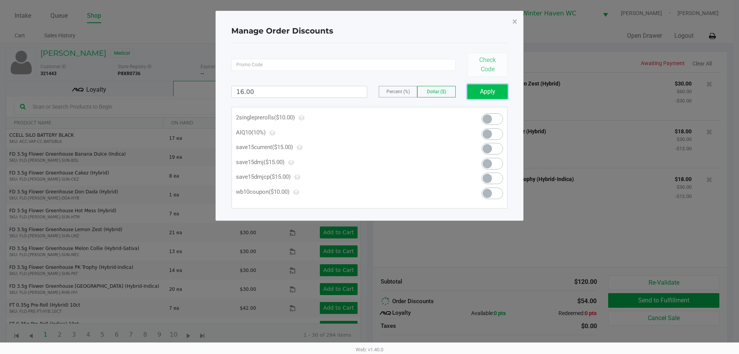
click at [368, 95] on button "Apply" at bounding box center [487, 91] width 40 height 15
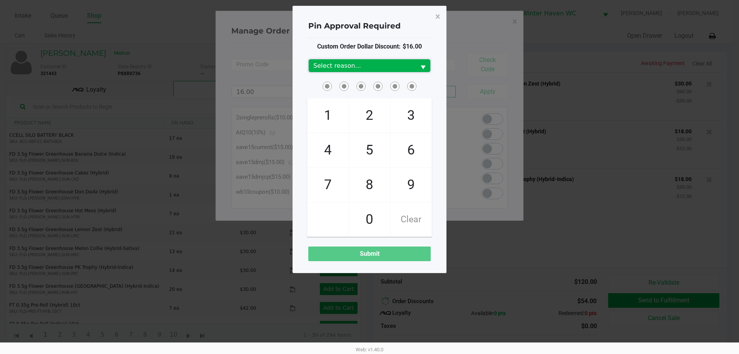
click at [368, 59] on kendo-dropdownlist "Select reason..." at bounding box center [369, 65] width 122 height 13
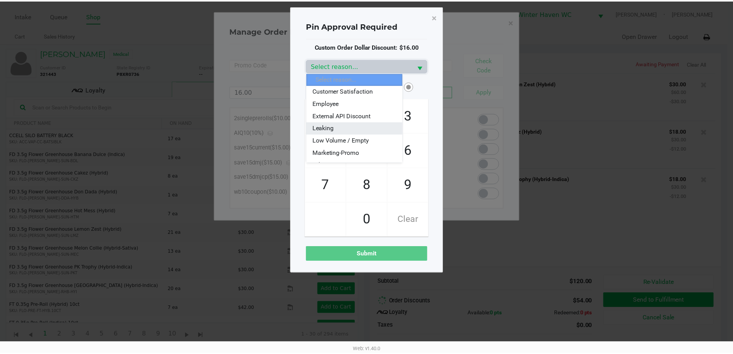
scroll to position [38, 0]
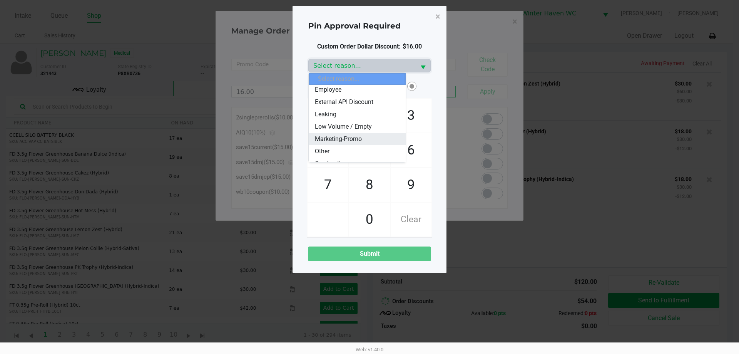
click at [361, 137] on span "Marketing-Promo" at bounding box center [338, 138] width 47 height 9
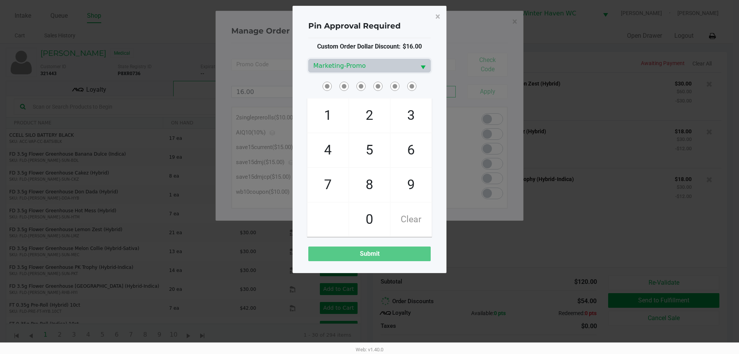
click at [307, 85] on div at bounding box center [369, 86] width 134 height 12
checkbox input "true"
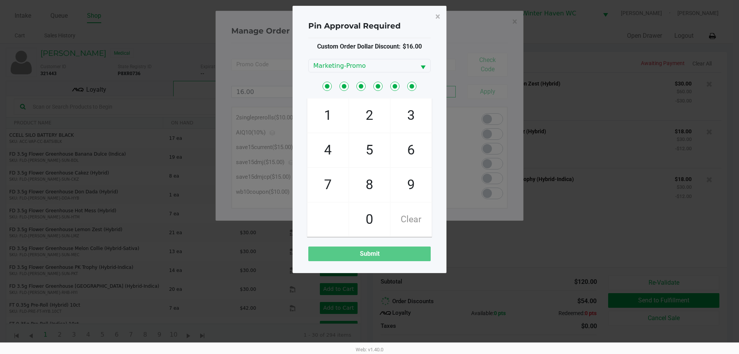
checkbox input "true"
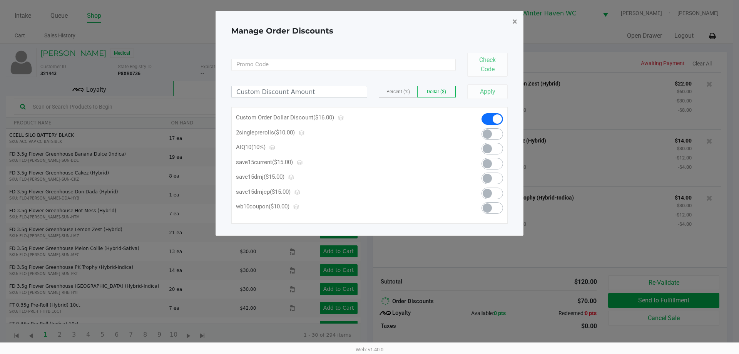
click at [368, 22] on button "×" at bounding box center [514, 22] width 17 height 22
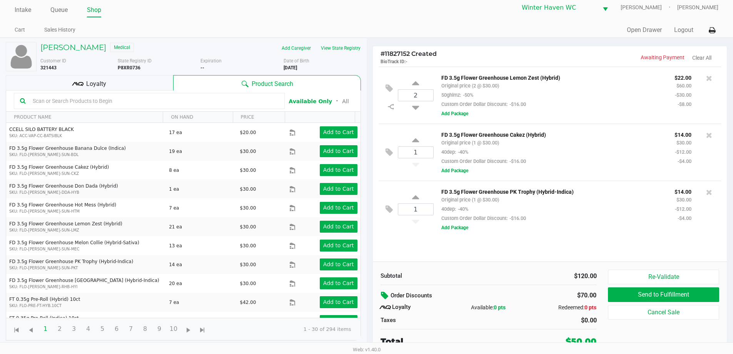
scroll to position [8, 0]
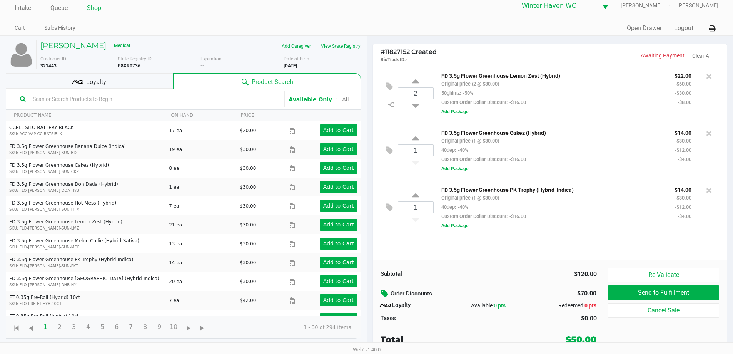
click at [130, 87] on div "Loyalty" at bounding box center [89, 80] width 167 height 15
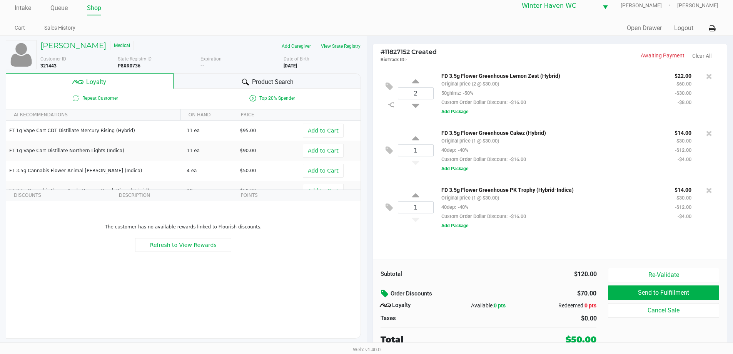
click at [368, 288] on button at bounding box center [386, 294] width 10 height 14
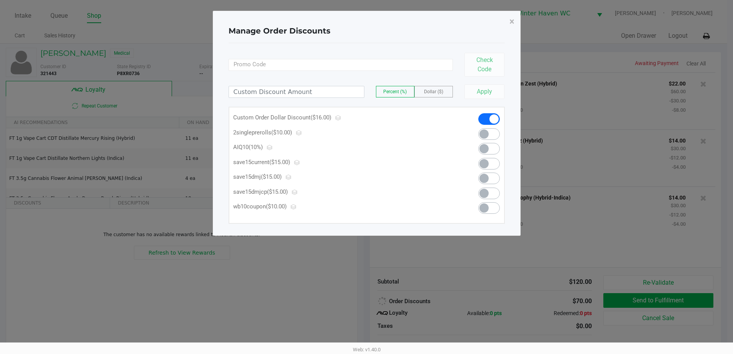
scroll to position [0, 0]
click at [368, 117] on span at bounding box center [497, 118] width 9 height 9
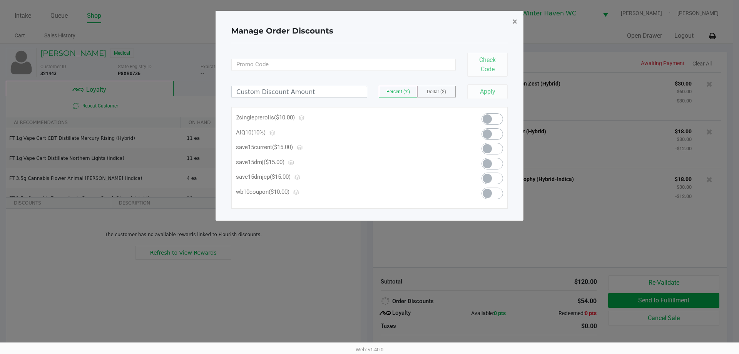
click at [368, 22] on span "×" at bounding box center [514, 21] width 5 height 11
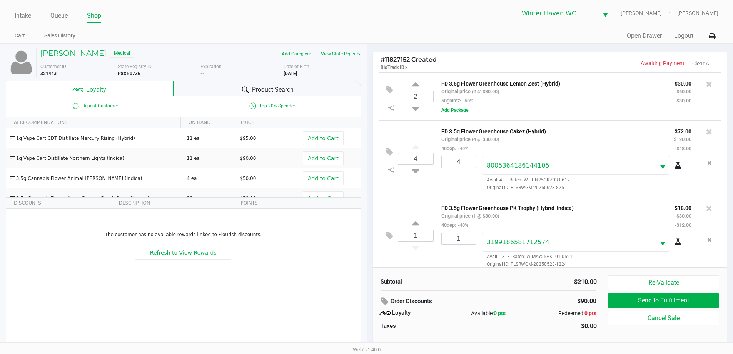
scroll to position [7, 0]
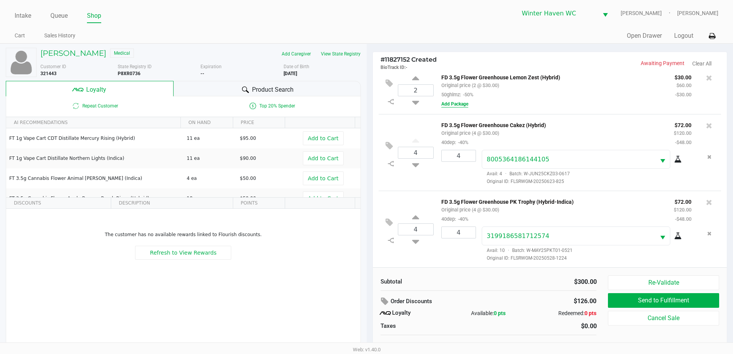
click at [368, 103] on button "Add Package" at bounding box center [454, 103] width 27 height 7
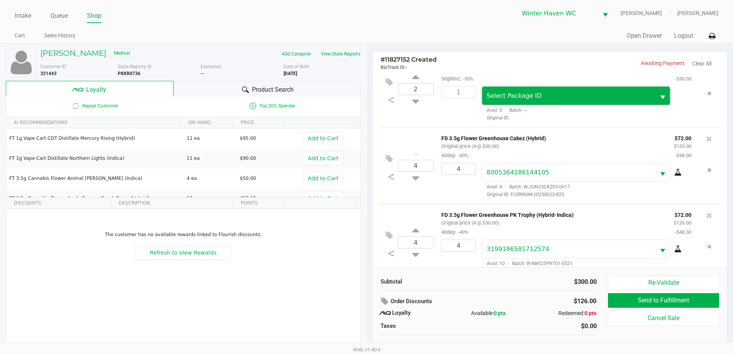
click at [368, 98] on span "Select Package ID" at bounding box center [569, 95] width 164 height 9
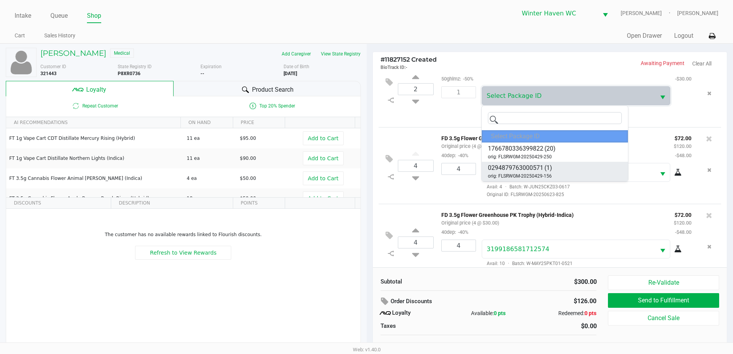
click at [368, 169] on span "(1)" at bounding box center [549, 167] width 8 height 9
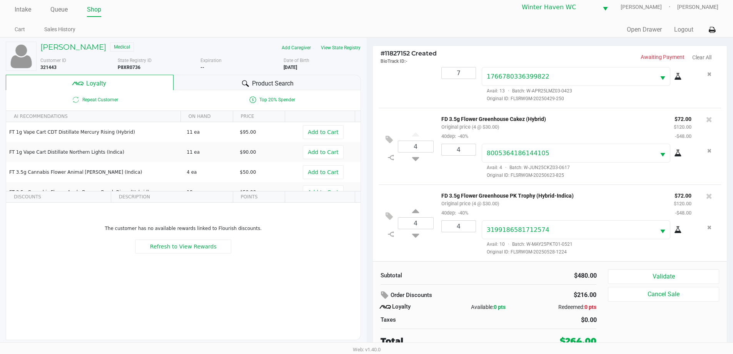
scroll to position [8, 0]
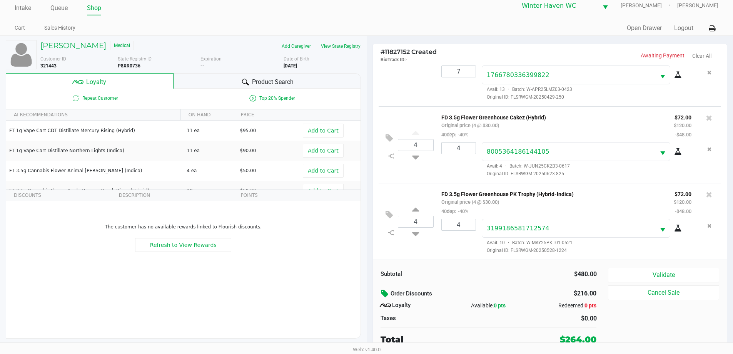
click at [368, 296] on icon at bounding box center [385, 293] width 9 height 9
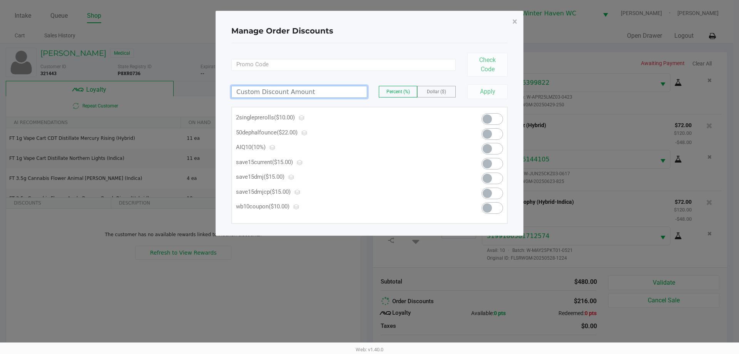
click at [317, 94] on input at bounding box center [299, 91] width 135 height 11
type input "64.00"
click at [368, 91] on span "Dollar ($)" at bounding box center [436, 91] width 19 height 5
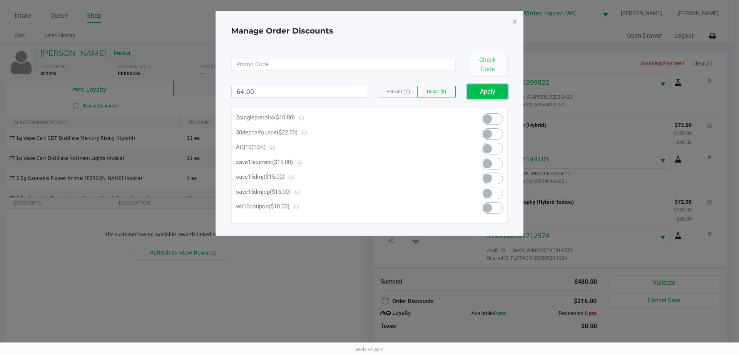
click at [368, 93] on button "Apply" at bounding box center [487, 91] width 40 height 15
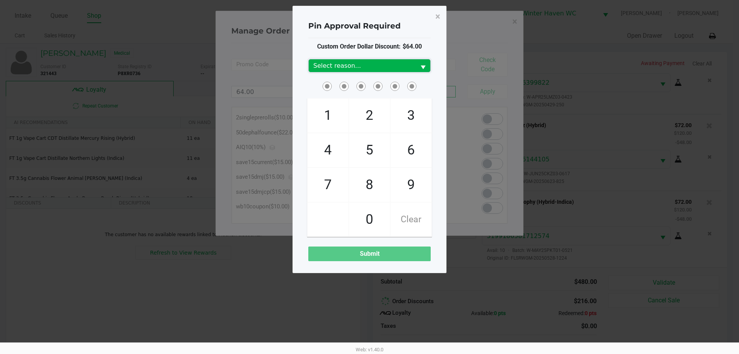
click at [368, 63] on span "Select reason..." at bounding box center [362, 65] width 98 height 9
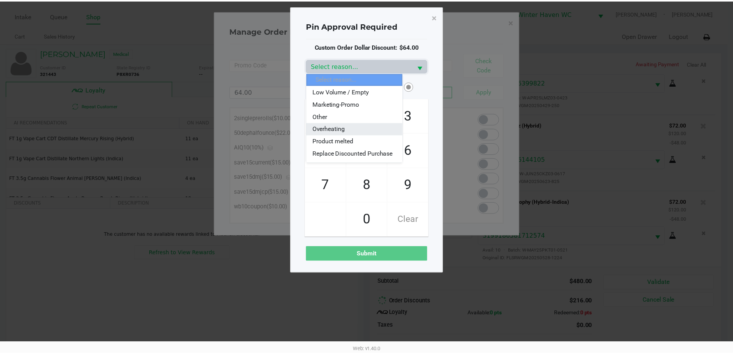
scroll to position [77, 0]
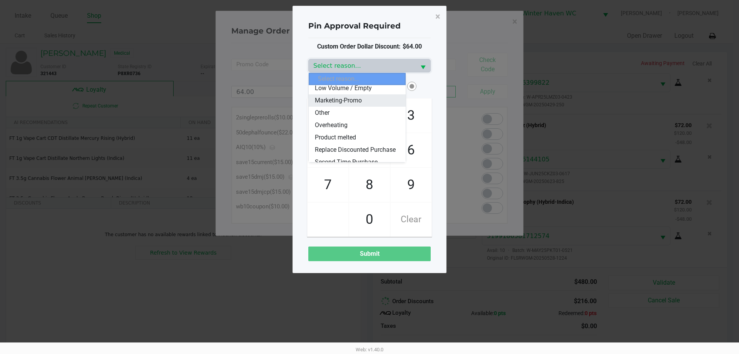
click at [349, 100] on span "Marketing-Promo" at bounding box center [338, 100] width 47 height 9
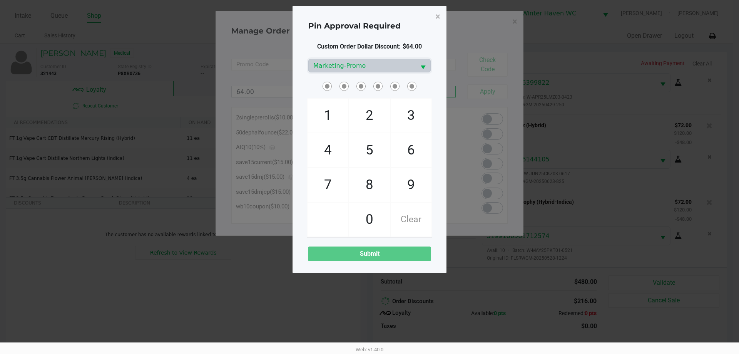
click at [308, 82] on div at bounding box center [369, 86] width 134 height 12
checkbox input "true"
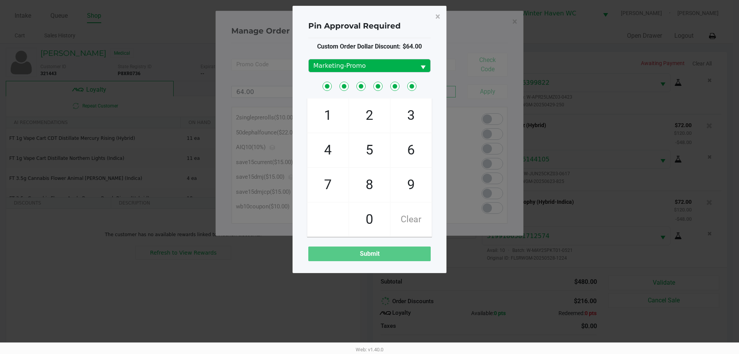
checkbox input "true"
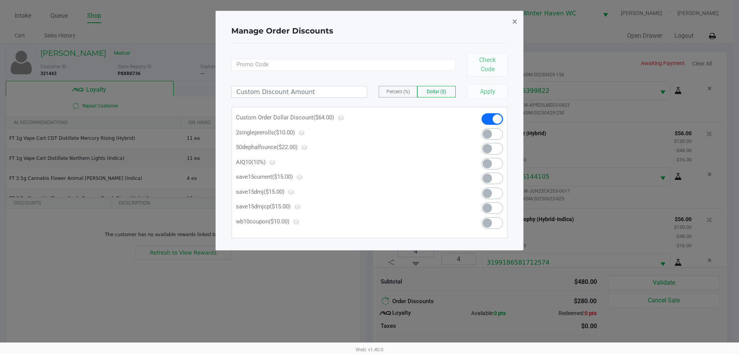
click at [368, 22] on span "×" at bounding box center [514, 21] width 5 height 11
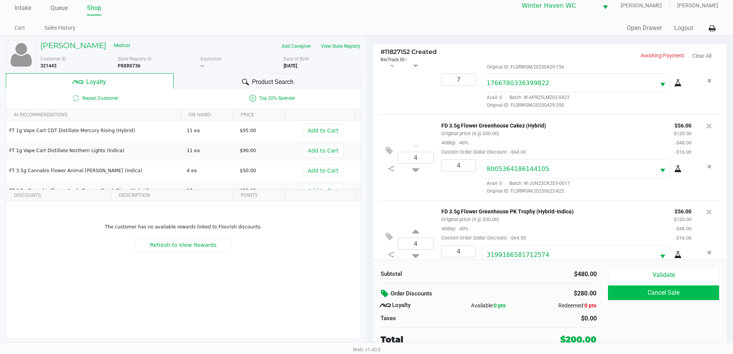
scroll to position [102, 0]
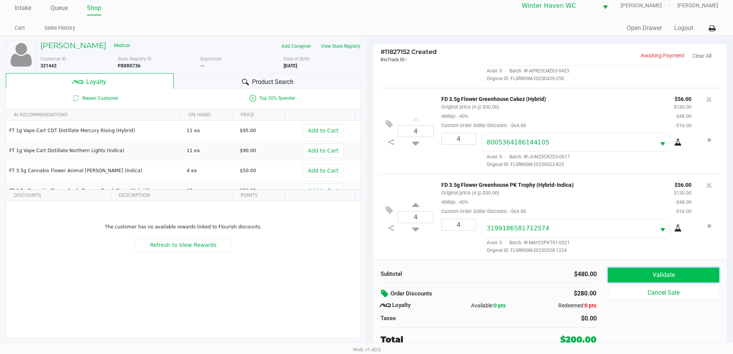
click at [368, 272] on button "Validate" at bounding box center [663, 274] width 111 height 15
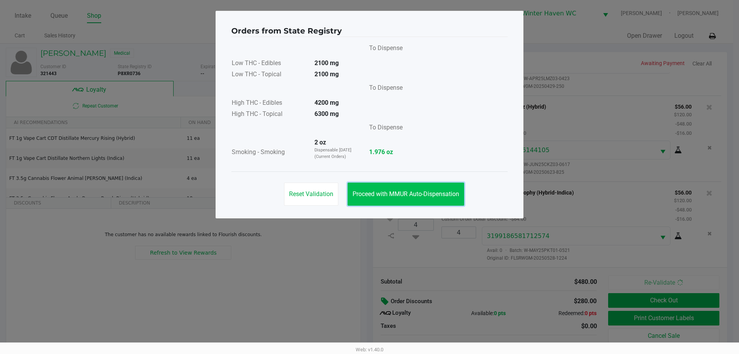
click at [368, 191] on span "Proceed with MMUR Auto-Dispensation" at bounding box center [406, 193] width 107 height 7
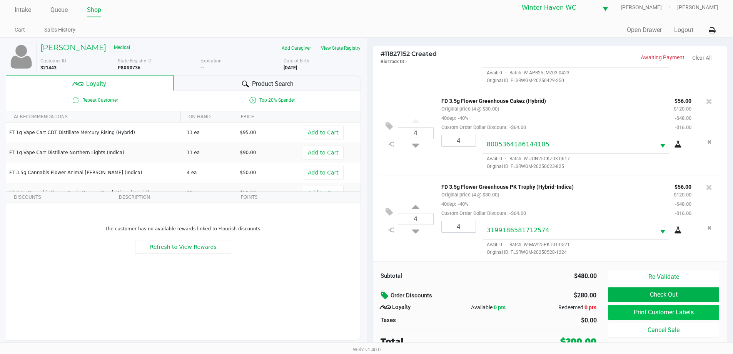
scroll to position [8, 0]
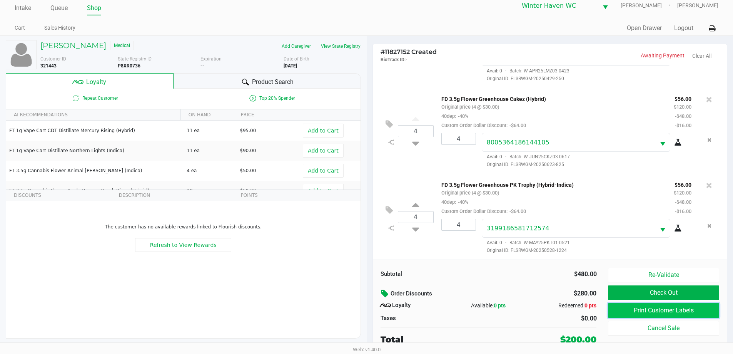
click at [368, 313] on button "Print Customer Labels" at bounding box center [663, 310] width 111 height 15
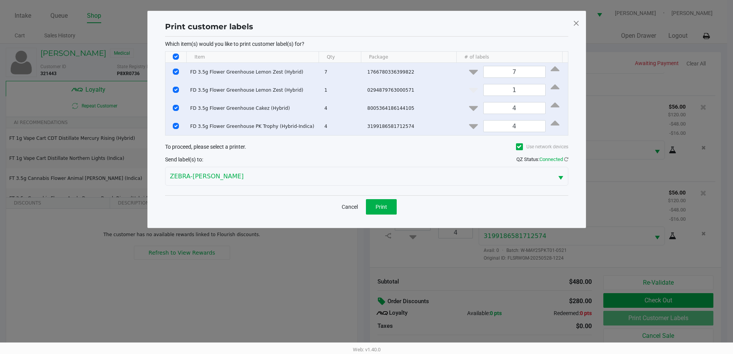
scroll to position [0, 0]
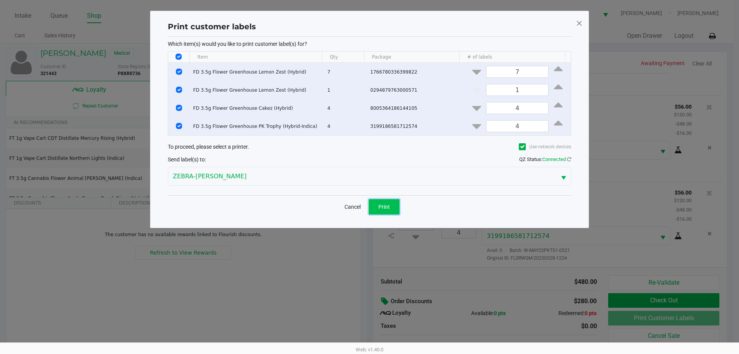
click at [368, 207] on span "Print" at bounding box center [384, 207] width 12 height 6
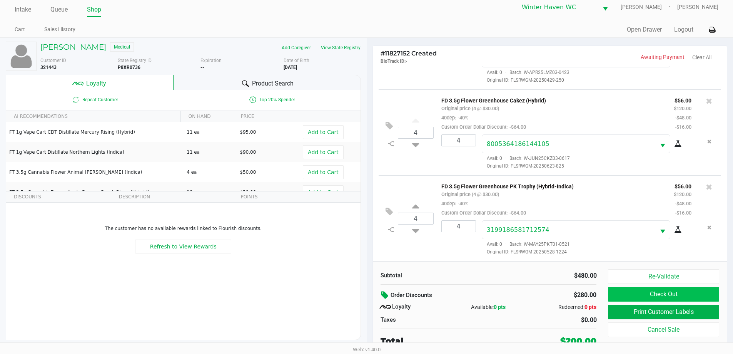
scroll to position [8, 0]
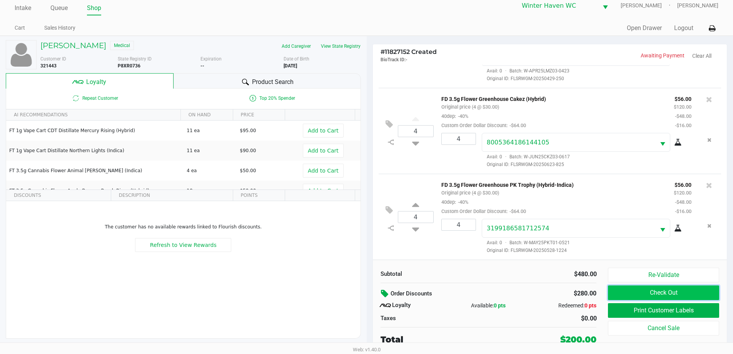
click at [368, 286] on button "Check Out" at bounding box center [663, 292] width 111 height 15
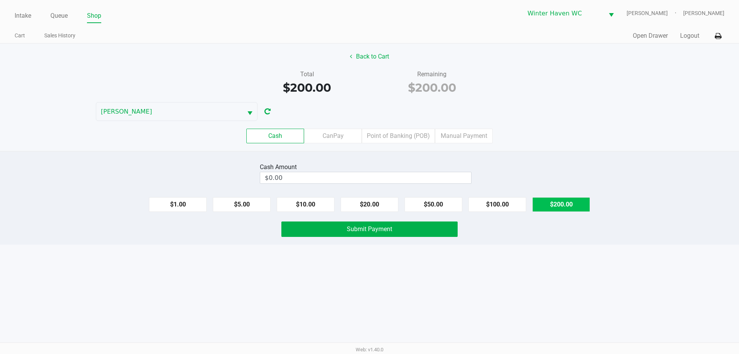
click at [368, 207] on button "$200.00" at bounding box center [561, 204] width 58 height 15
type input "$200.00"
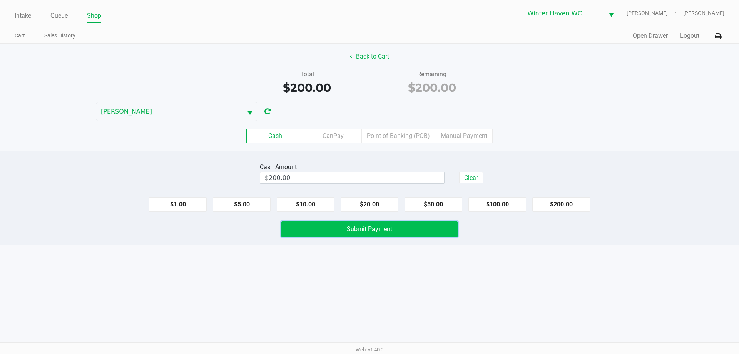
click at [368, 228] on span "Submit Payment" at bounding box center [369, 228] width 45 height 7
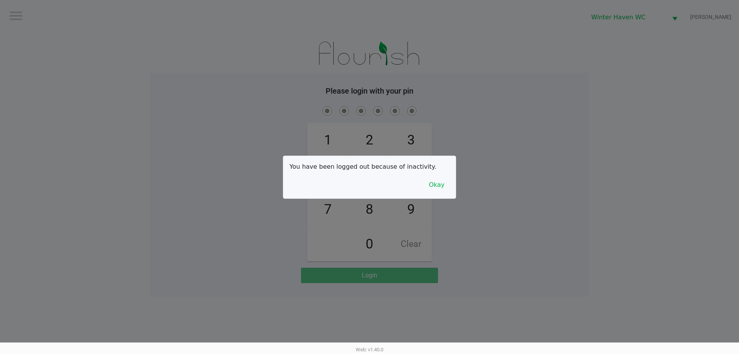
click at [368, 166] on div at bounding box center [369, 177] width 739 height 354
checkbox input "true"
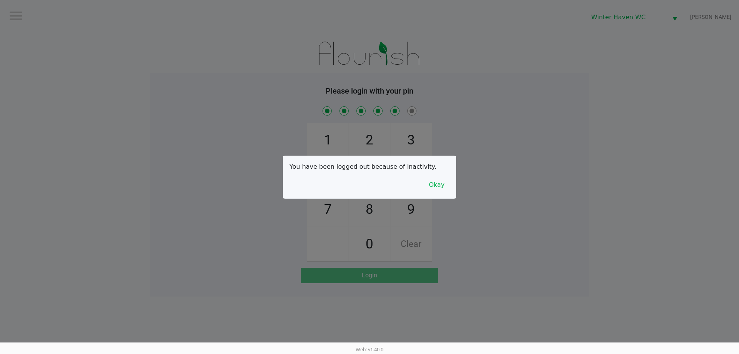
checkbox input "true"
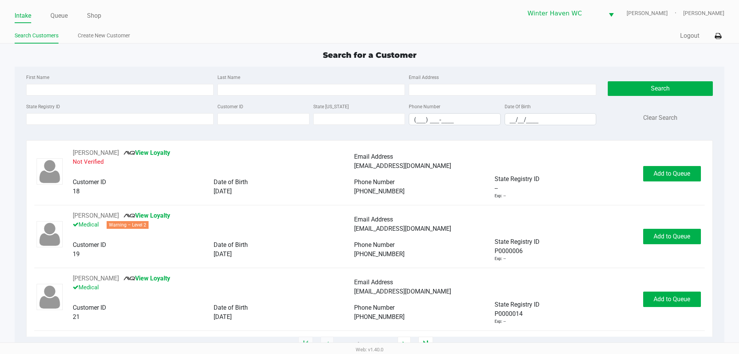
click at [276, 57] on div "Search for a Customer" at bounding box center [369, 55] width 721 height 12
click at [171, 50] on div "Search for a Customer" at bounding box center [369, 55] width 721 height 12
click at [196, 65] on div "Search for a Customer First Name Last Name Email Address State Registry ID Cust…" at bounding box center [369, 196] width 709 height 295
type input "KATHERINE"
type input "OLIVIO"
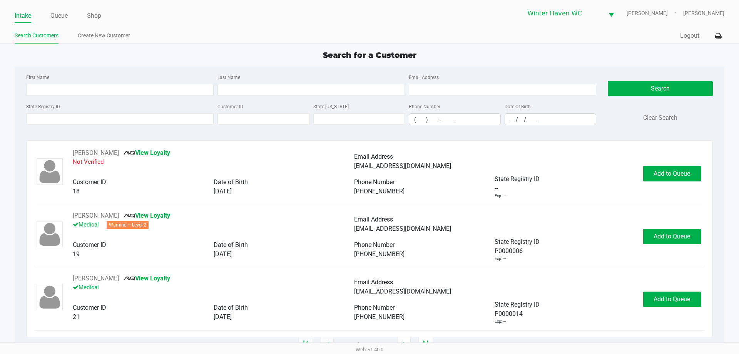
type input "10/11/1984"
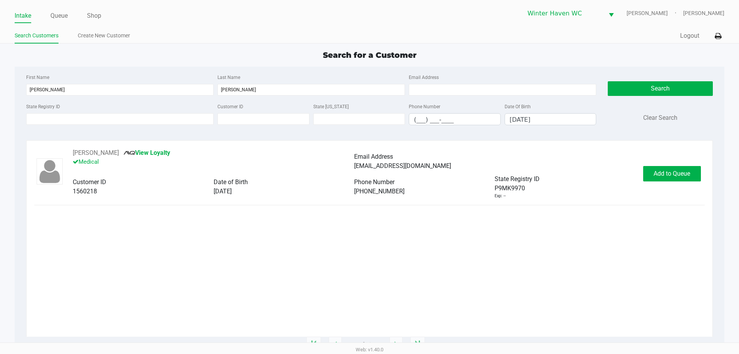
click at [368, 165] on div "KATHERINE OLIVIO View Loyalty Medical Email Address kolivio84@gmail.com Custome…" at bounding box center [369, 173] width 670 height 51
click at [368, 170] on span "Add to Queue" at bounding box center [671, 173] width 37 height 7
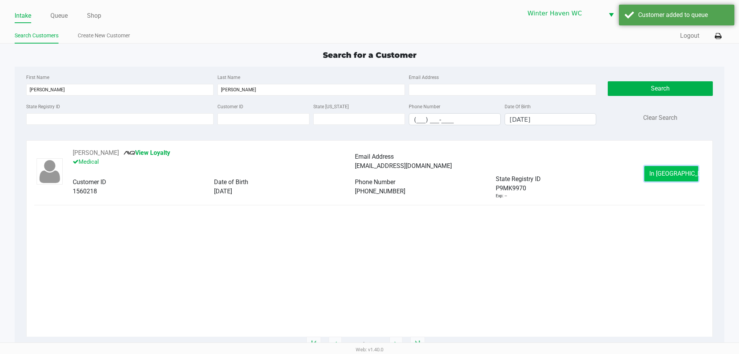
click at [368, 169] on button "In Queue" at bounding box center [671, 173] width 54 height 15
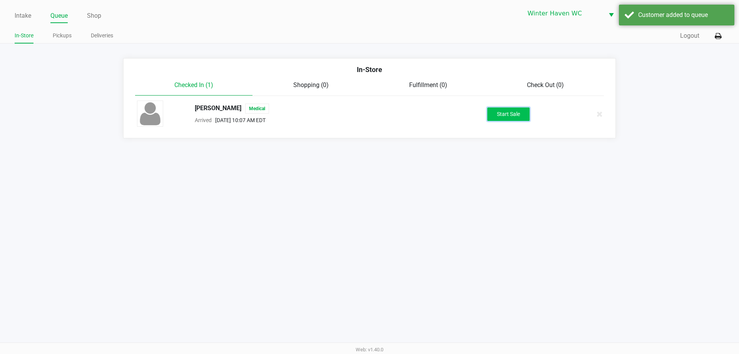
click at [368, 110] on button "Start Sale" at bounding box center [508, 113] width 42 height 13
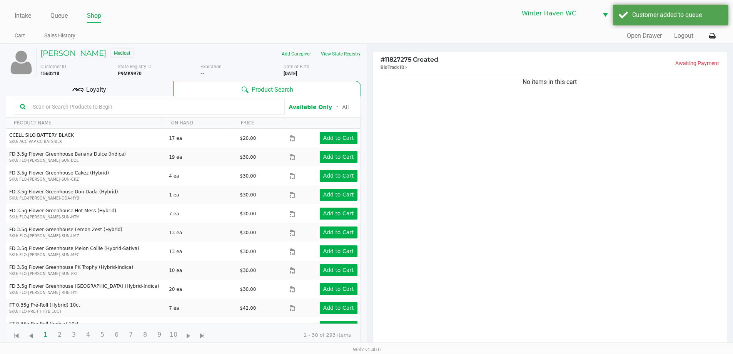
click at [112, 91] on div "Loyalty" at bounding box center [89, 88] width 167 height 15
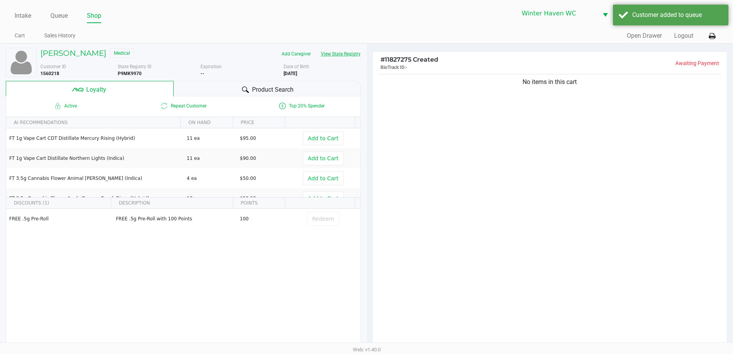
click at [346, 53] on button "View State Registry" at bounding box center [338, 54] width 45 height 12
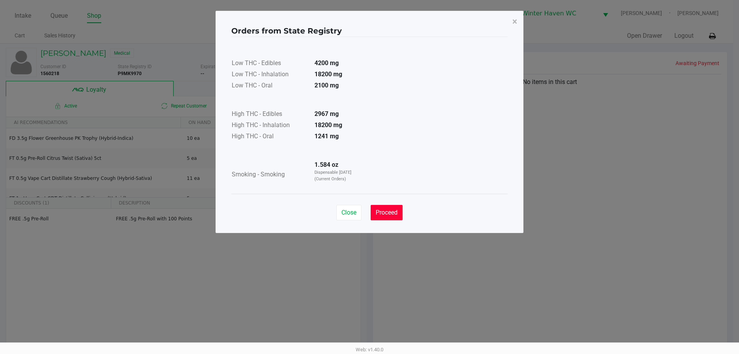
click at [368, 217] on button "Proceed" at bounding box center [387, 212] width 32 height 15
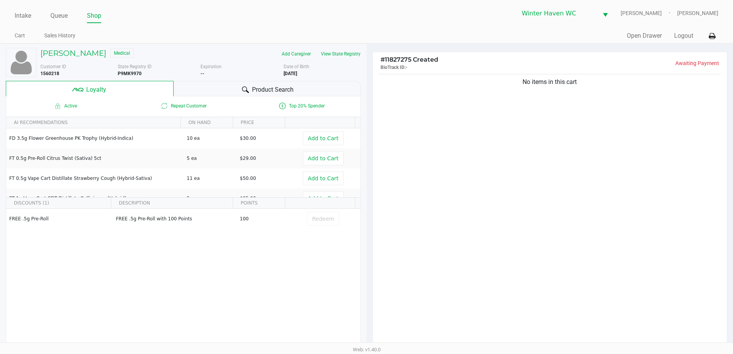
click at [231, 85] on div "Product Search" at bounding box center [267, 88] width 187 height 15
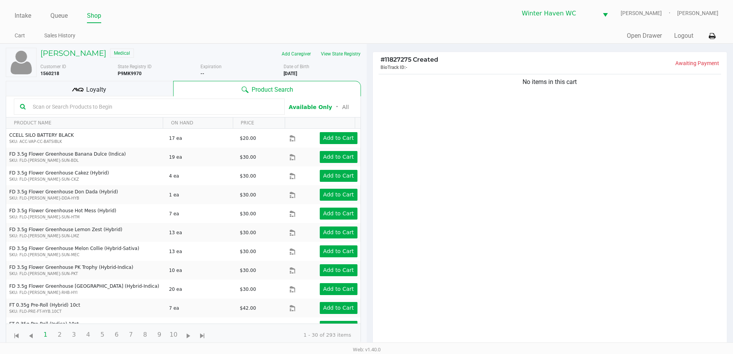
click at [189, 103] on input "text" at bounding box center [154, 107] width 249 height 12
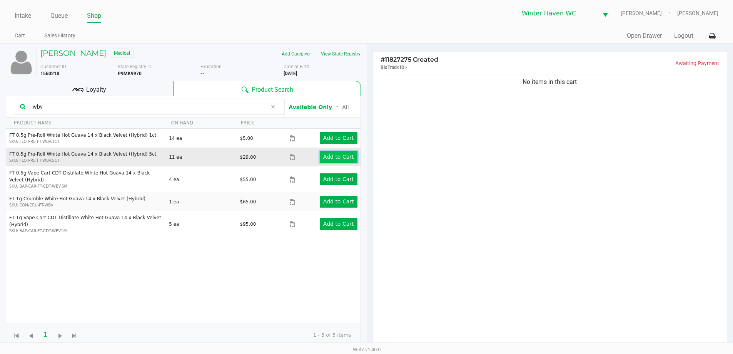
click at [327, 154] on app-button-loader "Add to Cart" at bounding box center [338, 157] width 31 height 6
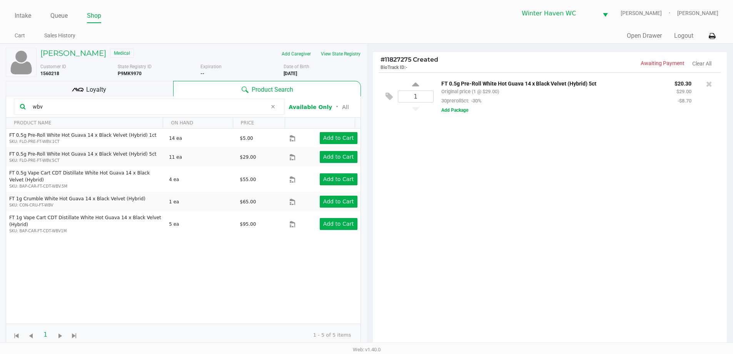
click at [154, 110] on input "wbv" at bounding box center [148, 107] width 237 height 12
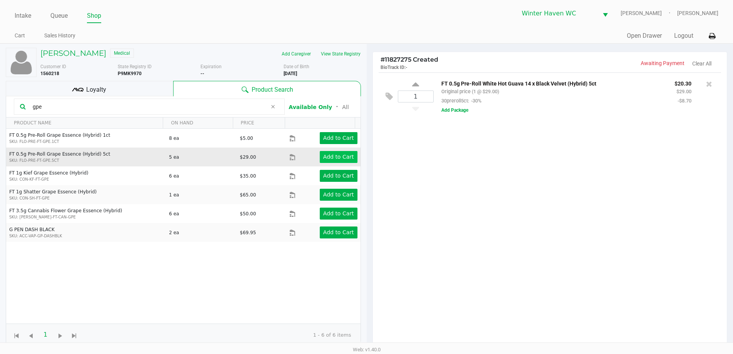
type input "gpe"
click at [331, 161] on button "Add to Cart" at bounding box center [339, 157] width 38 height 12
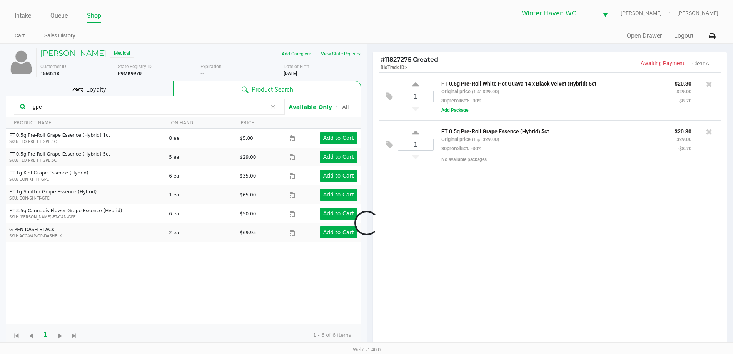
click at [154, 109] on input "gpe" at bounding box center [148, 107] width 237 height 12
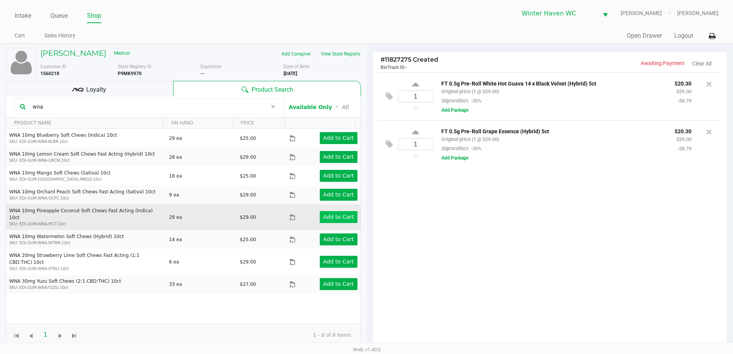
type input "wna"
click at [343, 214] on app-button-loader "Add to Cart" at bounding box center [338, 217] width 31 height 6
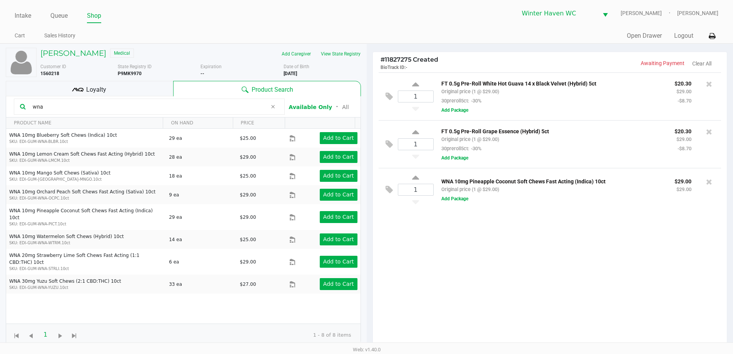
click at [181, 103] on input "wna" at bounding box center [148, 107] width 237 height 12
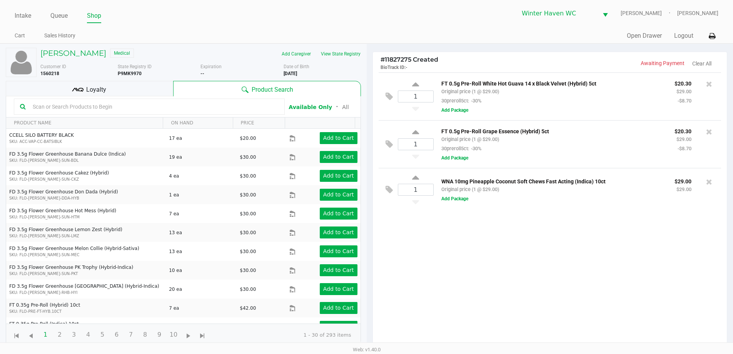
click at [99, 97] on kendo-grid-toolbar "Available Only ᛫ All" at bounding box center [183, 106] width 354 height 21
click at [105, 93] on span "Loyalty" at bounding box center [96, 89] width 20 height 9
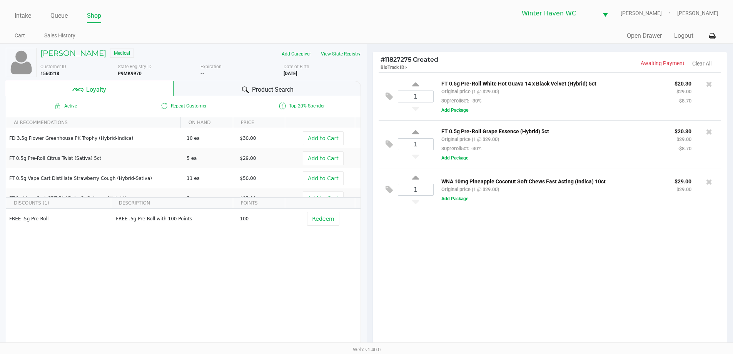
click at [204, 82] on div "Product Search" at bounding box center [267, 88] width 187 height 15
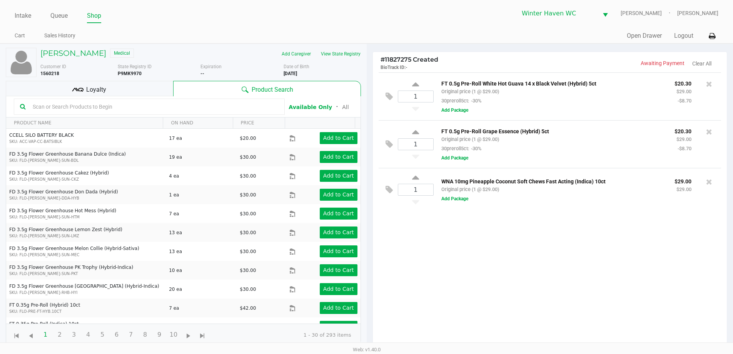
click at [149, 103] on input "text" at bounding box center [154, 107] width 249 height 12
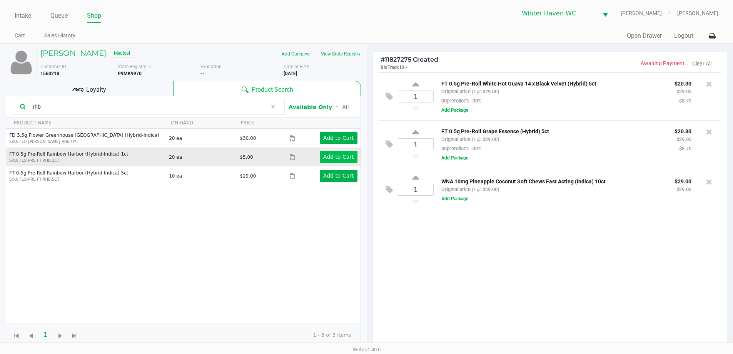
type input "rhb"
click at [335, 151] on button "Add to Cart" at bounding box center [339, 157] width 38 height 12
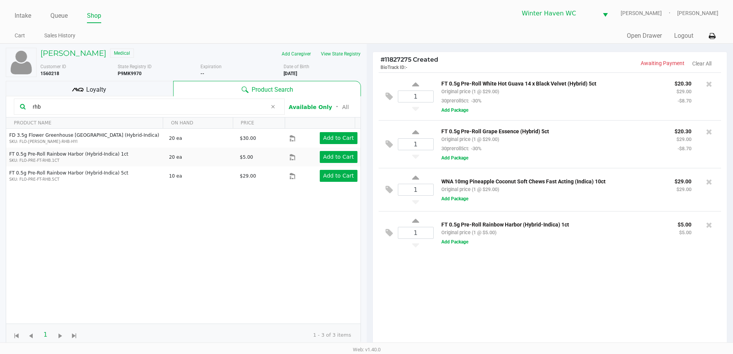
click at [132, 84] on div "Loyalty" at bounding box center [89, 88] width 167 height 15
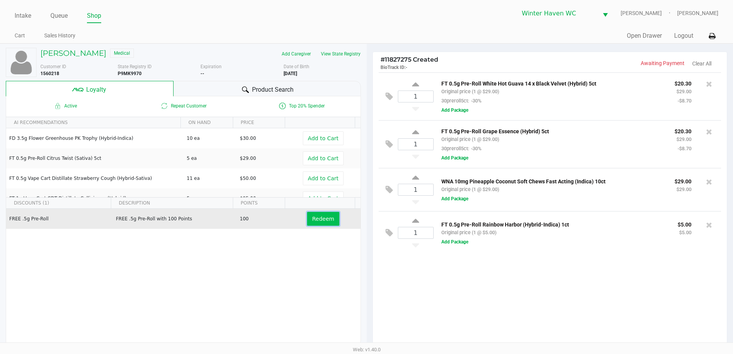
click at [322, 222] on span "Redeem" at bounding box center [323, 219] width 22 height 6
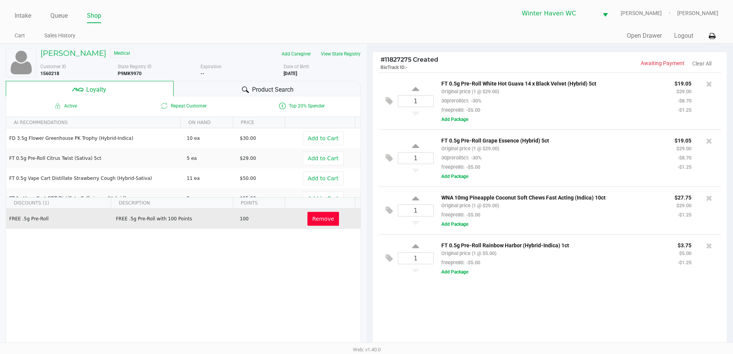
click at [295, 93] on div "Product Search" at bounding box center [267, 88] width 187 height 15
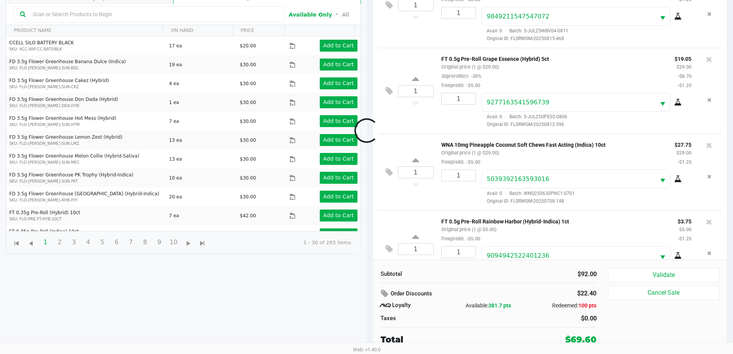
scroll to position [47, 0]
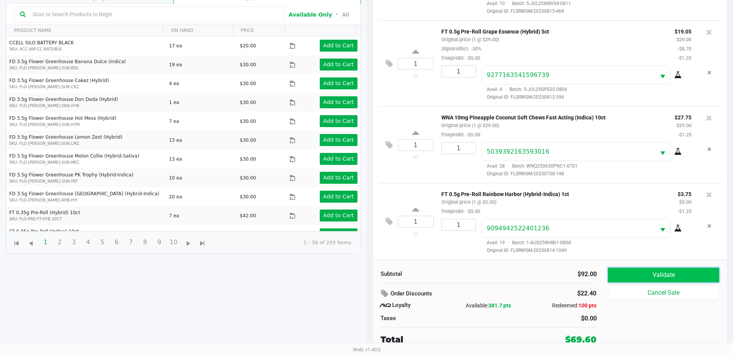
click at [368, 275] on button "Validate" at bounding box center [663, 274] width 111 height 15
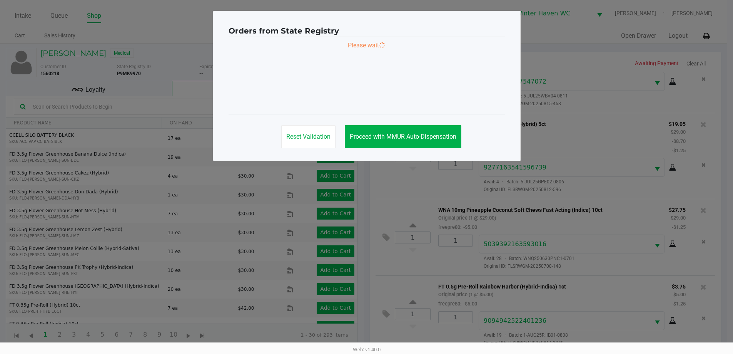
scroll to position [0, 0]
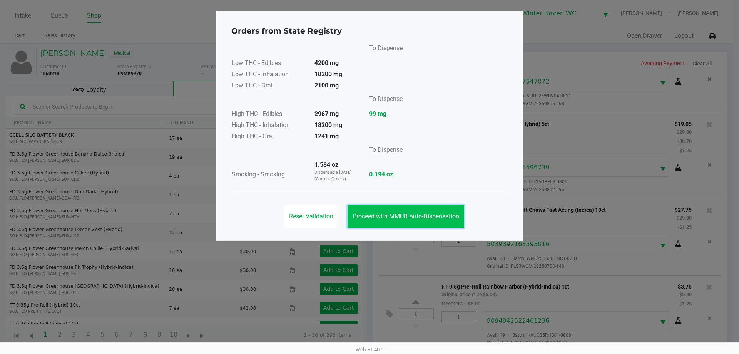
click at [368, 221] on button "Proceed with MMUR Auto-Dispensation" at bounding box center [406, 216] width 117 height 23
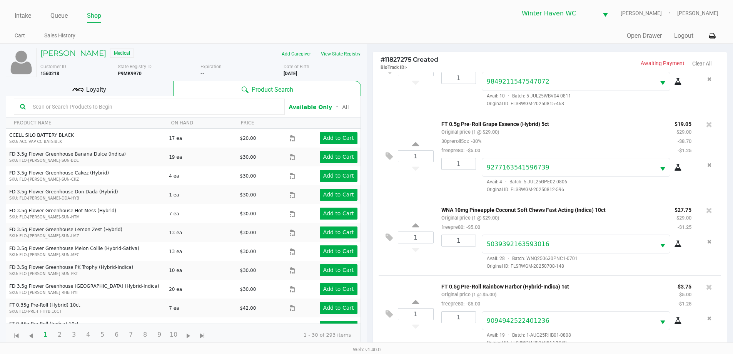
scroll to position [92, 0]
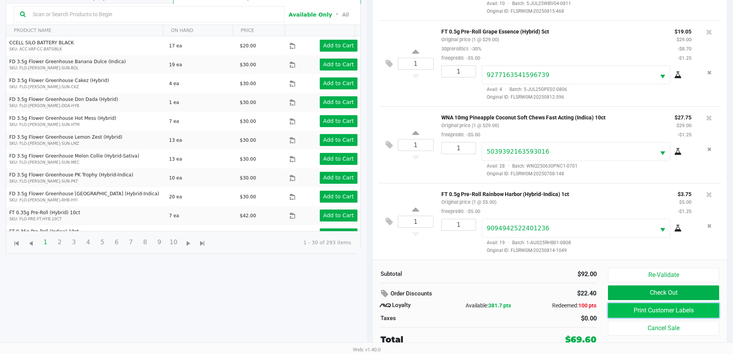
click at [368, 316] on button "Print Customer Labels" at bounding box center [663, 310] width 111 height 15
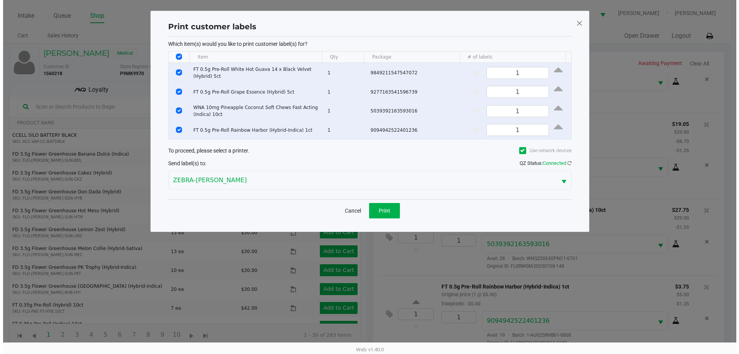
scroll to position [0, 0]
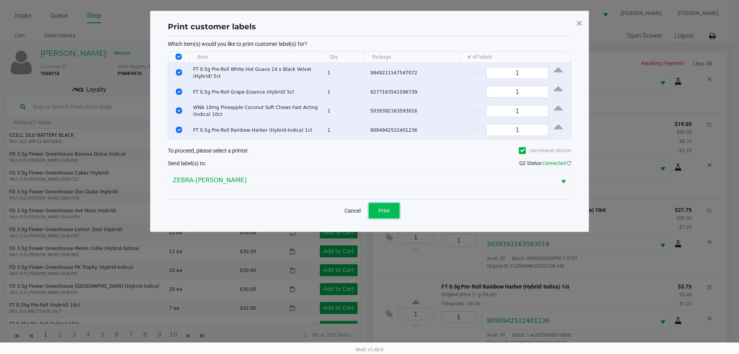
click at [368, 210] on span "Print" at bounding box center [384, 210] width 12 height 6
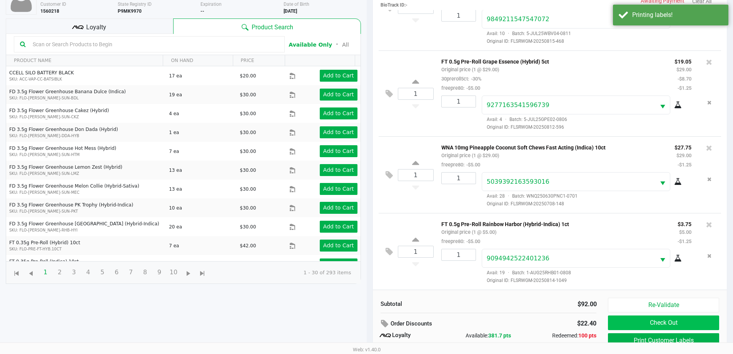
scroll to position [92, 0]
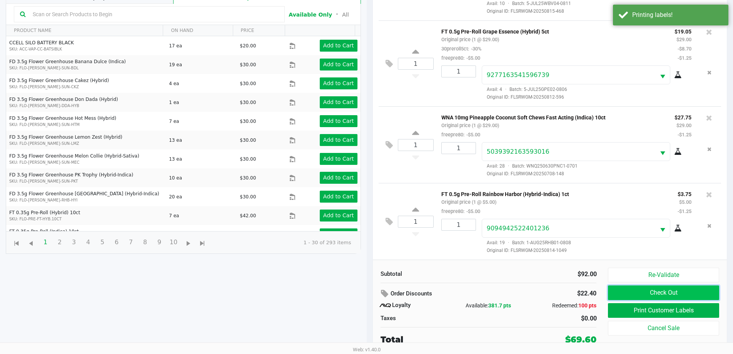
click at [368, 295] on button "Check Out" at bounding box center [663, 292] width 111 height 15
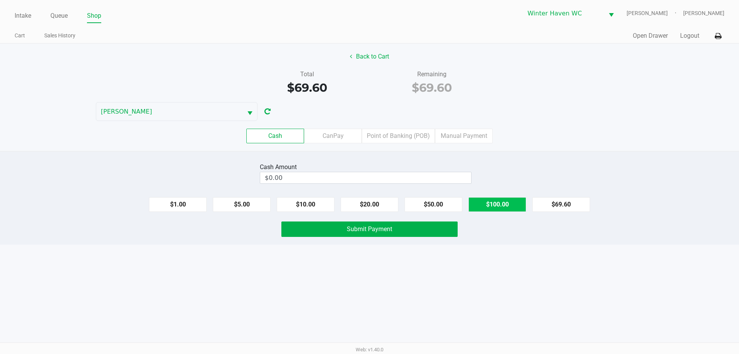
click at [368, 201] on button "$100.00" at bounding box center [497, 204] width 58 height 15
type input "$100.00"
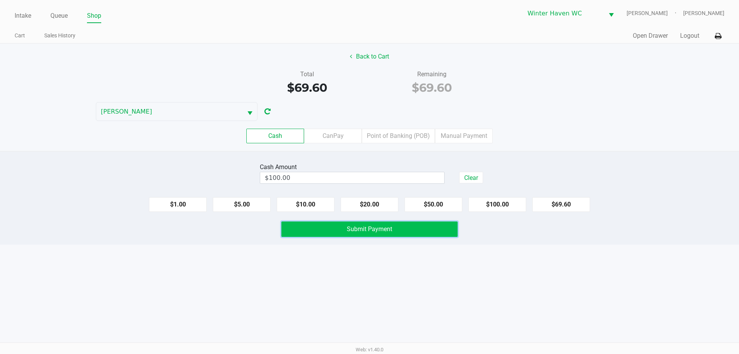
click at [368, 230] on button "Submit Payment" at bounding box center [369, 228] width 176 height 15
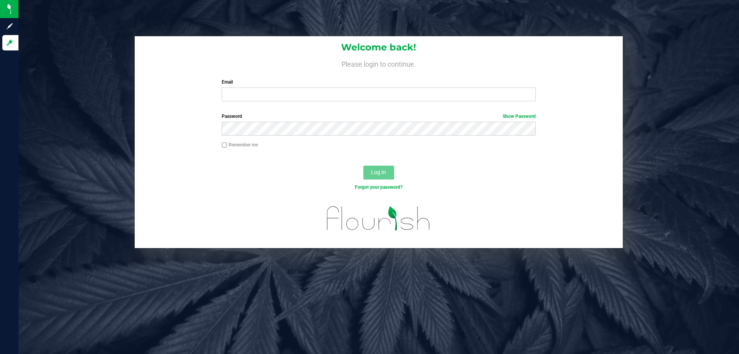
click at [286, 84] on label "Email" at bounding box center [379, 82] width 314 height 7
click at [286, 87] on input "Email" at bounding box center [379, 94] width 314 height 14
click at [282, 93] on input "Email" at bounding box center [379, 94] width 314 height 14
type input "[EMAIL_ADDRESS][DOMAIN_NAME]"
click at [363, 165] on button "Log In" at bounding box center [378, 172] width 31 height 14
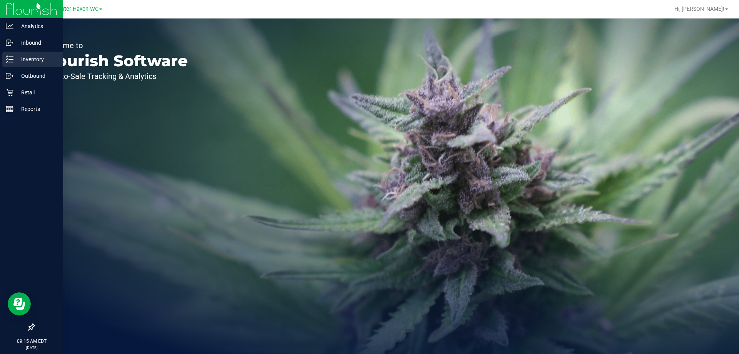
click at [14, 58] on p "Inventory" at bounding box center [36, 59] width 46 height 9
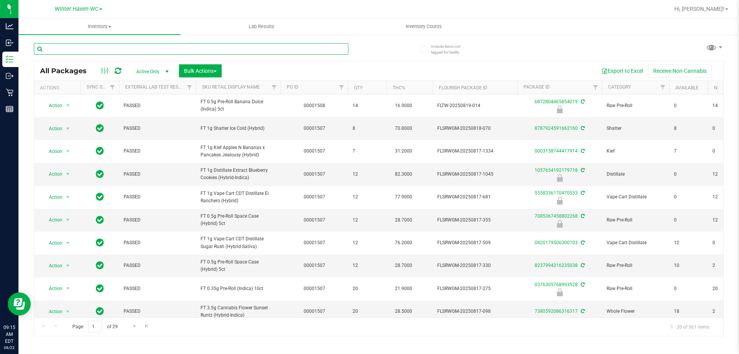
click at [253, 47] on input "text" at bounding box center [191, 49] width 314 height 12
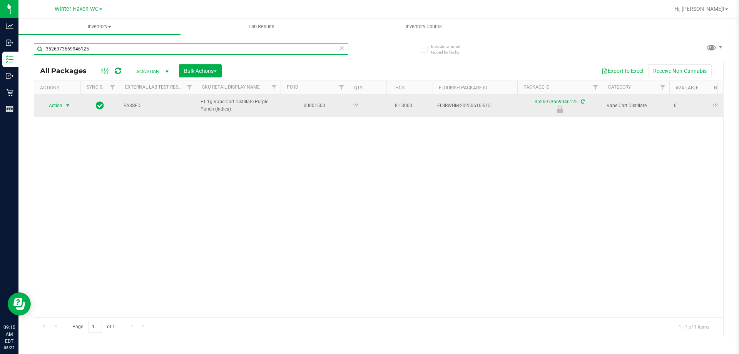
type input "3526973669946125"
click at [60, 108] on span "Action" at bounding box center [52, 105] width 21 height 11
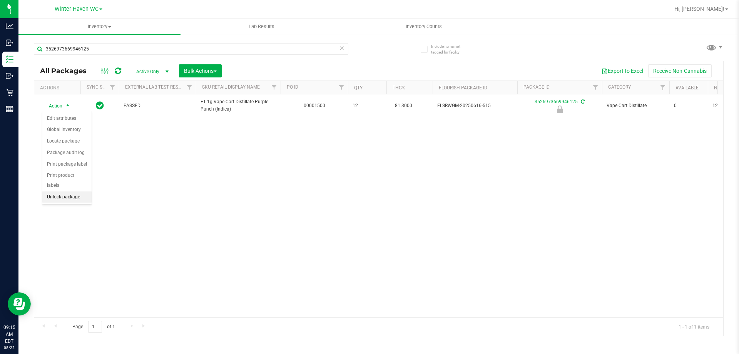
click at [75, 191] on li "Unlock package" at bounding box center [66, 197] width 49 height 12
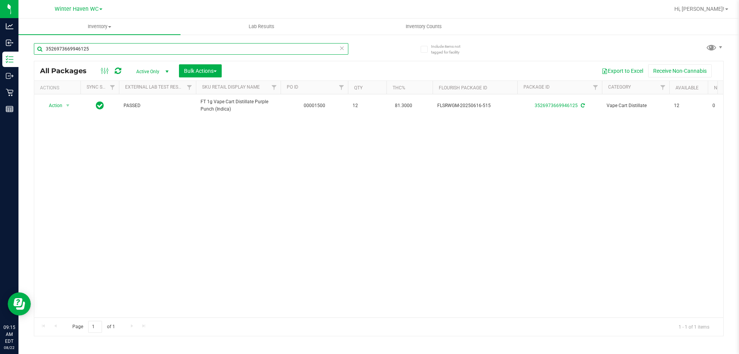
click at [131, 52] on input "3526973669946125" at bounding box center [191, 49] width 314 height 12
type input "7567023279554935"
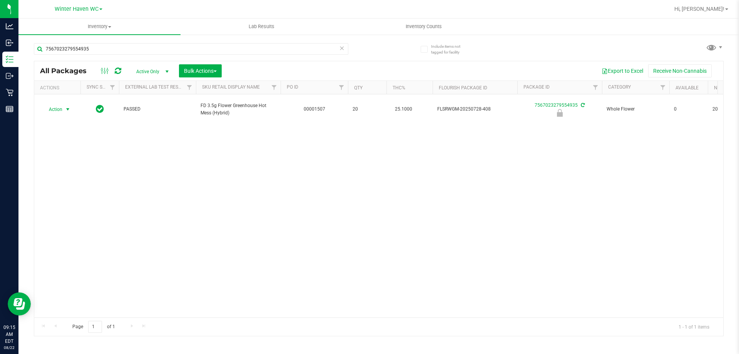
click at [57, 104] on span "Action" at bounding box center [52, 109] width 21 height 11
click at [73, 191] on li "Unlock package" at bounding box center [66, 197] width 49 height 12
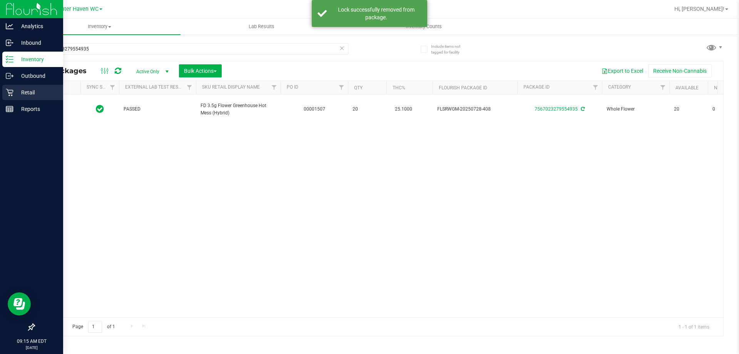
click at [13, 90] on p "Retail" at bounding box center [36, 92] width 46 height 9
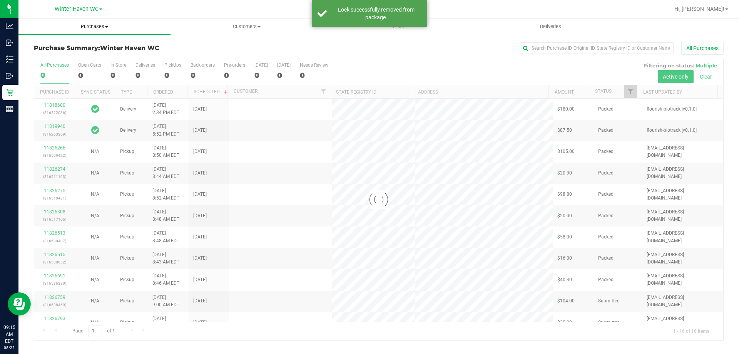
click at [104, 29] on span "Purchases" at bounding box center [94, 26] width 152 height 7
click at [101, 55] on li "Fulfillment" at bounding box center [94, 55] width 152 height 9
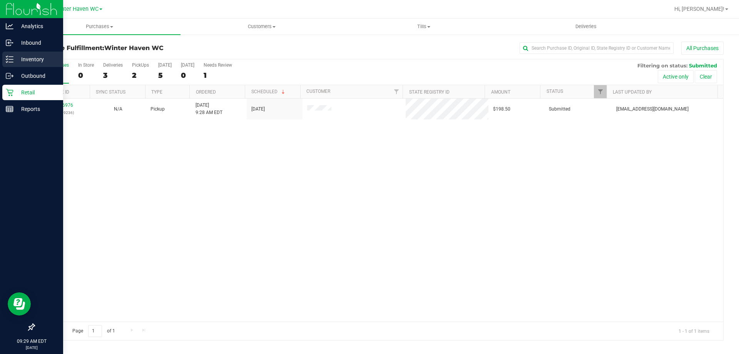
click at [9, 61] on icon at bounding box center [10, 59] width 8 height 8
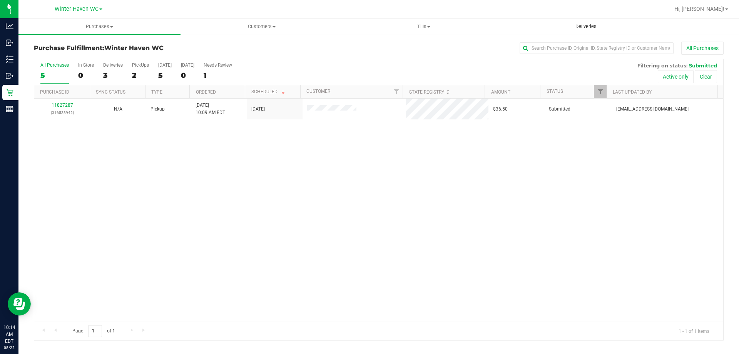
click at [368, 29] on span "Deliveries" at bounding box center [586, 26] width 42 height 7
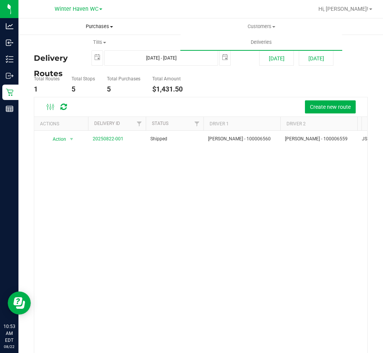
click at [97, 23] on span "Purchases" at bounding box center [99, 26] width 161 height 7
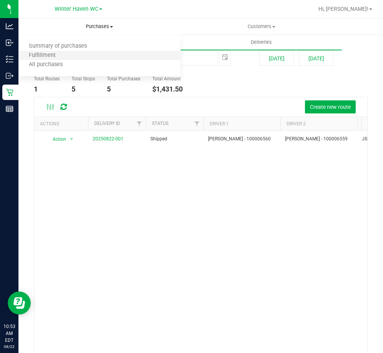
click at [95, 53] on li "Fulfillment" at bounding box center [99, 55] width 162 height 9
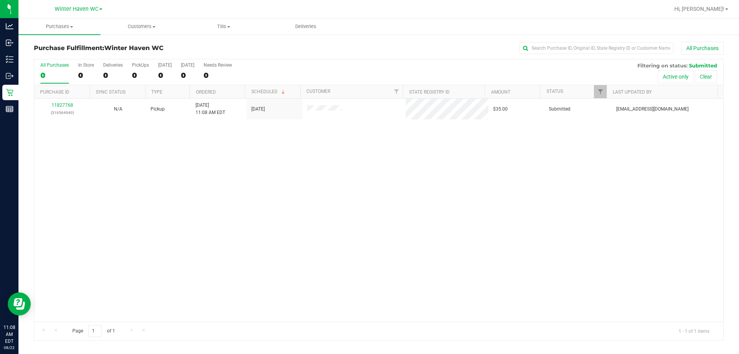
click at [177, 202] on div "11827768 (316564940) N/A Pickup 8/22/2025 11:08 AM EDT 8/22/2025 $35.00 Submitt…" at bounding box center [378, 210] width 689 height 223
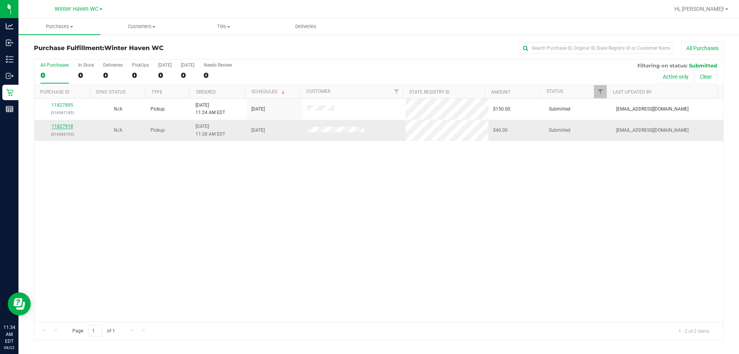
click at [56, 125] on link "11827918" at bounding box center [63, 126] width 22 height 5
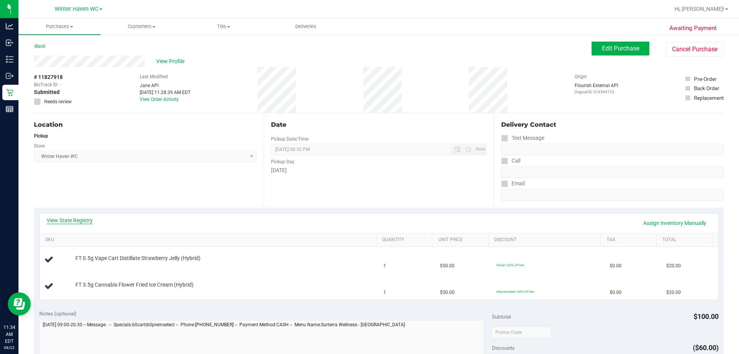
click at [88, 220] on link "View State Registry" at bounding box center [70, 220] width 46 height 8
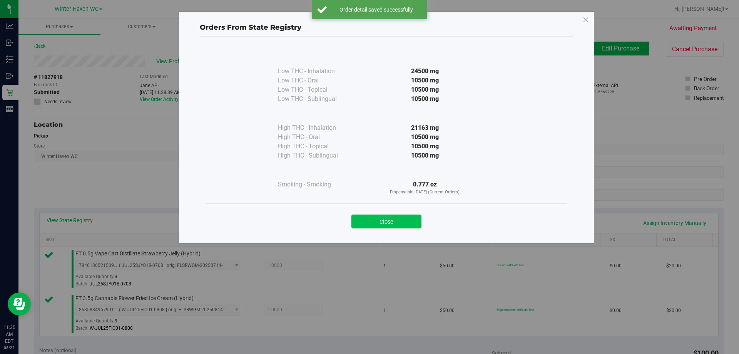
click at [368, 216] on button "Close" at bounding box center [386, 221] width 70 height 14
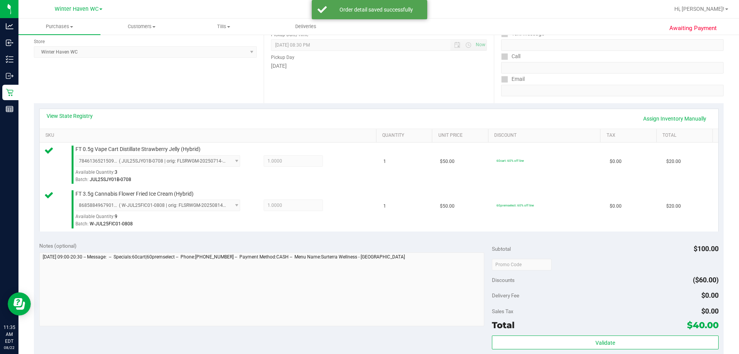
scroll to position [192, 0]
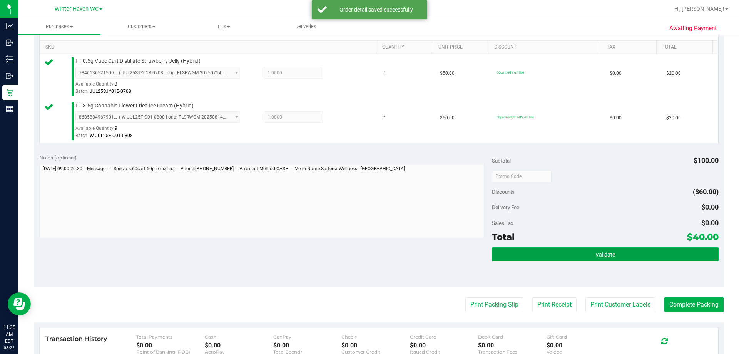
click at [368, 252] on button "Validate" at bounding box center [605, 254] width 226 height 14
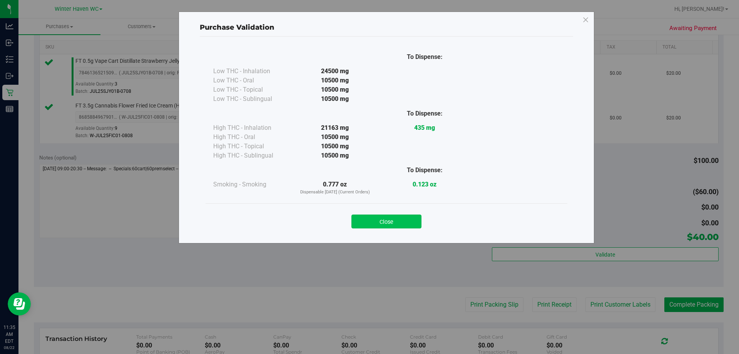
click at [368, 228] on button "Close" at bounding box center [386, 221] width 70 height 14
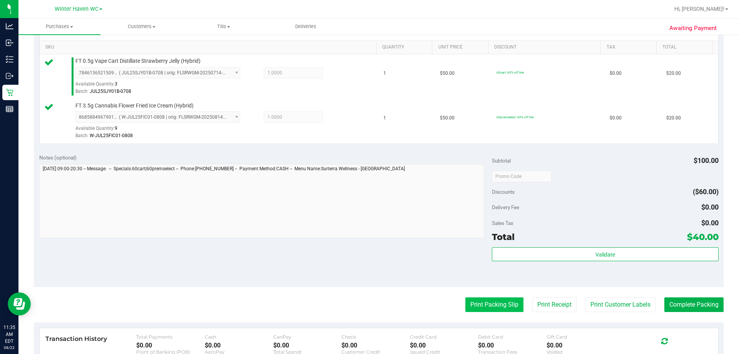
click at [368, 304] on button "Print Packing Slip" at bounding box center [494, 304] width 58 height 15
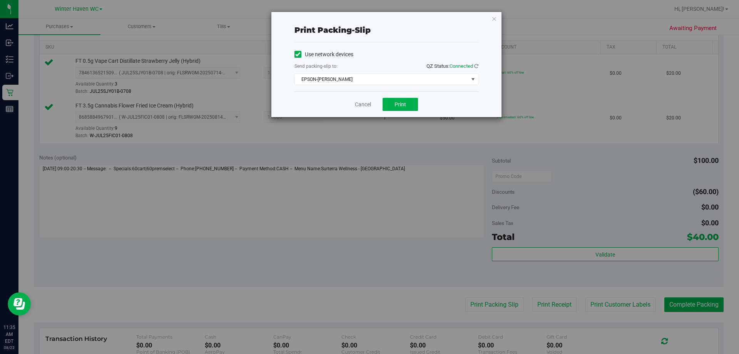
click at [368, 102] on div "Cancel Print" at bounding box center [386, 104] width 184 height 26
click at [368, 83] on span "EPSON-JAMES BUCHANAN" at bounding box center [382, 79] width 174 height 11
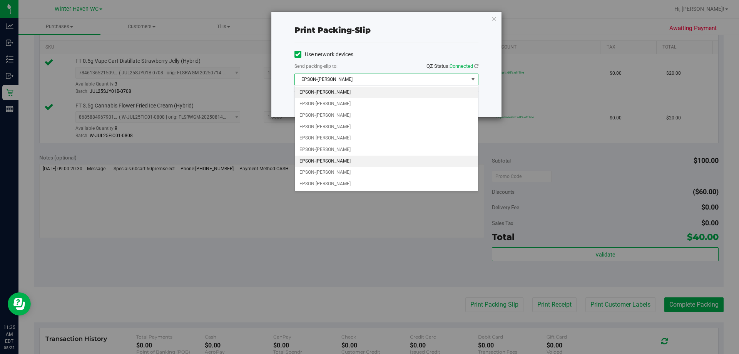
click at [319, 156] on li "EPSON-JAMES-OTTO" at bounding box center [386, 161] width 183 height 12
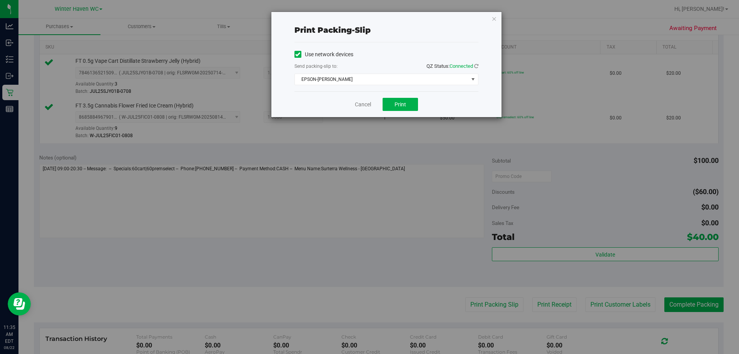
click at [322, 107] on div "Cancel Print" at bounding box center [386, 104] width 184 height 26
click at [368, 106] on span "Print" at bounding box center [400, 104] width 12 height 6
click at [368, 18] on icon "button" at bounding box center [493, 18] width 5 height 9
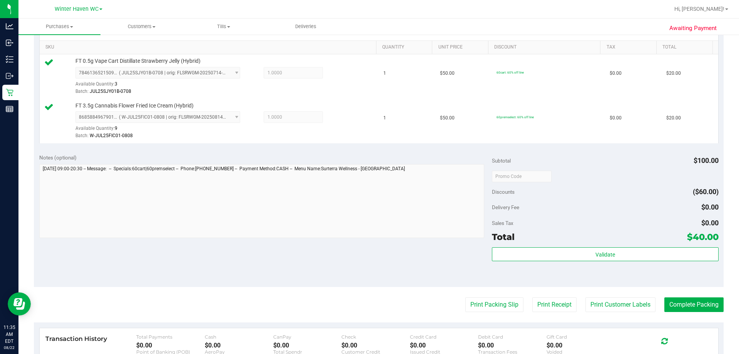
click at [368, 297] on purchase-details "Back Edit Purchase Cancel Purchase View Profile # 11827918 BioTrack ID: - Submi…" at bounding box center [379, 157] width 690 height 617
click at [368, 307] on button "Complete Packing" at bounding box center [693, 304] width 59 height 15
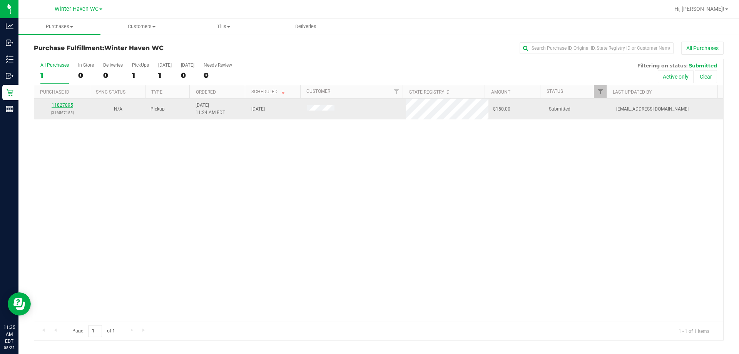
click at [57, 106] on link "11827895" at bounding box center [63, 104] width 22 height 5
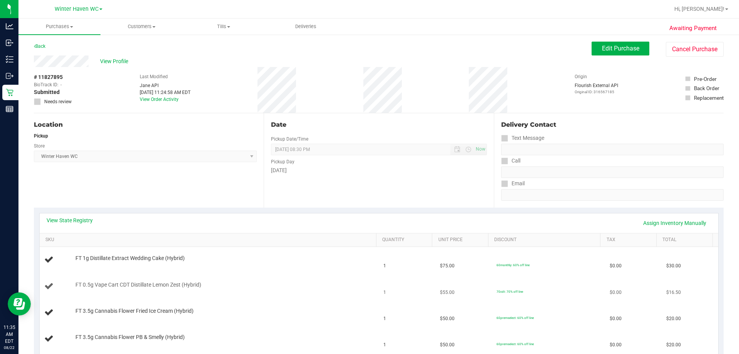
scroll to position [115, 0]
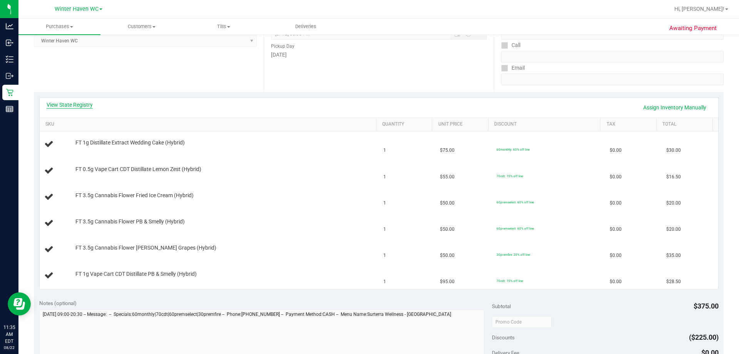
click at [78, 105] on link "View State Registry" at bounding box center [70, 105] width 46 height 8
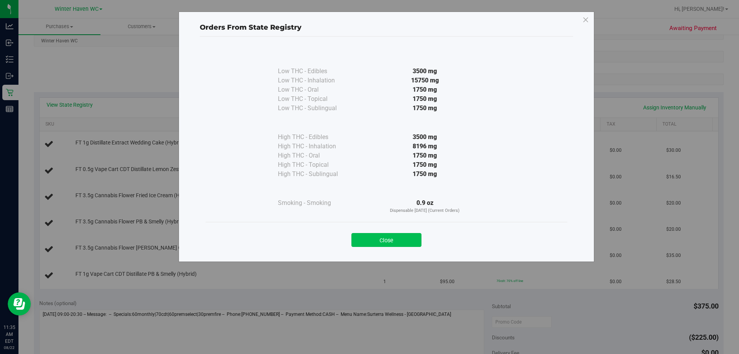
click at [368, 244] on button "Close" at bounding box center [386, 240] width 70 height 14
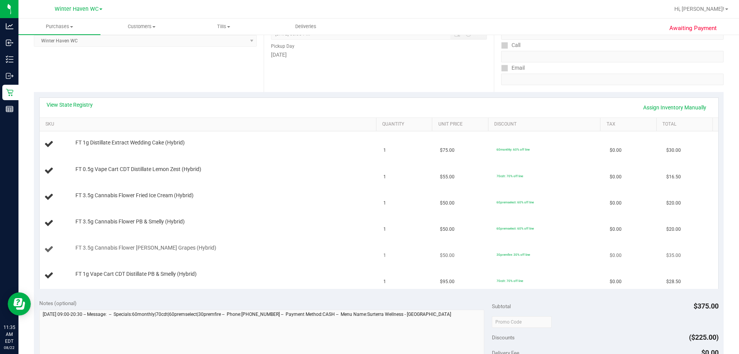
scroll to position [231, 0]
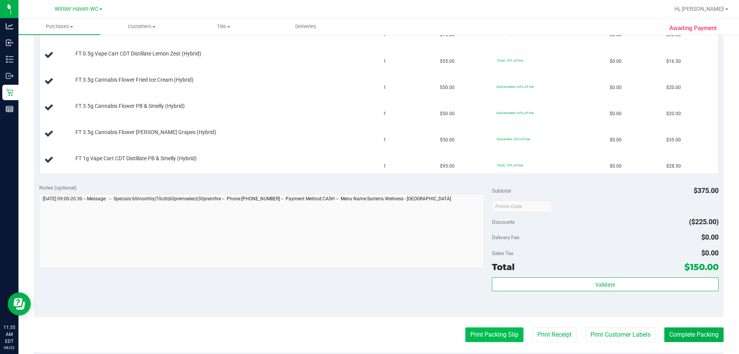
click at [368, 329] on button "Print Packing Slip" at bounding box center [494, 334] width 58 height 15
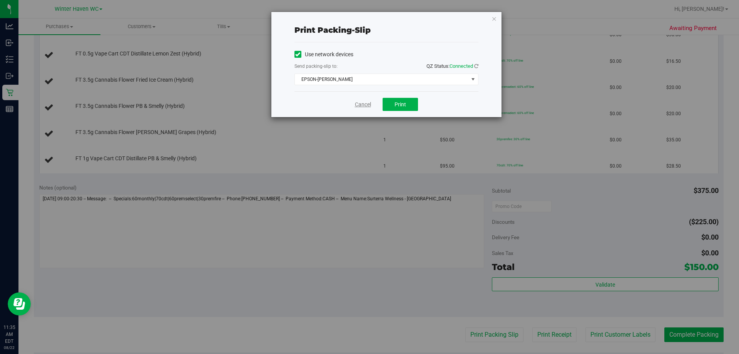
click at [362, 101] on link "Cancel" at bounding box center [363, 104] width 16 height 8
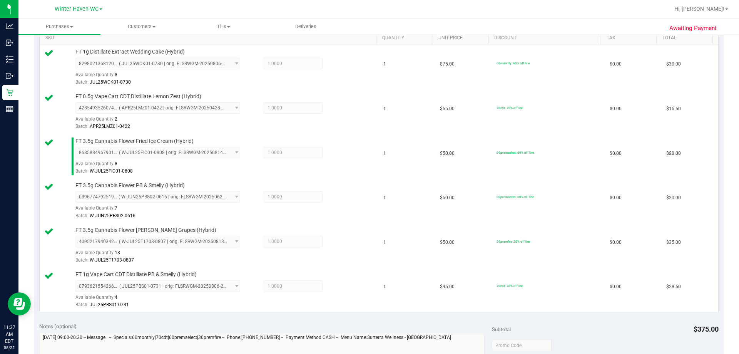
scroll to position [308, 0]
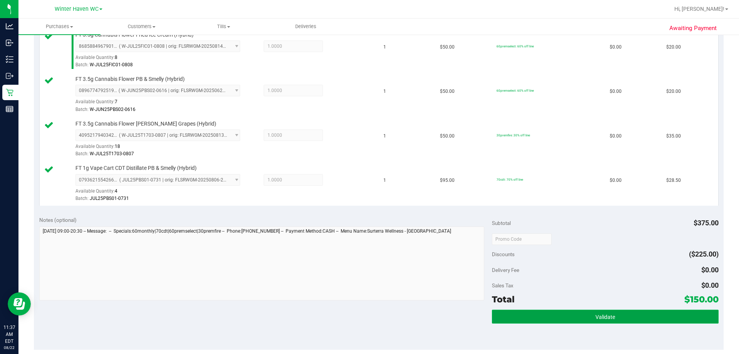
click at [368, 312] on button "Validate" at bounding box center [605, 316] width 226 height 14
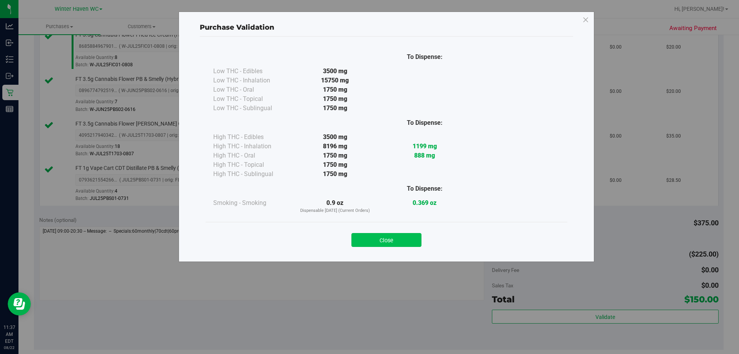
click at [368, 233] on button "Close" at bounding box center [386, 240] width 70 height 14
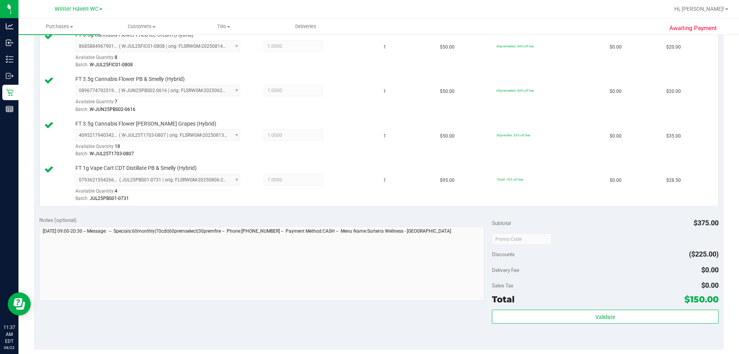
scroll to position [498, 0]
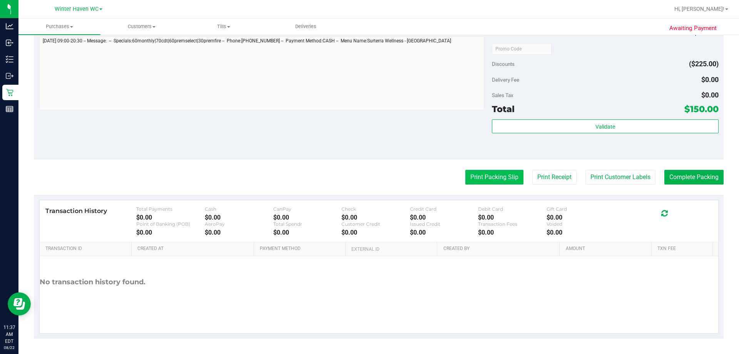
click at [368, 170] on button "Print Packing Slip" at bounding box center [494, 177] width 58 height 15
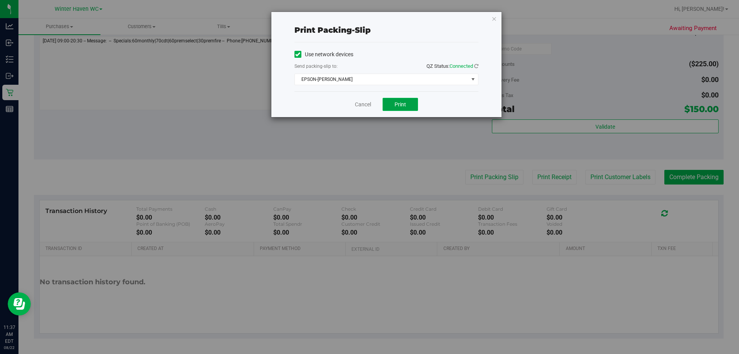
click at [368, 101] on span "Print" at bounding box center [400, 104] width 12 height 6
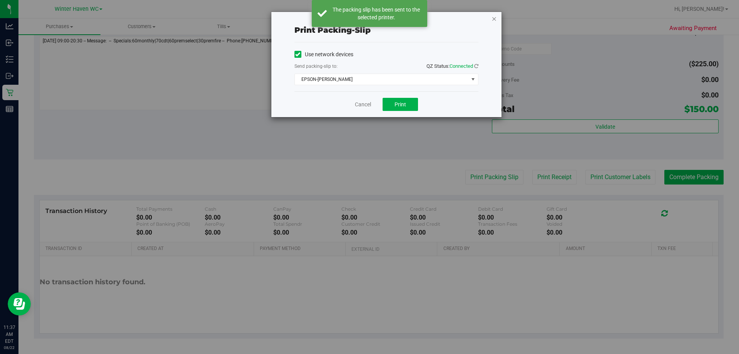
click at [368, 20] on icon "button" at bounding box center [493, 18] width 5 height 9
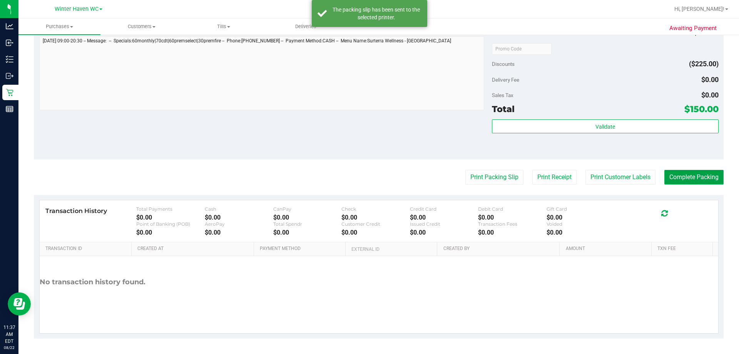
click at [368, 177] on button "Complete Packing" at bounding box center [693, 177] width 59 height 15
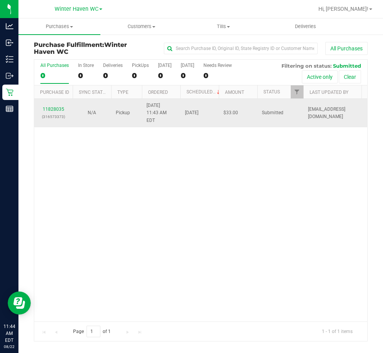
click at [55, 102] on td "11828035 (316573373)" at bounding box center [53, 113] width 38 height 28
click at [58, 107] on link "11828035" at bounding box center [54, 109] width 22 height 5
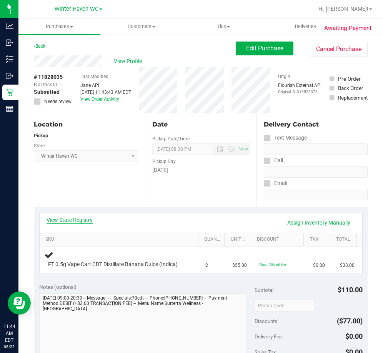
click at [75, 219] on link "View State Registry" at bounding box center [70, 220] width 46 height 8
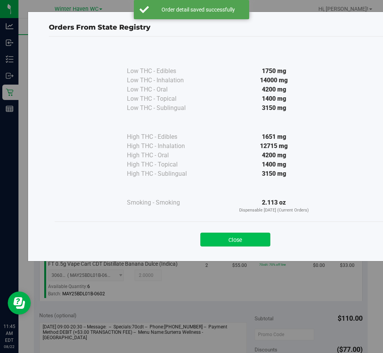
click at [239, 240] on button "Close" at bounding box center [236, 240] width 70 height 14
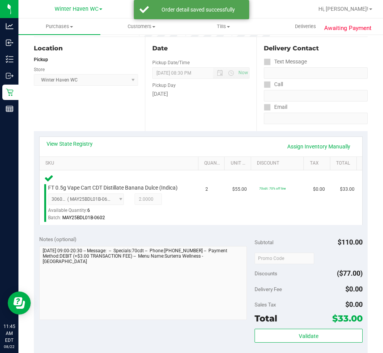
scroll to position [192, 0]
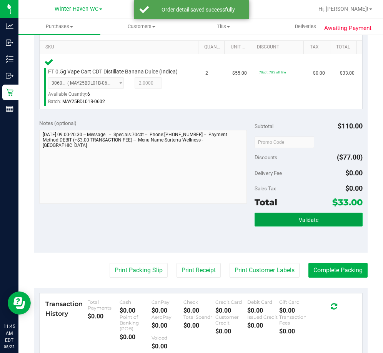
click at [297, 214] on button "Validate" at bounding box center [309, 220] width 108 height 14
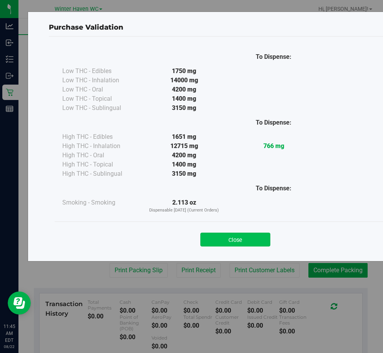
click at [250, 244] on button "Close" at bounding box center [236, 240] width 70 height 14
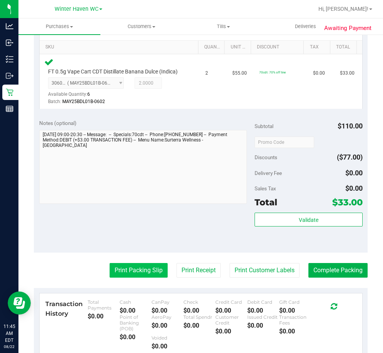
click at [128, 276] on button "Print Packing Slip" at bounding box center [139, 270] width 58 height 15
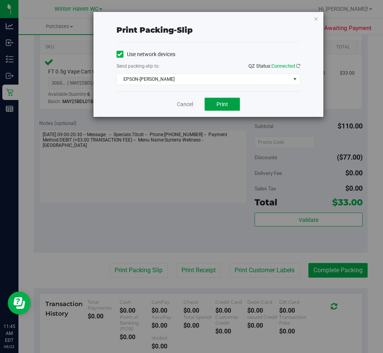
click at [222, 98] on button "Print" at bounding box center [222, 104] width 35 height 13
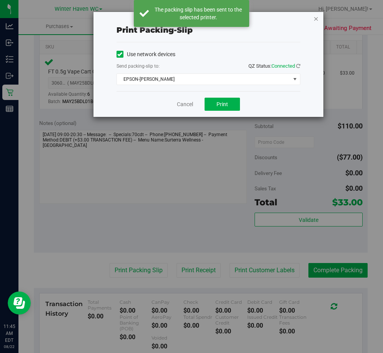
click at [316, 19] on icon "button" at bounding box center [316, 18] width 5 height 9
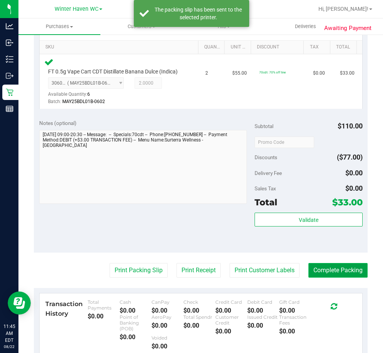
click at [334, 273] on button "Complete Packing" at bounding box center [338, 270] width 59 height 15
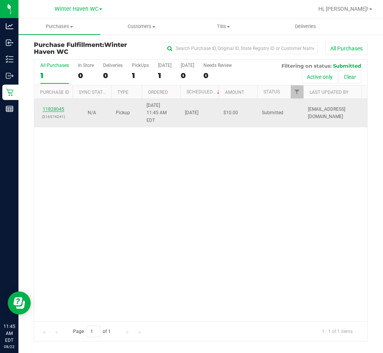
click at [56, 107] on link "11828045" at bounding box center [54, 109] width 22 height 5
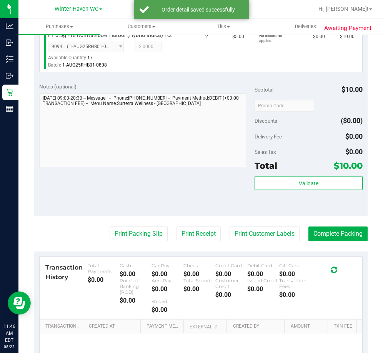
scroll to position [231, 0]
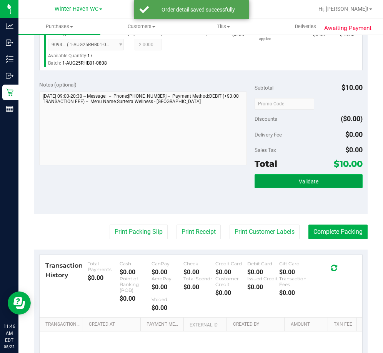
click at [299, 177] on button "Validate" at bounding box center [309, 181] width 108 height 14
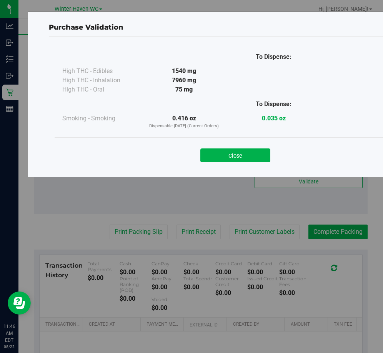
click at [239, 150] on button "Close" at bounding box center [236, 156] width 70 height 14
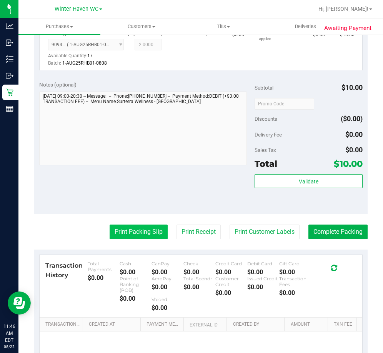
click at [125, 236] on button "Print Packing Slip" at bounding box center [139, 232] width 58 height 15
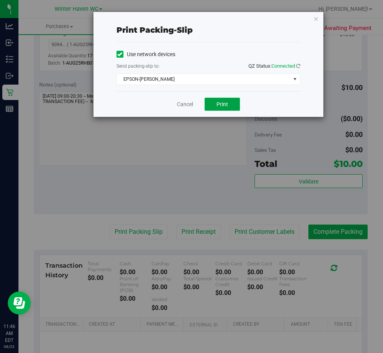
click at [236, 103] on button "Print" at bounding box center [222, 104] width 35 height 13
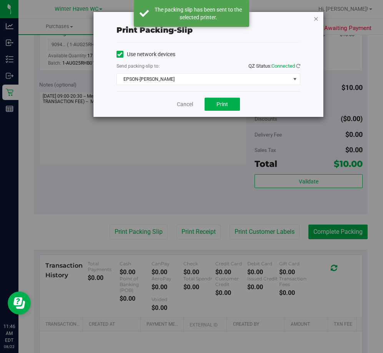
click at [318, 20] on icon "button" at bounding box center [316, 18] width 5 height 9
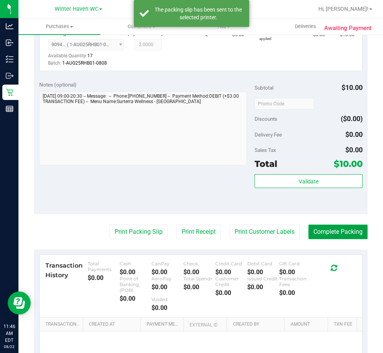
click at [335, 229] on button "Complete Packing" at bounding box center [338, 232] width 59 height 15
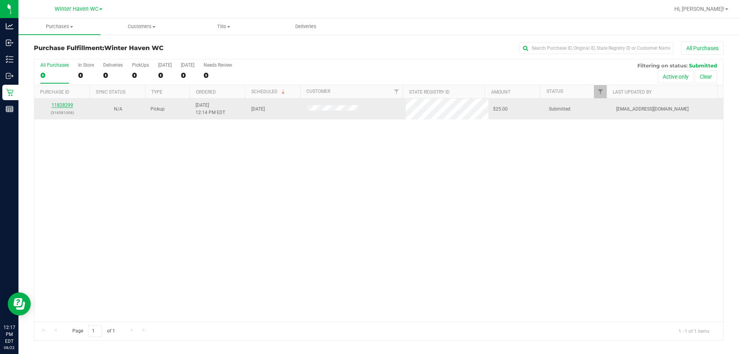
click at [70, 107] on link "11828299" at bounding box center [63, 104] width 22 height 5
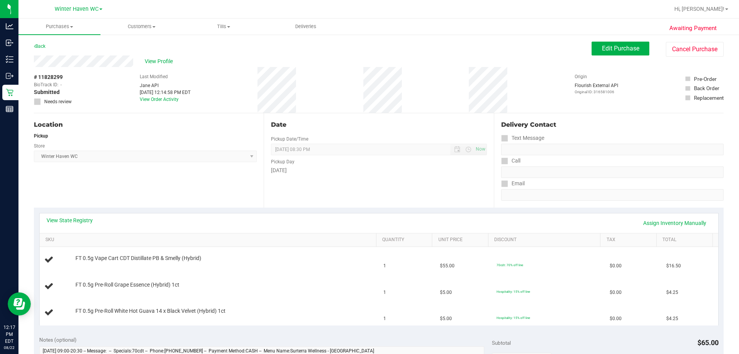
click at [76, 225] on div "View State Registry Assign Inventory Manually" at bounding box center [379, 222] width 665 height 13
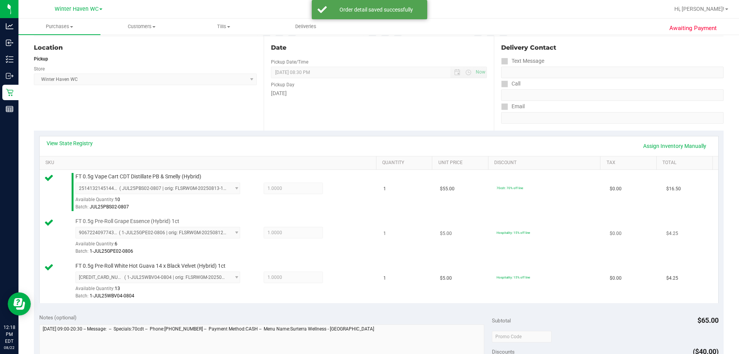
scroll to position [269, 0]
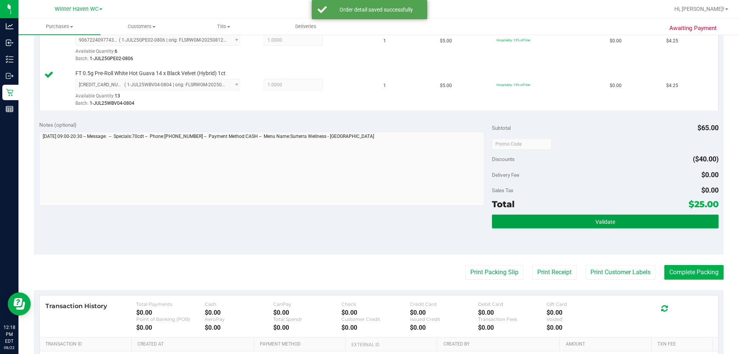
click at [368, 221] on span "Validate" at bounding box center [605, 222] width 20 height 6
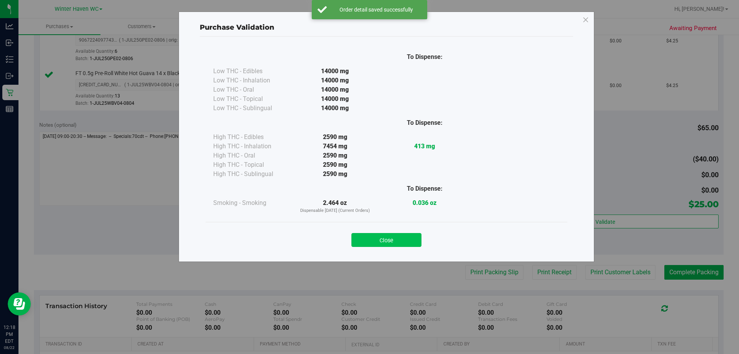
click at [368, 237] on button "Close" at bounding box center [386, 240] width 70 height 14
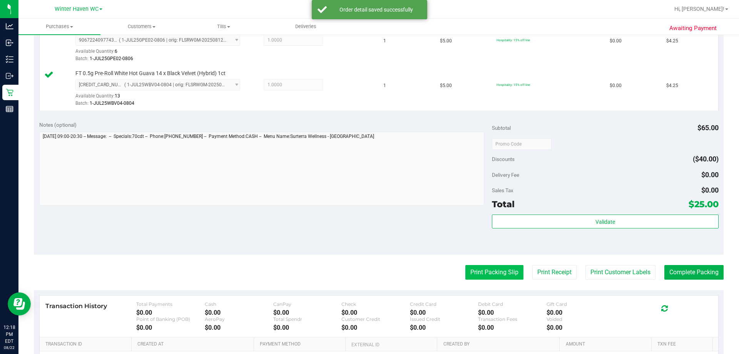
click at [368, 275] on button "Print Packing Slip" at bounding box center [494, 272] width 58 height 15
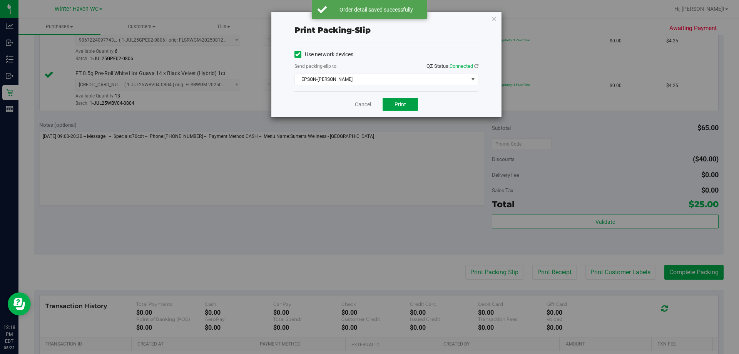
click at [368, 105] on button "Print" at bounding box center [400, 104] width 35 height 13
click at [361, 107] on link "Cancel" at bounding box center [363, 104] width 16 height 8
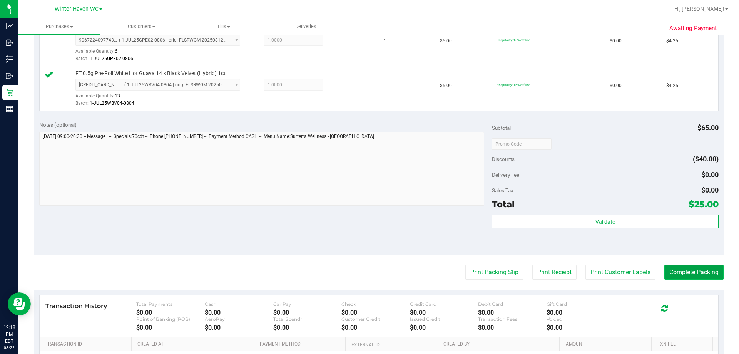
click at [368, 270] on button "Complete Packing" at bounding box center [693, 272] width 59 height 15
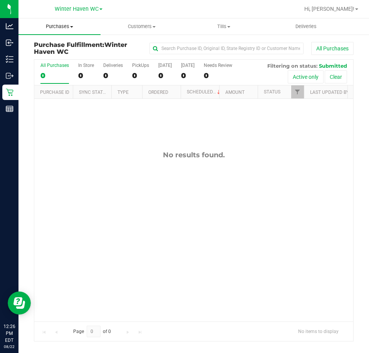
click at [65, 32] on uib-tab-heading "Purchases Summary of purchases Fulfillment All purchases" at bounding box center [59, 26] width 82 height 16
click at [66, 45] on span "Summary of purchases" at bounding box center [57, 46] width 79 height 7
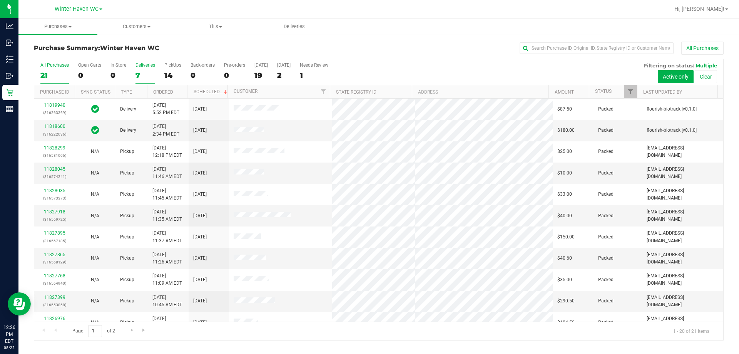
click at [145, 67] on div "Deliveries" at bounding box center [145, 64] width 20 height 5
click at [0, 0] on input "Deliveries 7" at bounding box center [0, 0] width 0 height 0
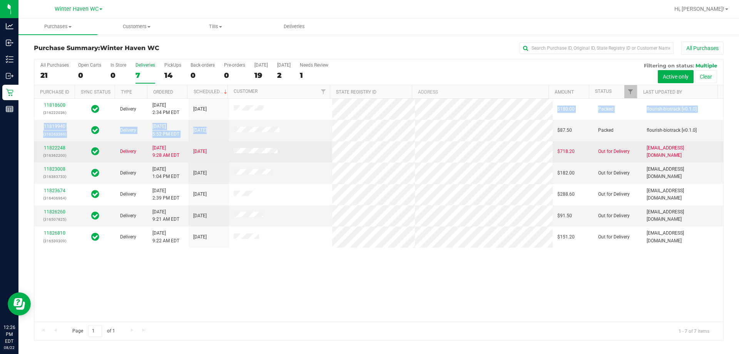
click at [368, 101] on tbody "11818600 (316222036) Delivery 8/20/2025 2:34 PM EDT 8/23/2025 $180.00 Packed fl…" at bounding box center [378, 173] width 689 height 149
drag, startPoint x: 575, startPoint y: 150, endPoint x: 551, endPoint y: 157, distance: 25.2
click at [368, 157] on td "$718.20" at bounding box center [573, 151] width 40 height 21
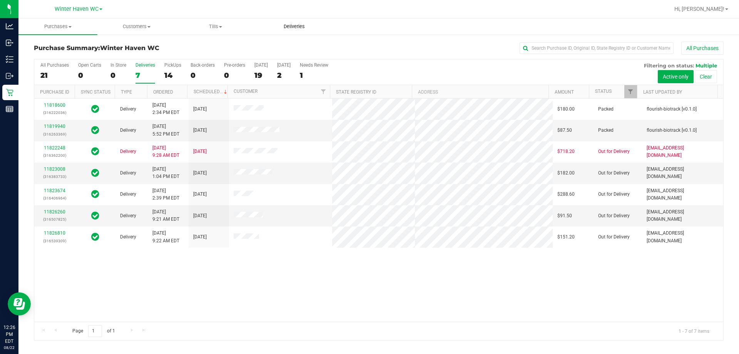
click at [292, 25] on span "Deliveries" at bounding box center [294, 26] width 42 height 7
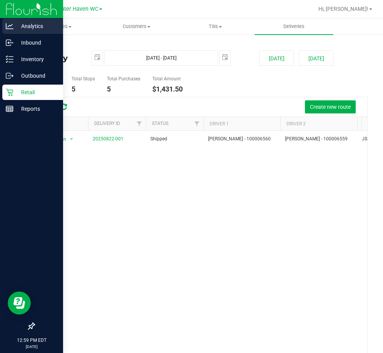
click at [8, 26] on icon at bounding box center [10, 26] width 8 height 8
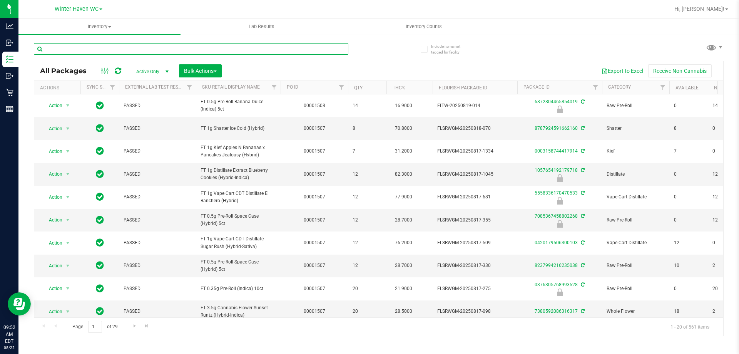
click at [167, 43] on input "text" at bounding box center [191, 49] width 314 height 12
paste input "FD 3.5g Flower Greenhouse Lemon Zest (Hybrid)"
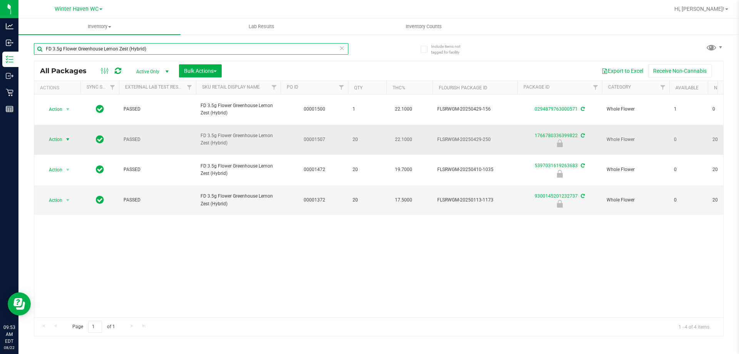
type input "FD 3.5g Flower Greenhouse Lemon Zest (Hybrid)"
click at [64, 134] on span "select" at bounding box center [68, 139] width 10 height 11
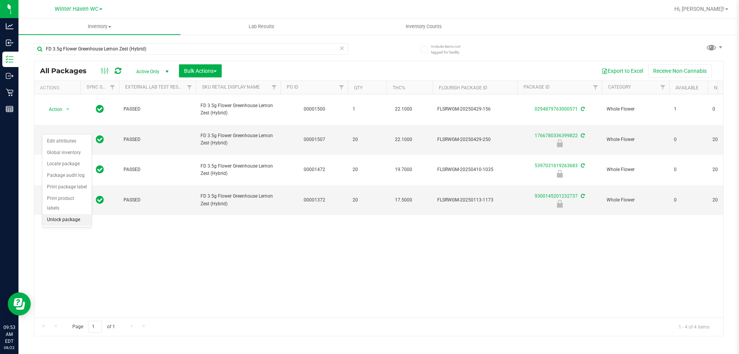
click at [70, 214] on li "Unlock package" at bounding box center [66, 220] width 49 height 12
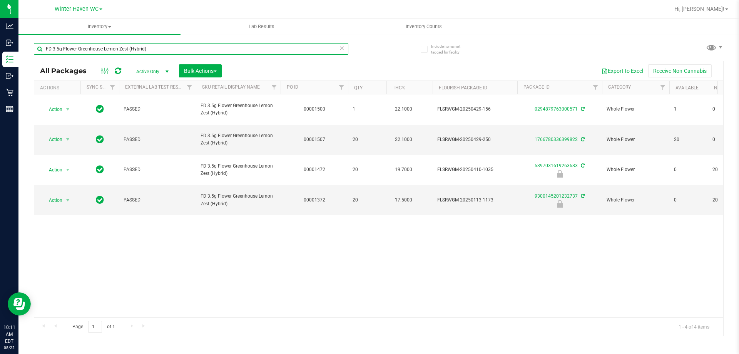
click at [205, 44] on input "FD 3.5g Flower Greenhouse Lemon Zest (Hybrid)" at bounding box center [191, 49] width 314 height 12
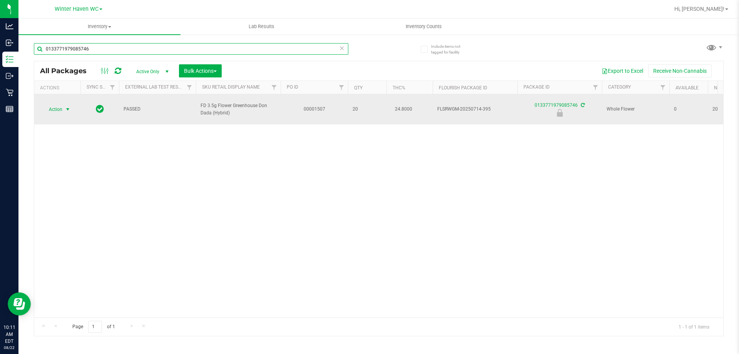
type input "0133771979085746"
click at [62, 105] on span "Action" at bounding box center [52, 109] width 21 height 11
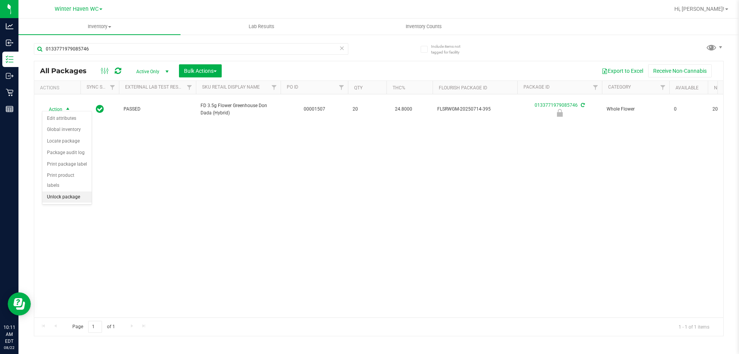
click at [66, 191] on li "Unlock package" at bounding box center [66, 197] width 49 height 12
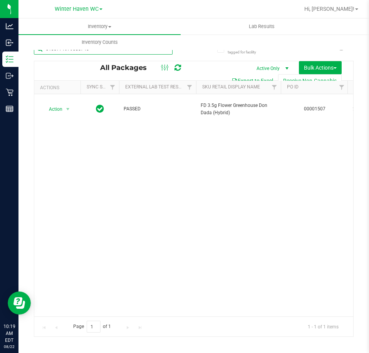
click at [150, 52] on input "0133771979085746" at bounding box center [103, 49] width 139 height 12
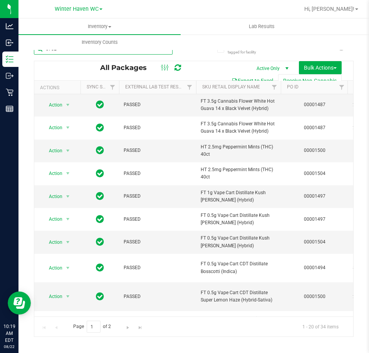
scroll to position [252, 0]
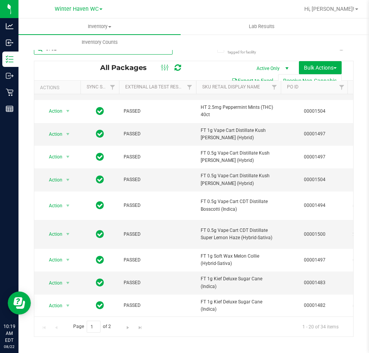
click at [161, 53] on input "0702" at bounding box center [103, 49] width 139 height 12
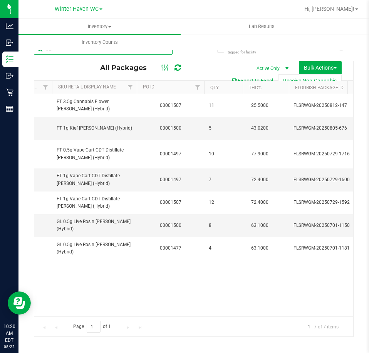
scroll to position [0, 161]
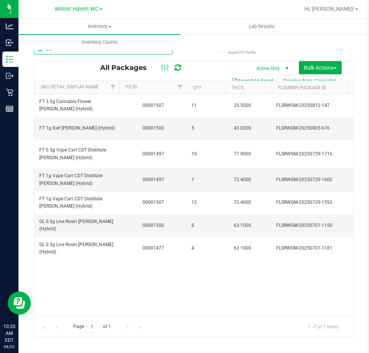
click at [157, 54] on input "ddf" at bounding box center [103, 49] width 139 height 12
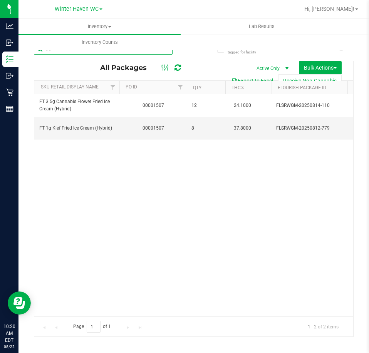
click at [133, 52] on input "fic" at bounding box center [103, 49] width 139 height 12
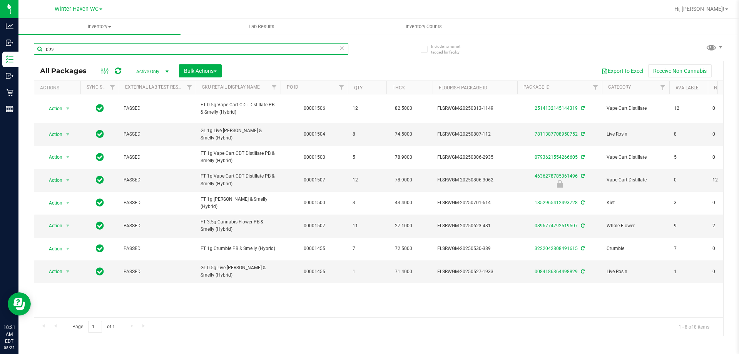
click at [133, 52] on input "pbs" at bounding box center [191, 49] width 314 height 12
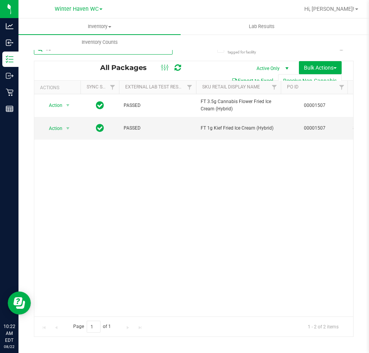
type input "fic"
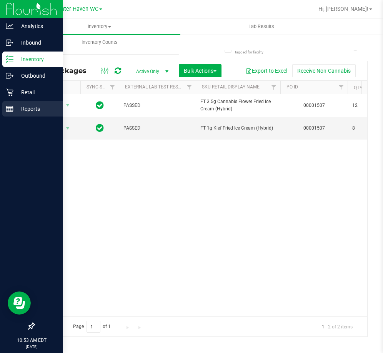
click at [13, 107] on p "Reports" at bounding box center [36, 108] width 46 height 9
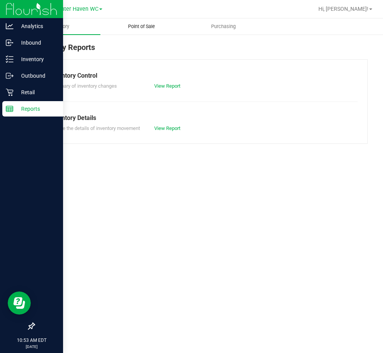
click at [143, 28] on span "Point of Sale" at bounding box center [142, 26] width 48 height 7
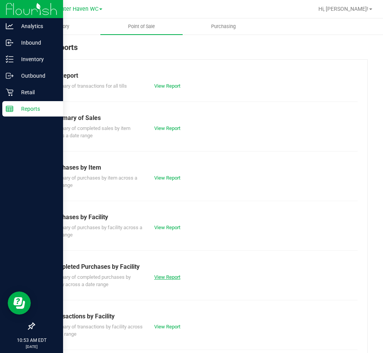
click at [170, 278] on link "View Report" at bounding box center [167, 277] width 26 height 6
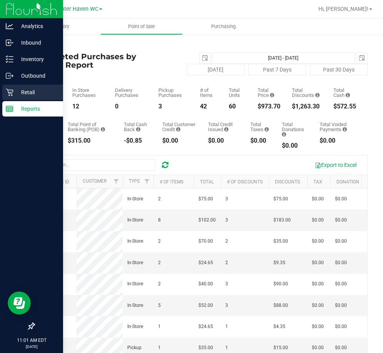
click at [18, 90] on p "Retail" at bounding box center [36, 92] width 46 height 9
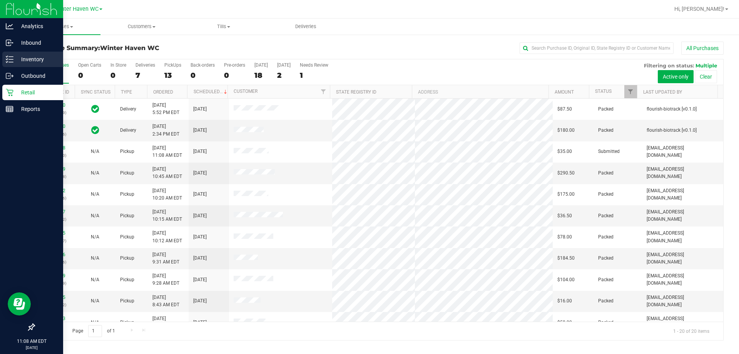
click at [14, 60] on p "Inventory" at bounding box center [36, 59] width 46 height 9
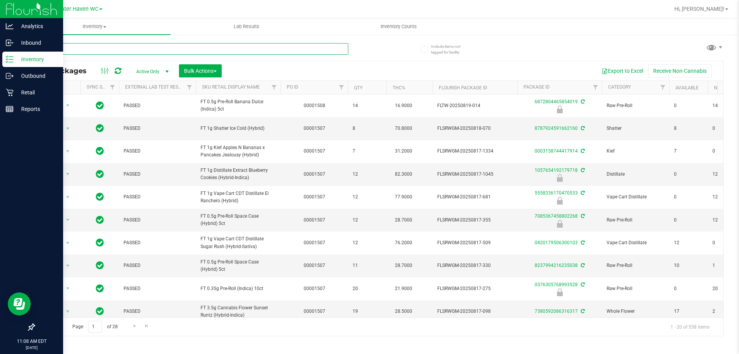
click at [248, 46] on input "text" at bounding box center [191, 49] width 314 height 12
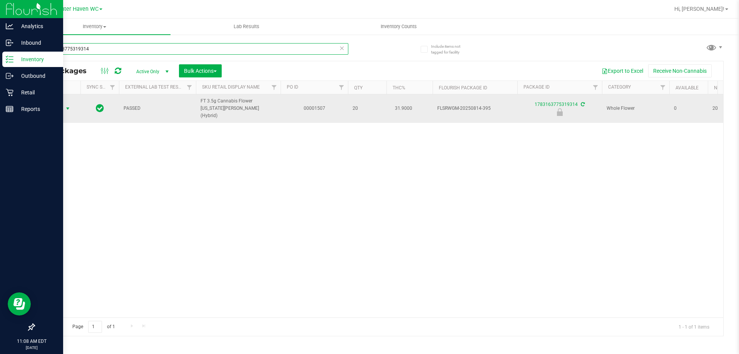
type input "1783163775319314"
click at [62, 107] on span "Action" at bounding box center [52, 108] width 21 height 11
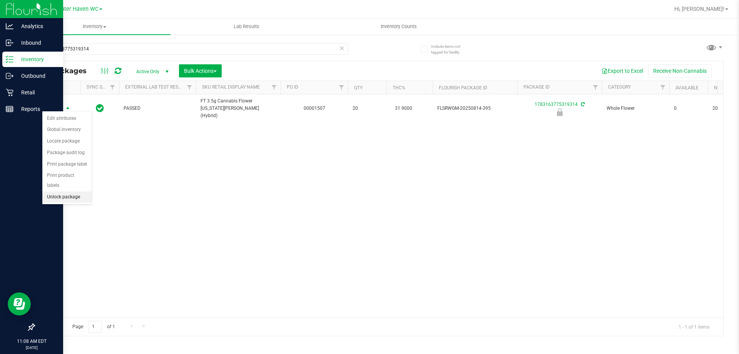
click at [72, 192] on li "Unlock package" at bounding box center [66, 197] width 49 height 12
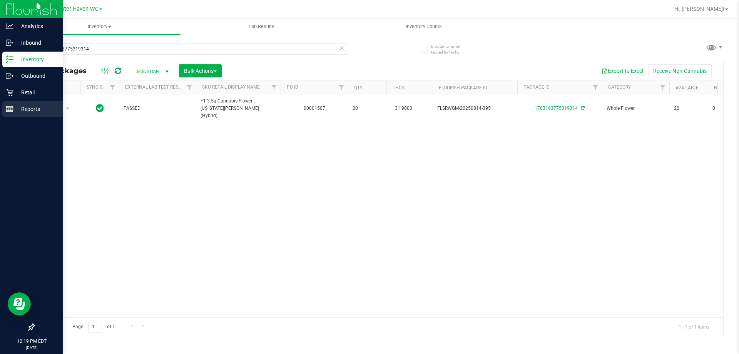
click at [10, 110] on line at bounding box center [9, 110] width 7 height 0
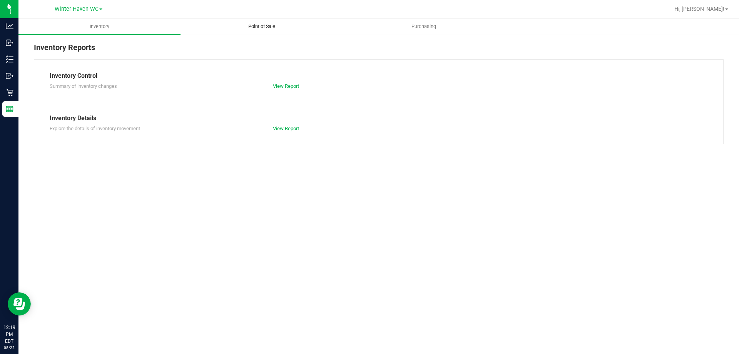
click at [260, 26] on span "Point of Sale" at bounding box center [262, 26] width 48 height 7
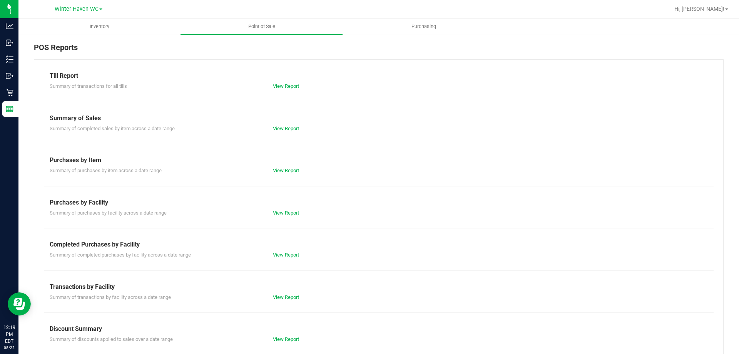
click at [292, 252] on link "View Report" at bounding box center [286, 255] width 26 height 6
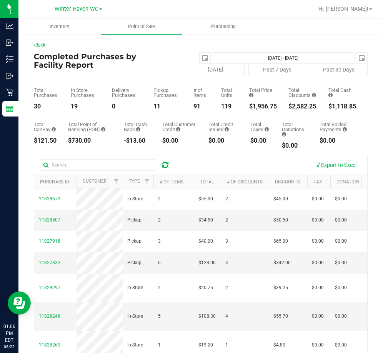
click at [184, 132] on div "Total Customer Credit" at bounding box center [179, 127] width 35 height 10
